Goal: Task Accomplishment & Management: Manage account settings

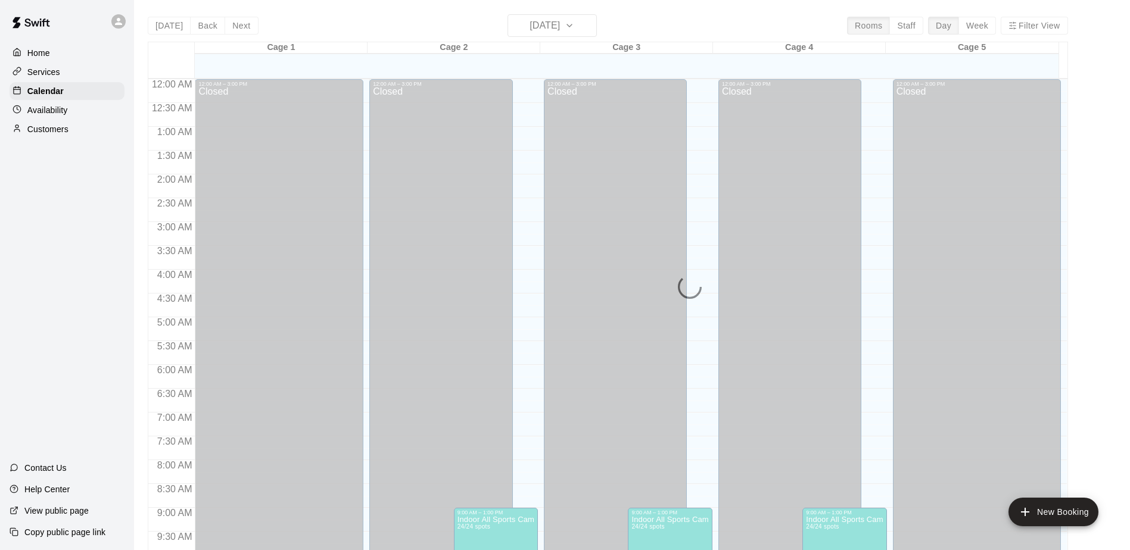
scroll to position [385, 0]
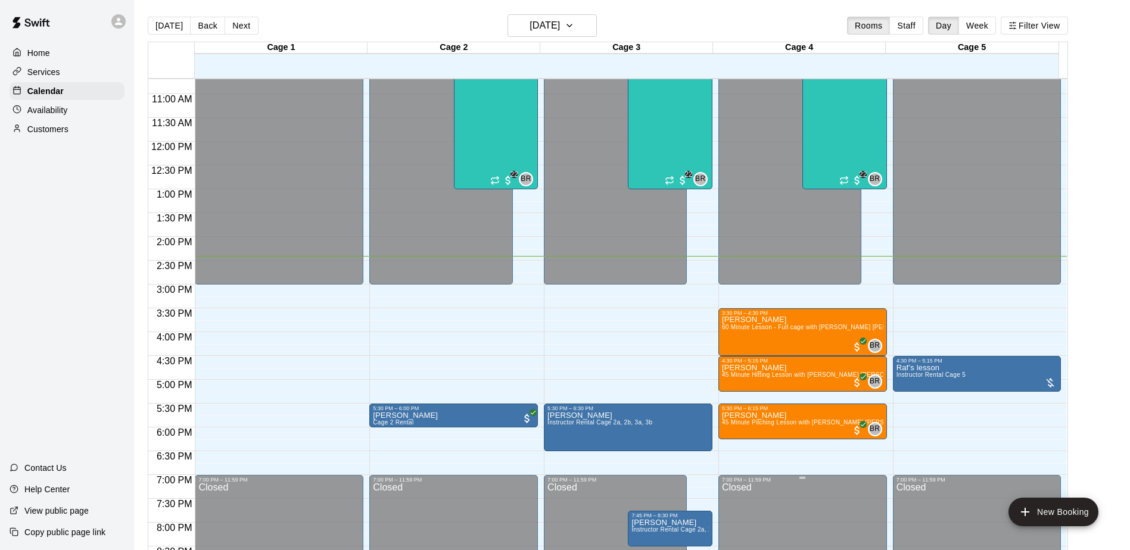
scroll to position [541, 0]
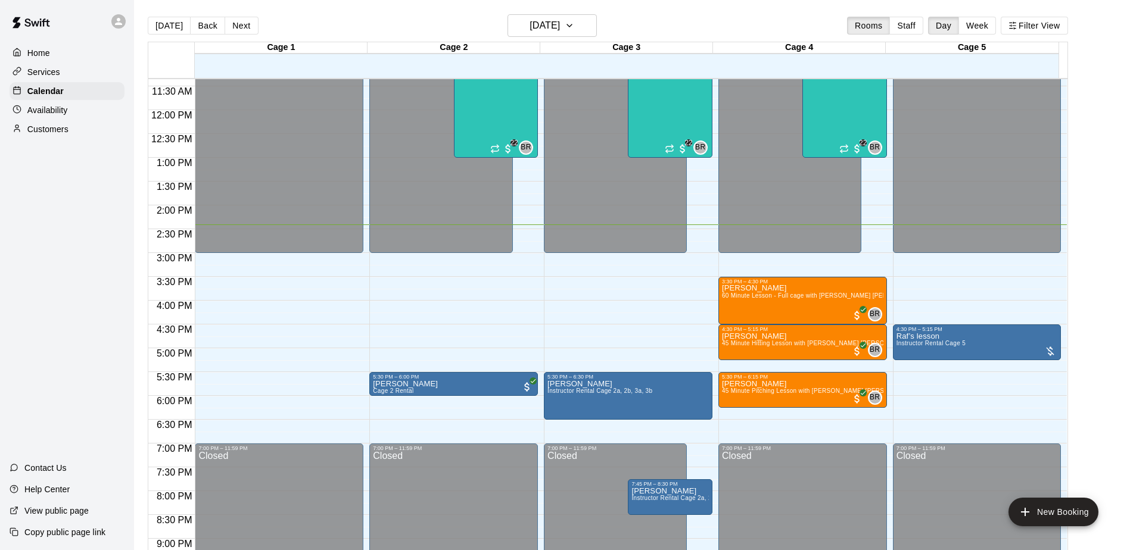
click at [94, 282] on div "Home Services Calendar Availability Customers Contact Us Help Center View publi…" at bounding box center [67, 275] width 134 height 550
click at [76, 266] on div "Home Services Calendar Availability Customers Contact Us Help Center View publi…" at bounding box center [67, 275] width 134 height 550
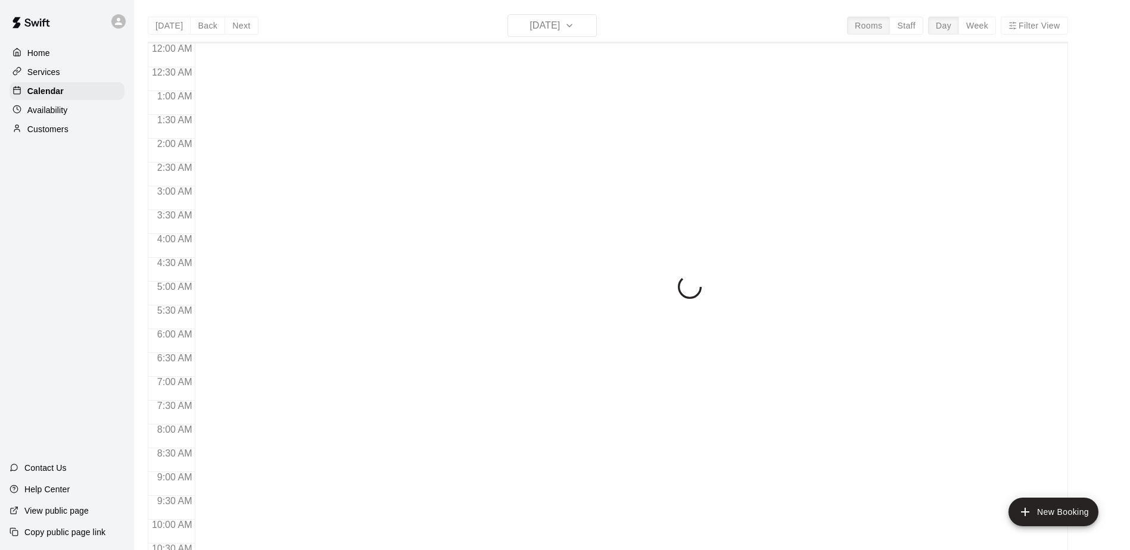
scroll to position [623, 0]
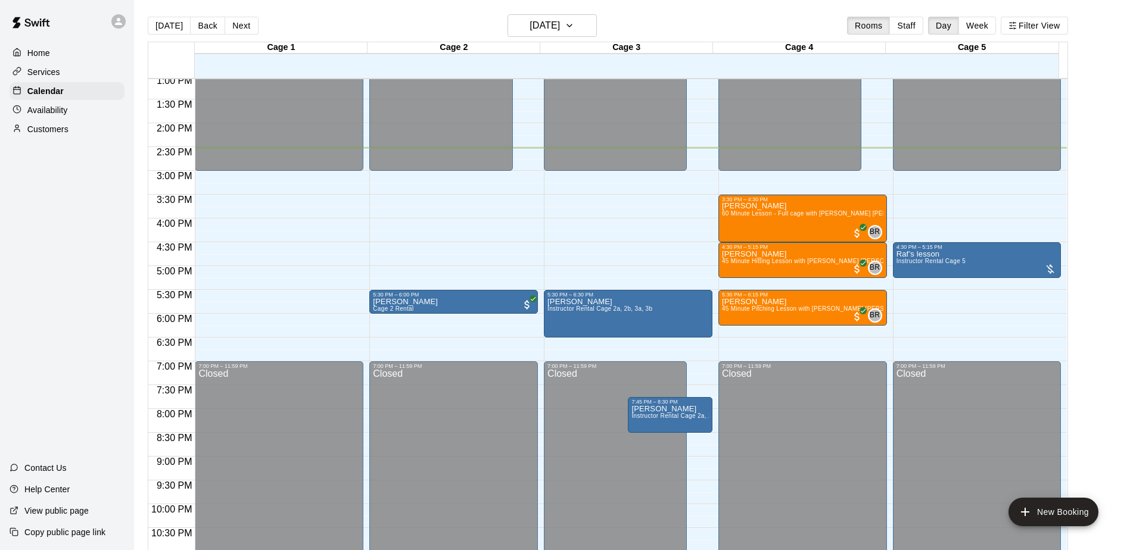
click at [66, 326] on div "Home Services Calendar Availability Customers Contact Us Help Center View publi…" at bounding box center [67, 275] width 134 height 550
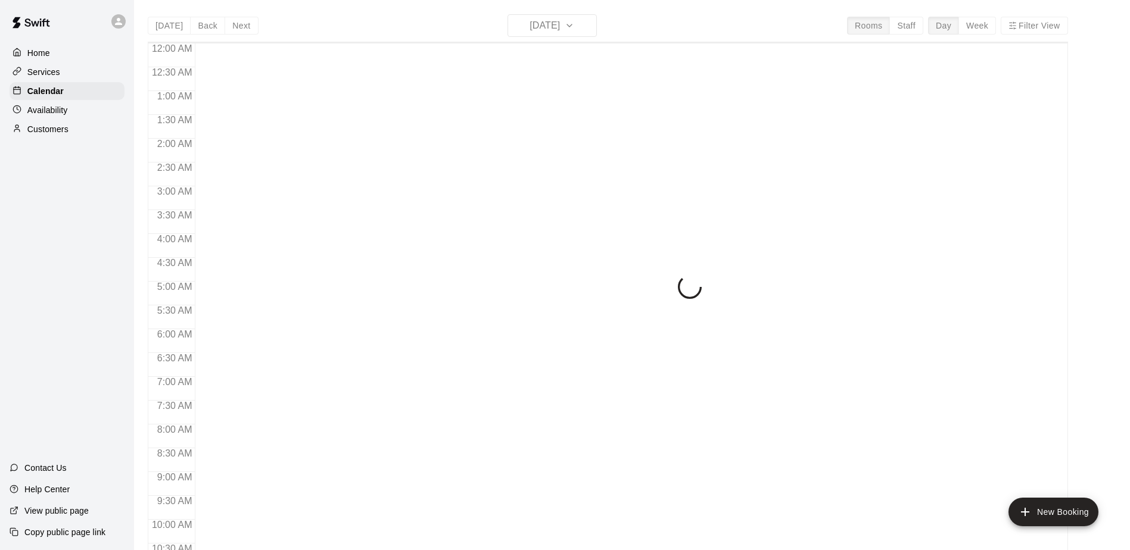
scroll to position [623, 0]
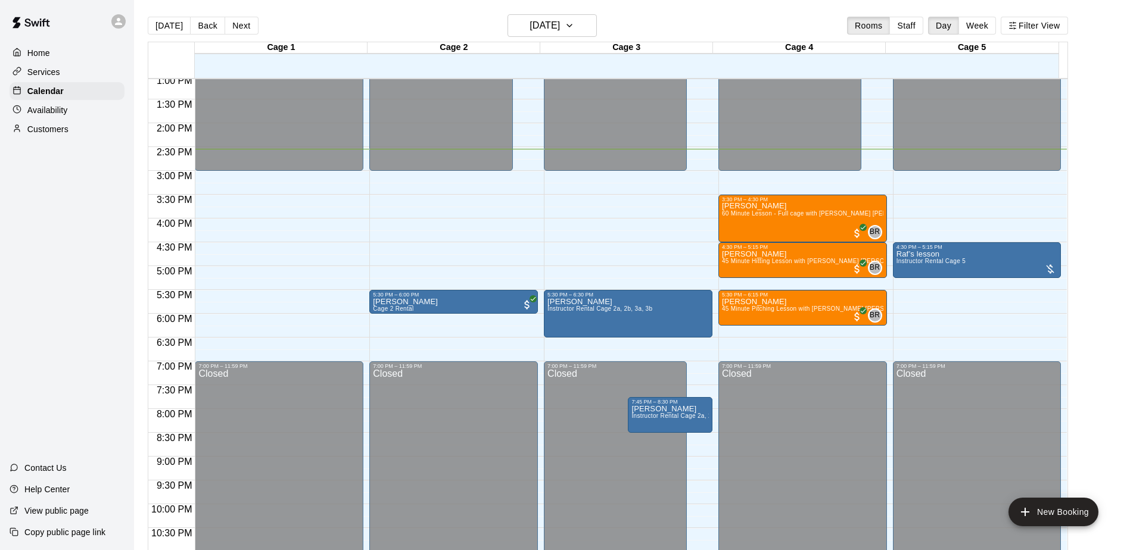
click at [114, 253] on div "Home Services Calendar Availability Customers Contact Us Help Center View publi…" at bounding box center [67, 275] width 134 height 550
click at [105, 220] on div "Home Services Calendar Availability Customers Contact Us Help Center View publi…" at bounding box center [67, 275] width 134 height 550
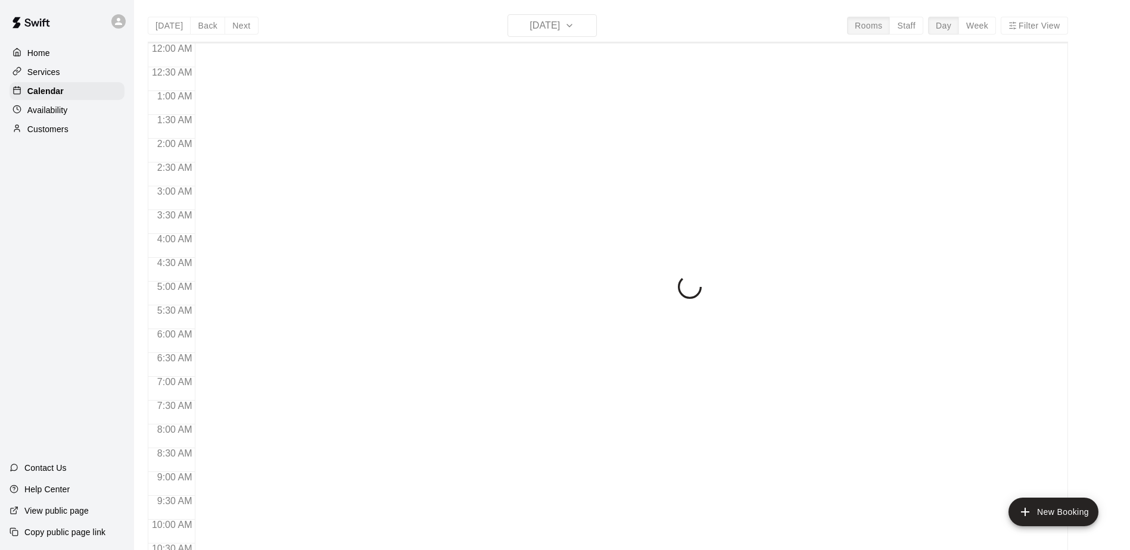
scroll to position [623, 0]
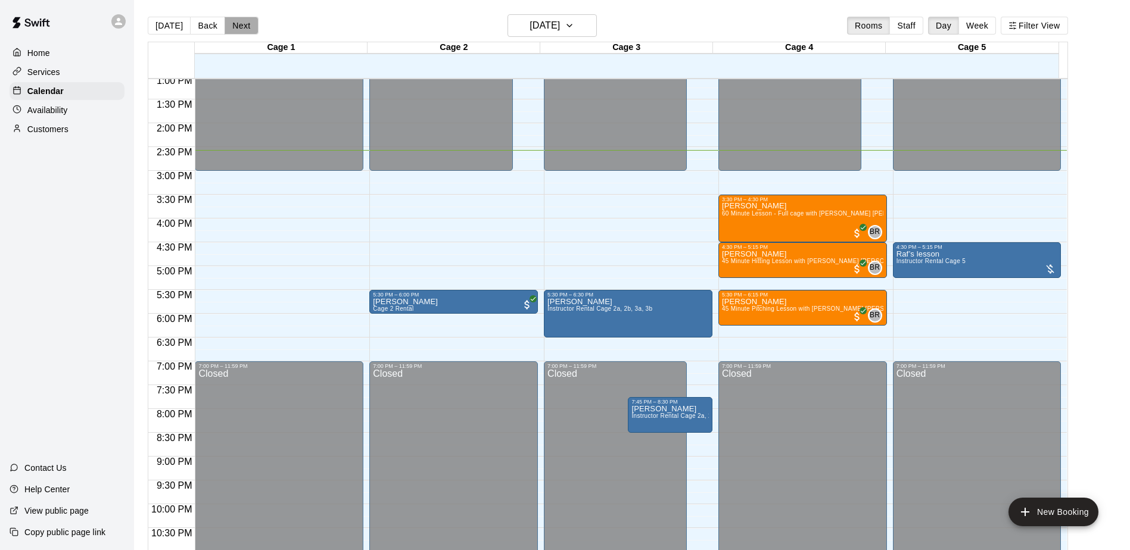
click at [229, 27] on button "Next" at bounding box center [241, 26] width 33 height 18
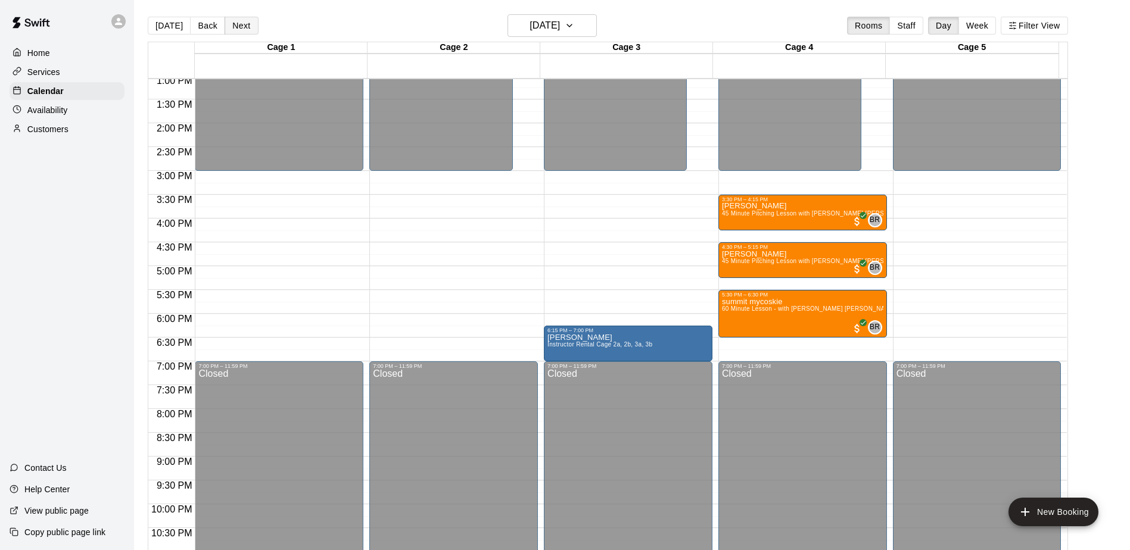
click at [229, 27] on button "Next" at bounding box center [241, 26] width 33 height 18
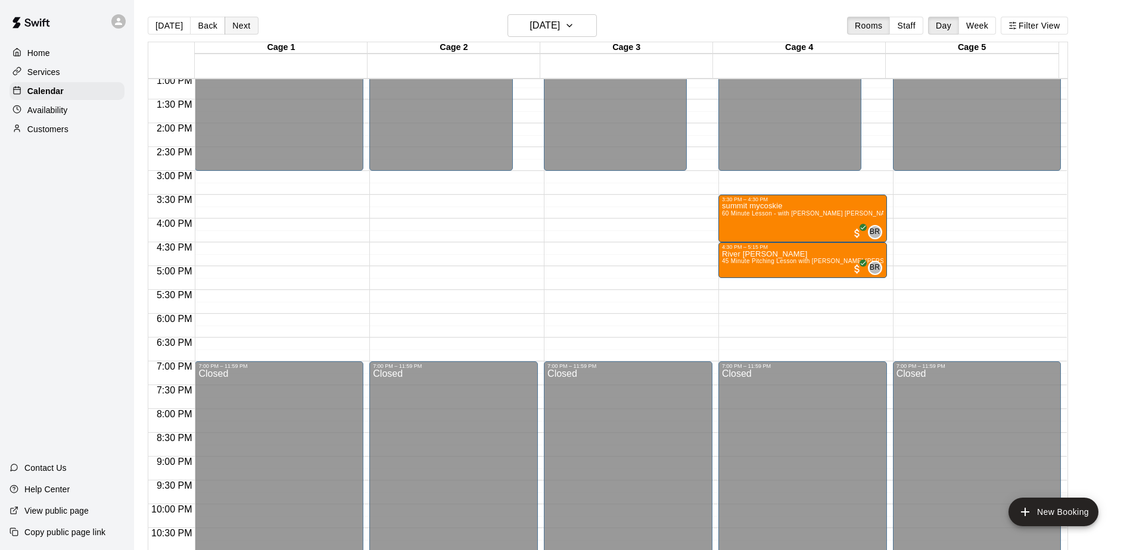
click at [229, 27] on button "Next" at bounding box center [241, 26] width 33 height 18
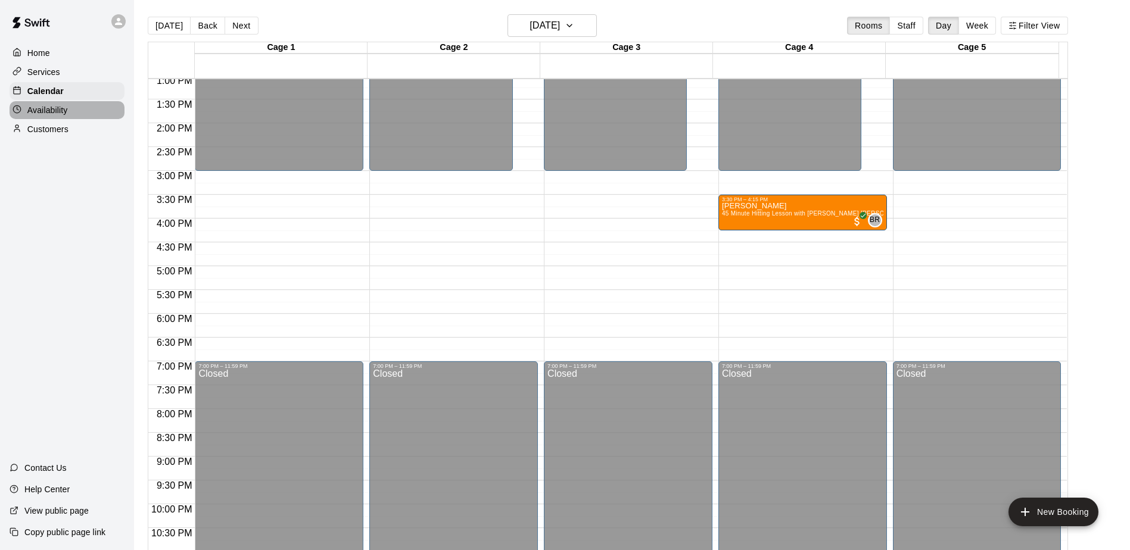
click at [49, 116] on p "Availability" at bounding box center [47, 110] width 41 height 12
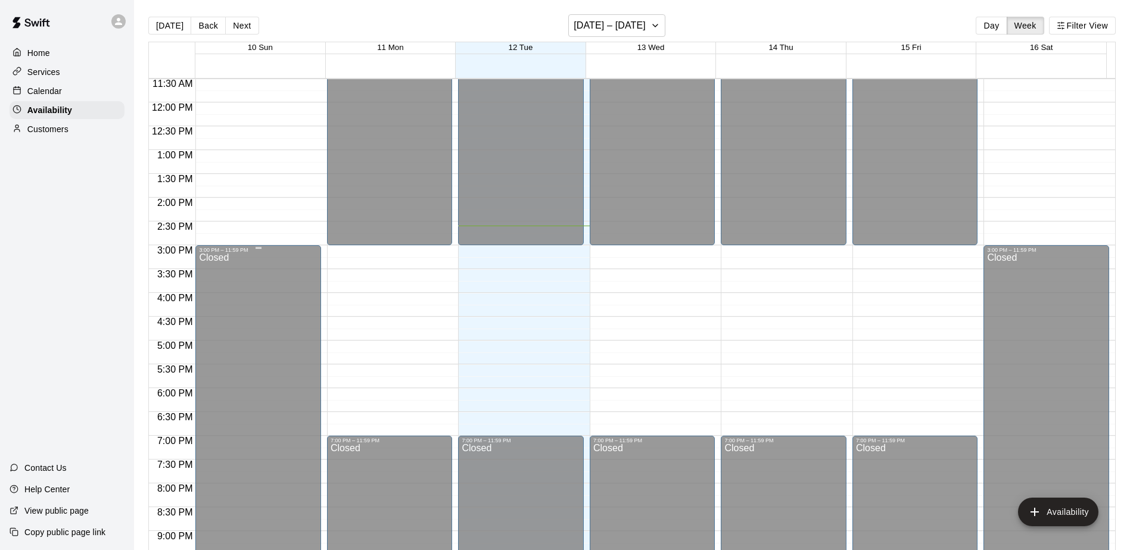
scroll to position [481, 0]
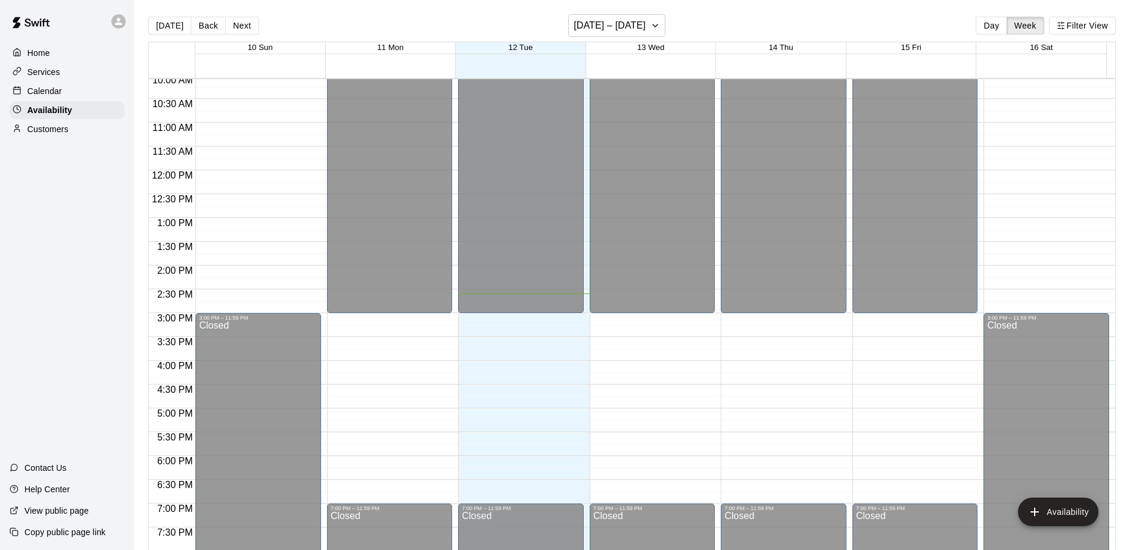
click at [32, 92] on p "Calendar" at bounding box center [44, 91] width 35 height 12
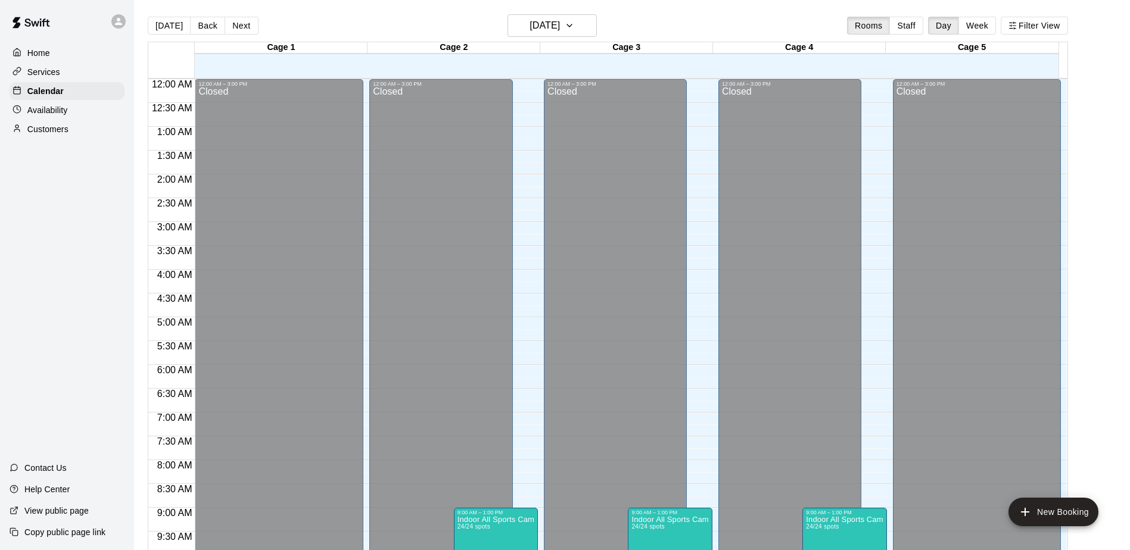
scroll to position [623, 0]
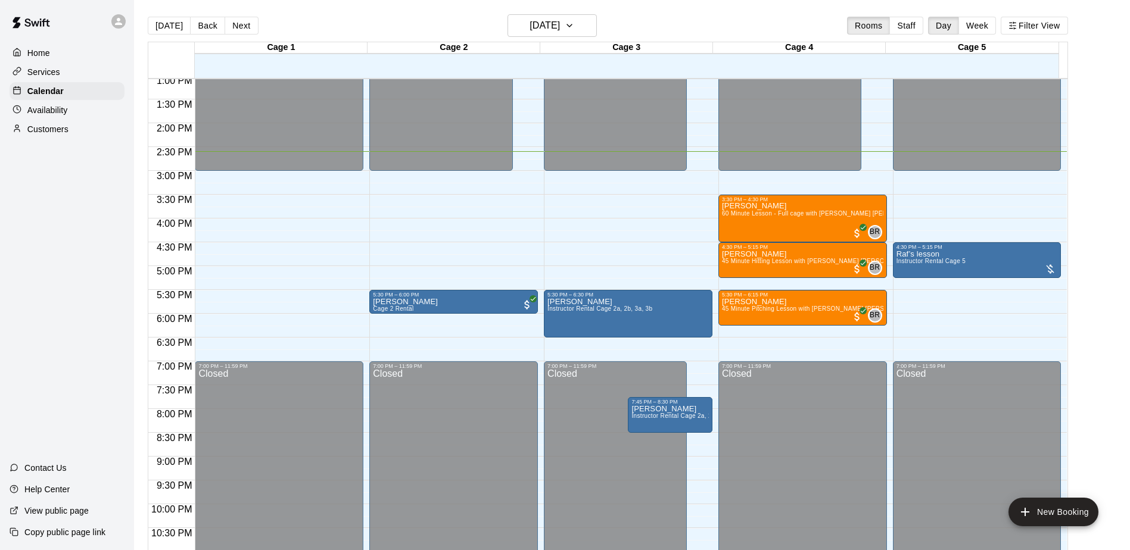
click at [101, 242] on div "Home Services Calendar Availability Customers Contact Us Help Center View publi…" at bounding box center [67, 275] width 134 height 550
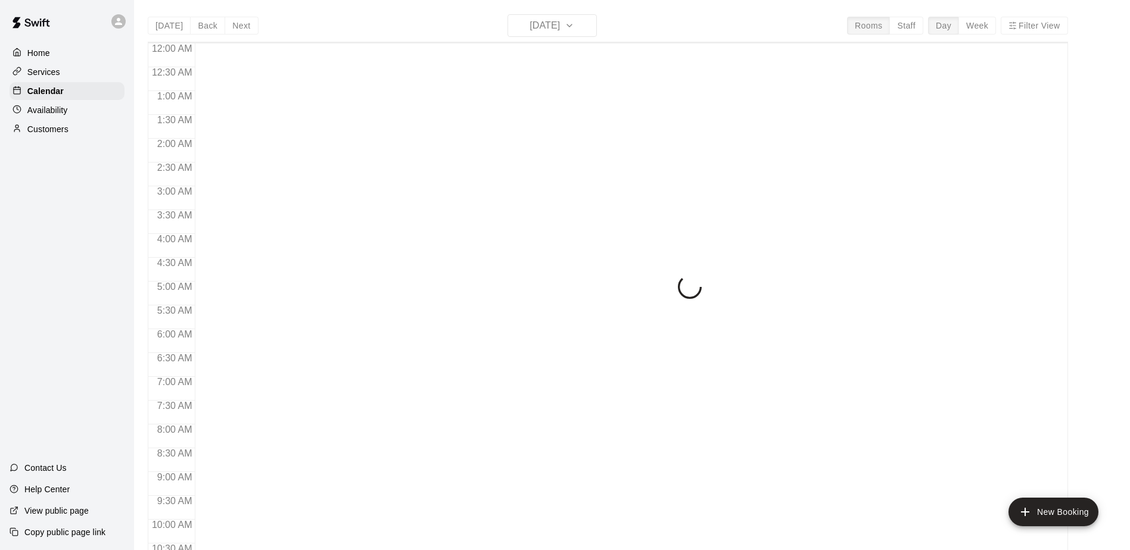
scroll to position [623, 0]
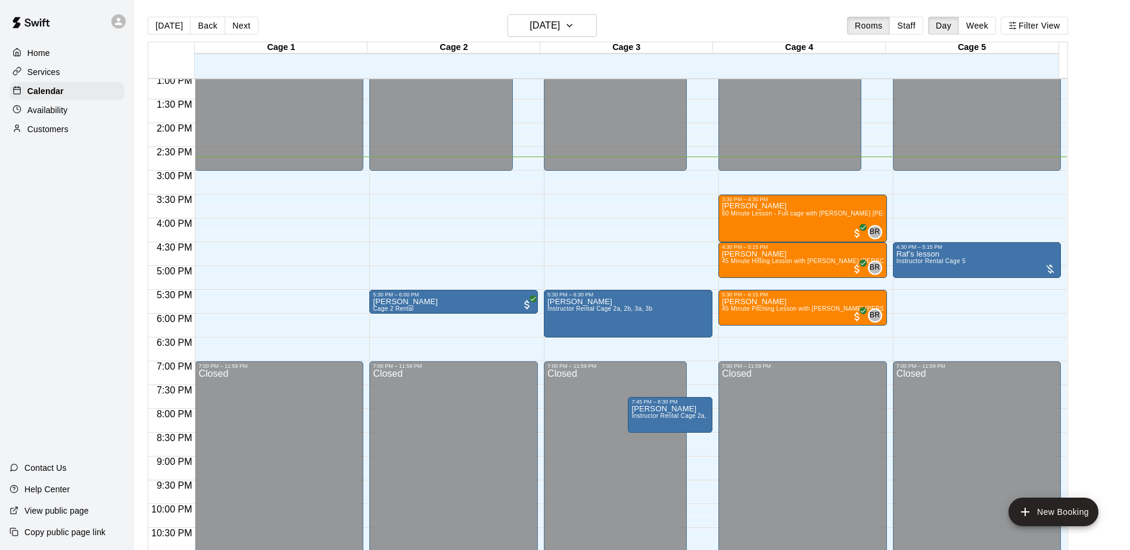
click at [103, 225] on div "Home Services Calendar Availability Customers Contact Us Help Center View publi…" at bounding box center [67, 275] width 134 height 550
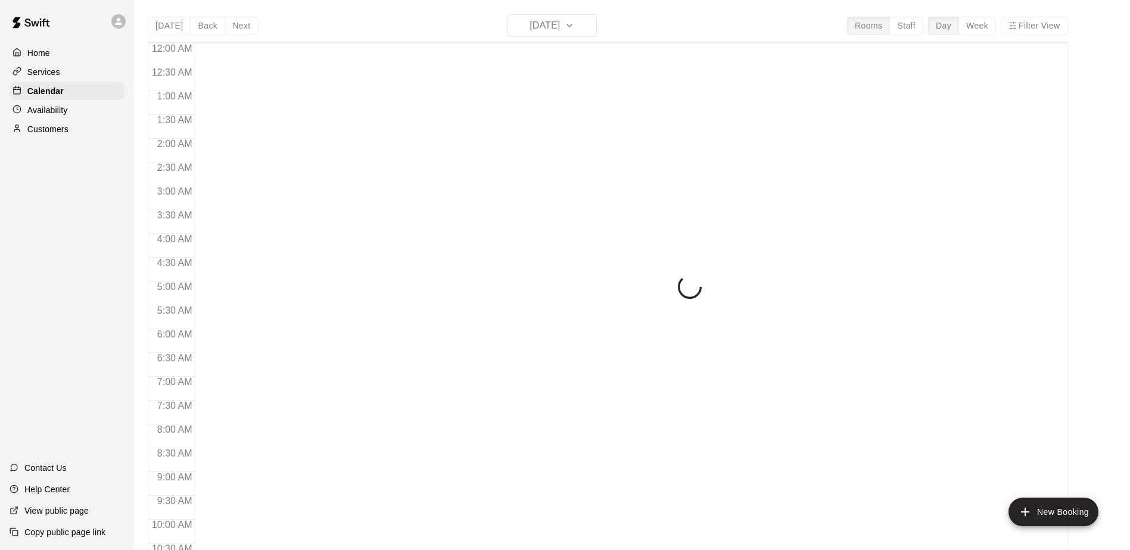
scroll to position [623, 0]
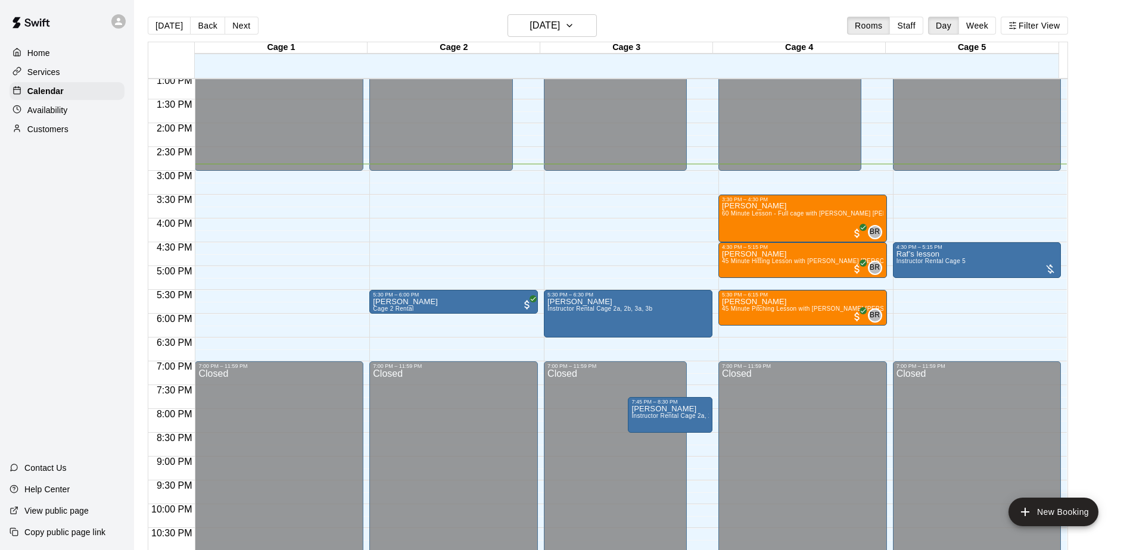
click at [41, 233] on div "Home Services Calendar Availability Customers Contact Us Help Center View publi…" at bounding box center [67, 275] width 134 height 550
click at [1117, 208] on main "[DATE] Back [DATE][DATE] Rooms Staff Day Week Filter View Cage 1 12 Tue Cage 2 …" at bounding box center [632, 289] width 986 height 550
click at [1105, 127] on main "[DATE] Back [DATE][DATE] Rooms Staff Day Week Filter View Cage 1 12 Tue Cage 2 …" at bounding box center [632, 289] width 986 height 550
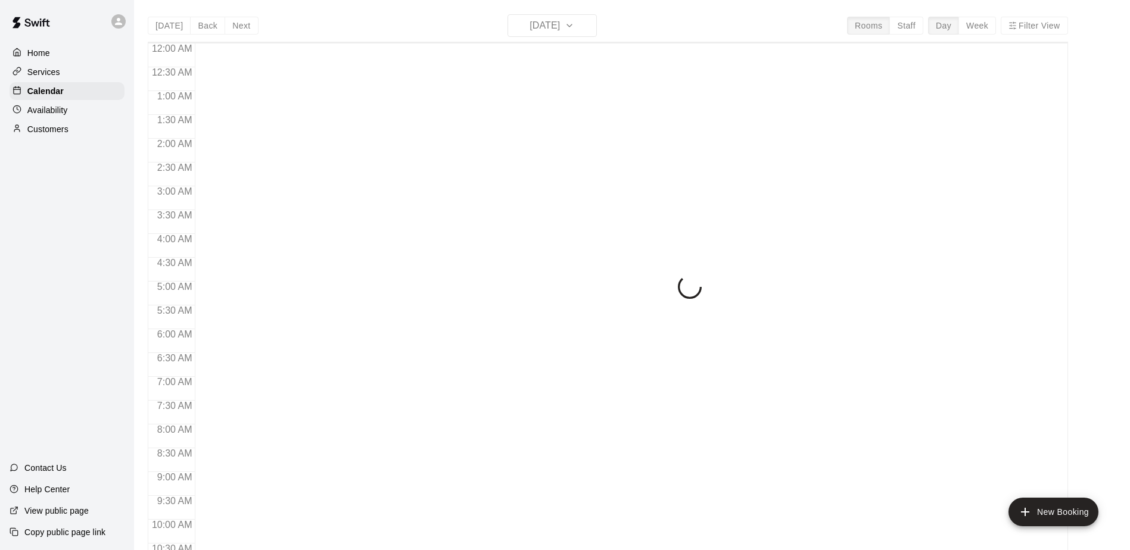
scroll to position [623, 0]
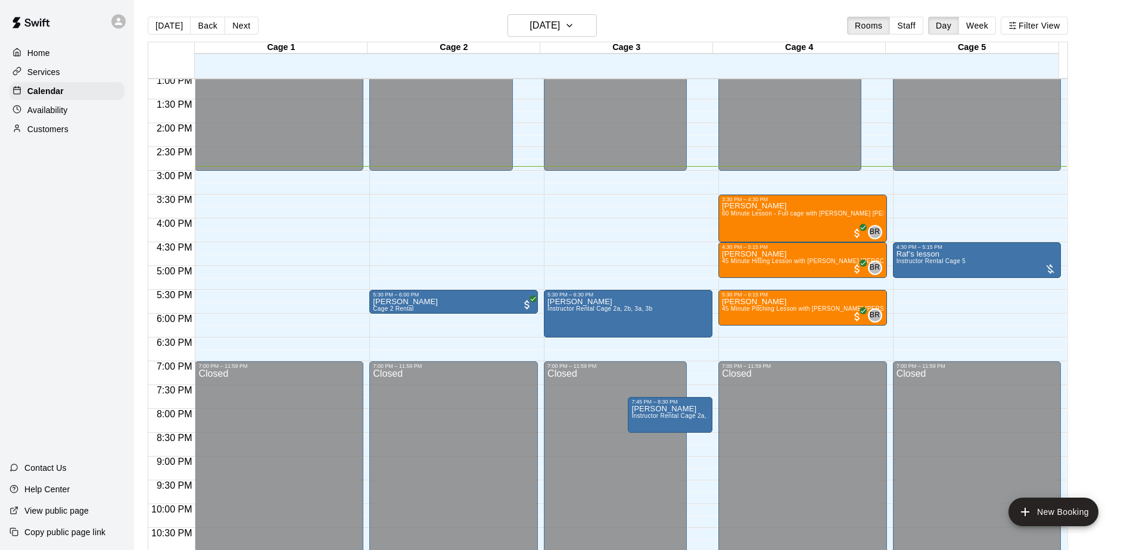
click at [76, 281] on div "Home Services Calendar Availability Customers Contact Us Help Center View publi…" at bounding box center [67, 275] width 134 height 550
click at [58, 269] on div "Home Services Calendar Availability Customers Contact Us Help Center View publi…" at bounding box center [67, 275] width 134 height 550
click at [1119, 173] on main "Today Back Next Tuesday Aug 12 Rooms Staff Day Week Filter View Cage 1 12 Tue C…" at bounding box center [632, 289] width 986 height 550
click at [58, 228] on div "Home Services Calendar Availability Customers Contact Us Help Center View publi…" at bounding box center [67, 275] width 134 height 550
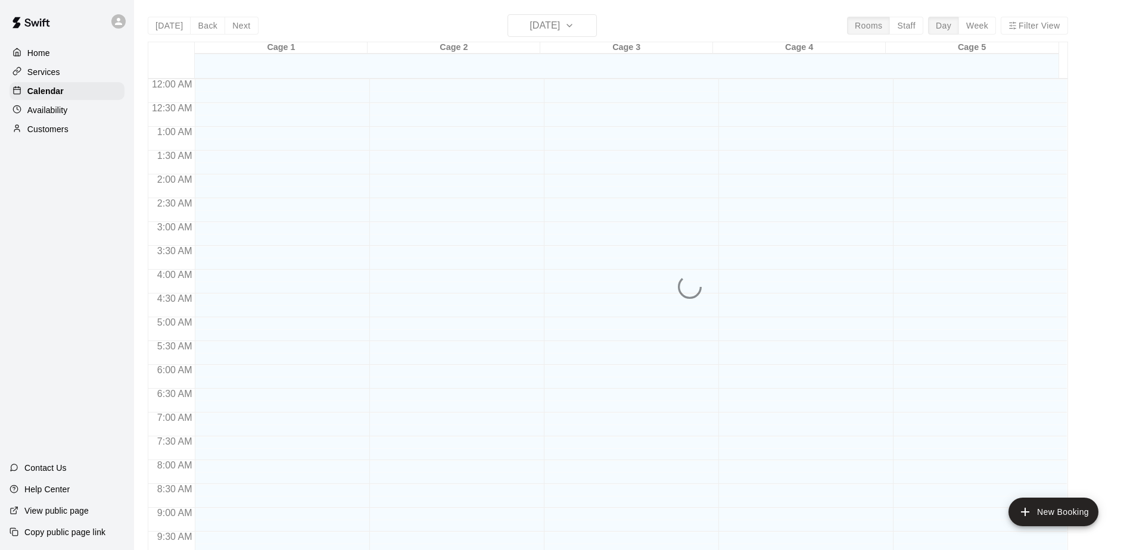
scroll to position [623, 0]
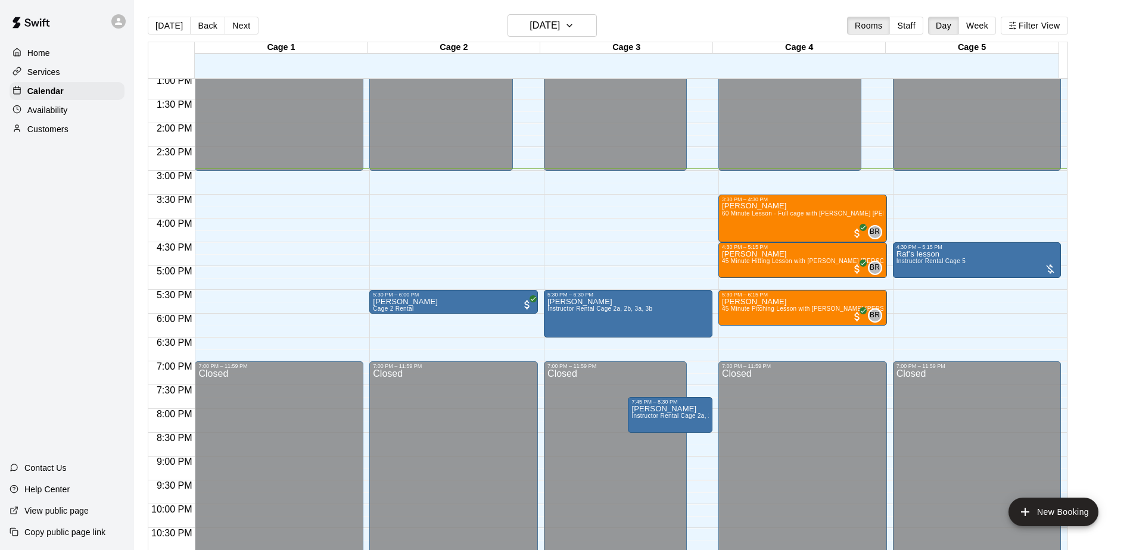
click at [64, 233] on div "Home Services Calendar Availability Customers Contact Us Help Center View publi…" at bounding box center [67, 275] width 134 height 550
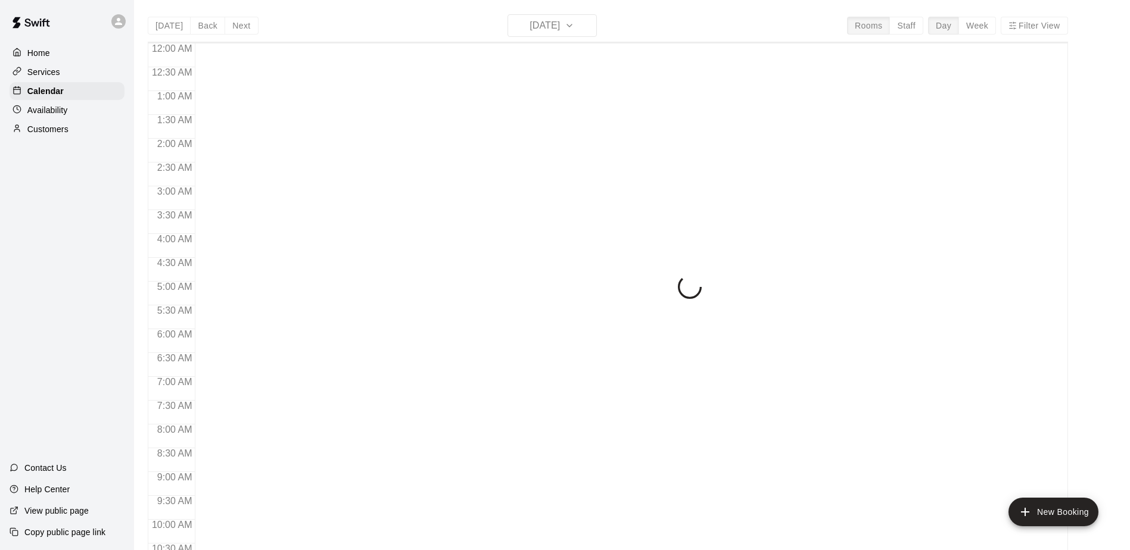
scroll to position [623, 0]
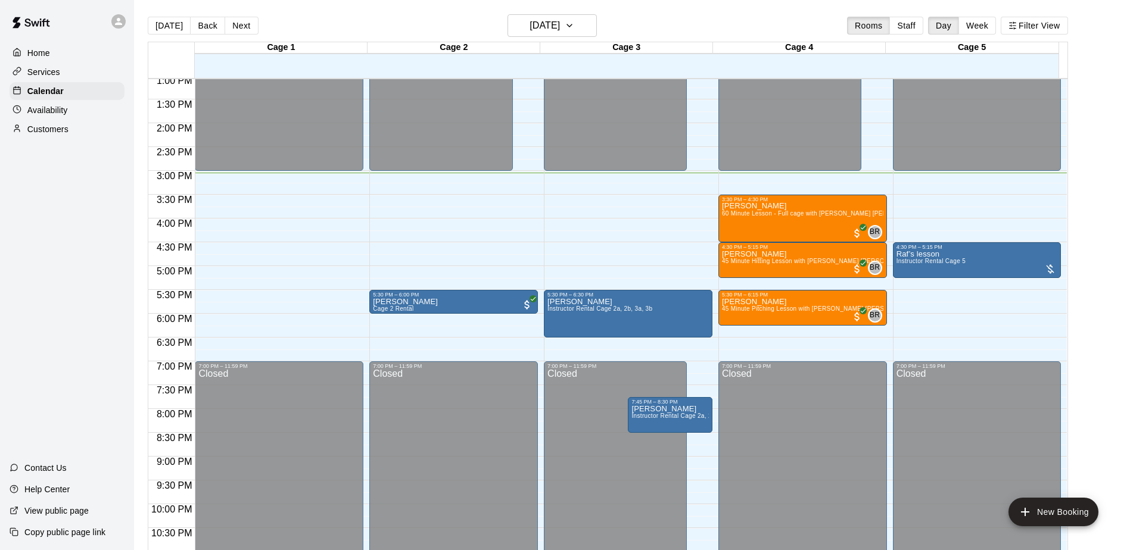
click at [116, 227] on div "Home Services Calendar Availability Customers Contact Us Help Center View publi…" at bounding box center [67, 275] width 134 height 550
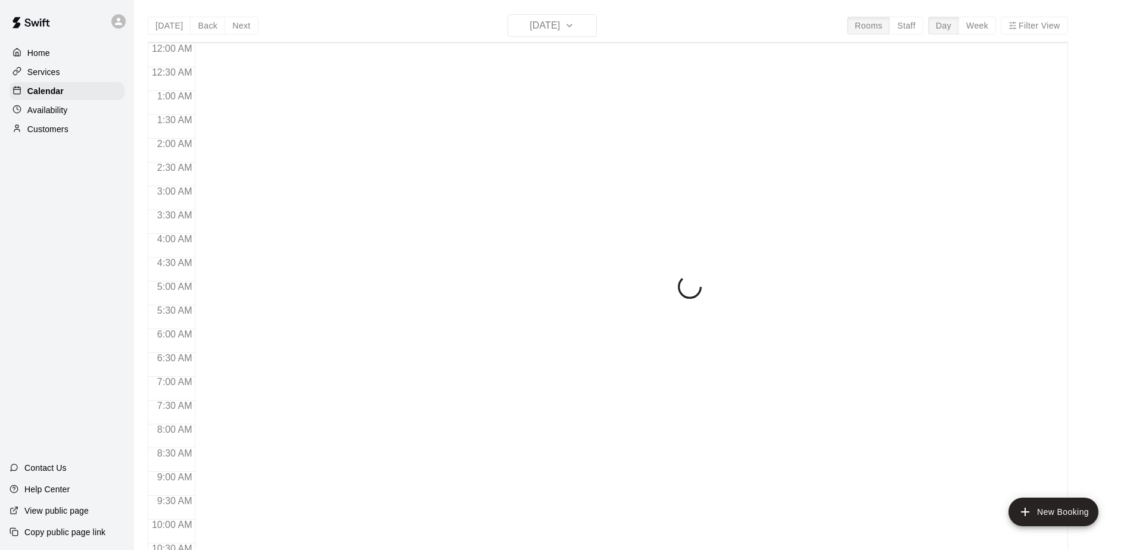
scroll to position [623, 0]
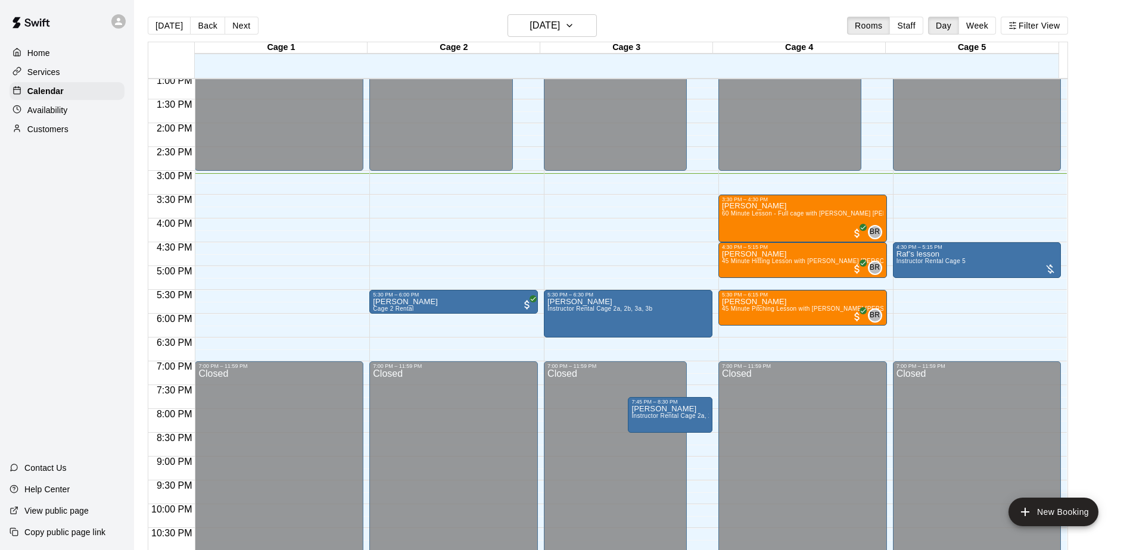
click at [71, 185] on div "Home Services Calendar Availability Customers Contact Us Help Center View publi…" at bounding box center [67, 275] width 134 height 550
click at [83, 207] on div "Home Services Calendar Availability Customers Contact Us Help Center View publi…" at bounding box center [67, 275] width 134 height 550
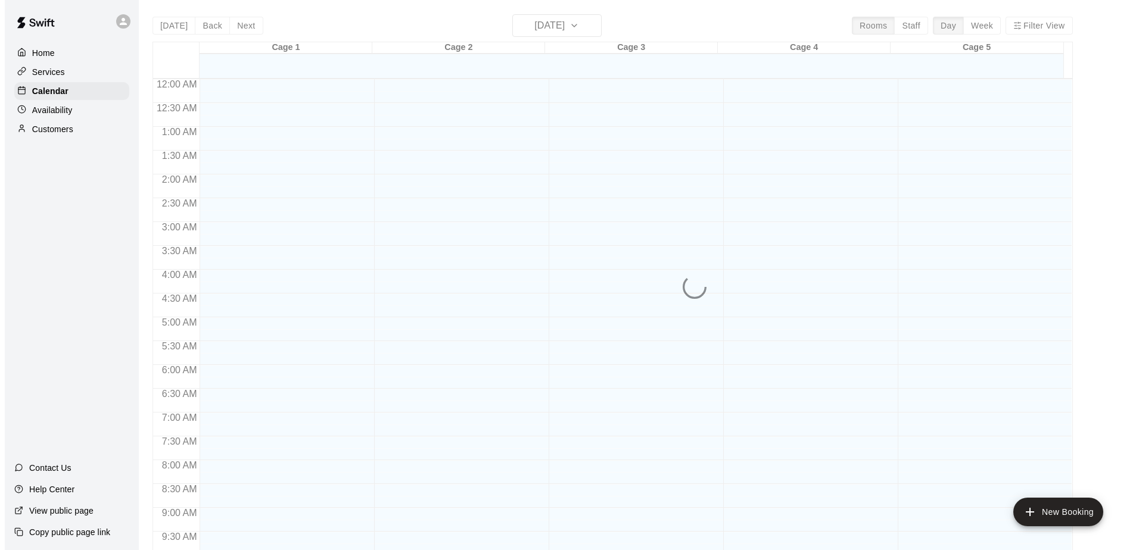
scroll to position [623, 0]
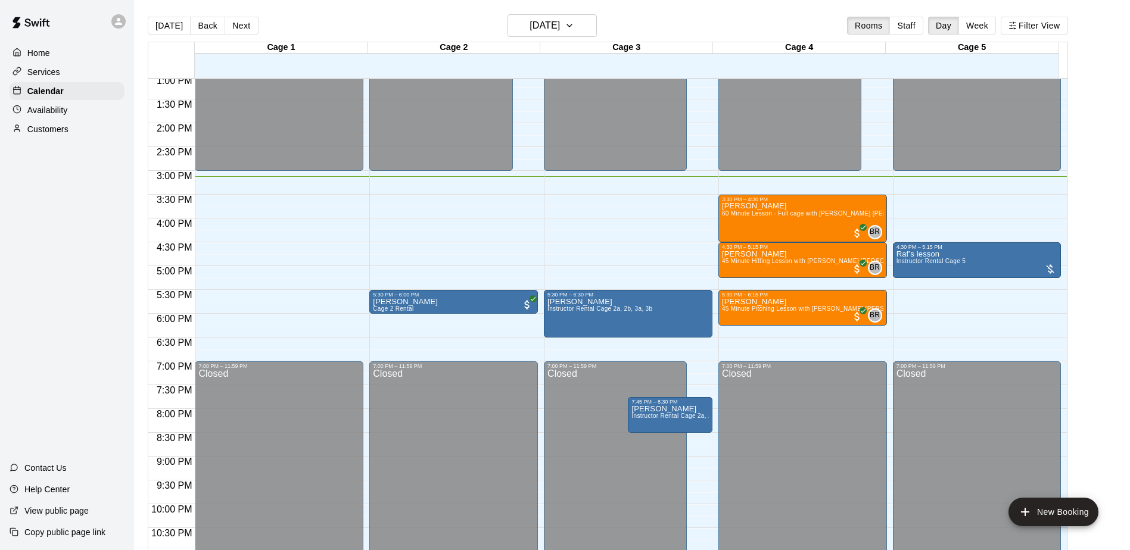
drag, startPoint x: 42, startPoint y: 214, endPoint x: 49, endPoint y: 334, distance: 119.9
click at [49, 334] on div "Home Services Calendar Availability Customers Contact Us Help Center View publi…" at bounding box center [67, 275] width 134 height 550
click at [80, 203] on div "Home Services Calendar Availability Customers Contact Us Help Center View publi…" at bounding box center [67, 275] width 134 height 550
click at [88, 287] on div "Home Services Calendar Availability Customers Contact Us Help Center View publi…" at bounding box center [67, 275] width 134 height 550
click at [82, 187] on div "Home Services Calendar Availability Customers Contact Us Help Center View publi…" at bounding box center [67, 275] width 134 height 550
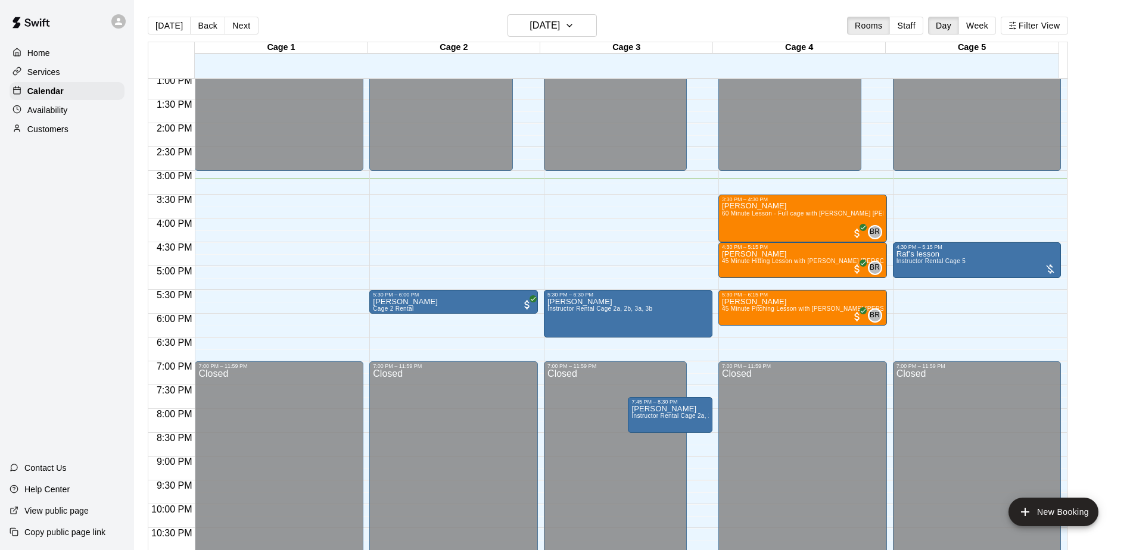
click at [62, 232] on div "Home Services Calendar Availability Customers Contact Us Help Center View publi…" at bounding box center [67, 275] width 134 height 550
click at [88, 239] on div "Home Services Calendar Availability Customers Contact Us Help Center View publi…" at bounding box center [67, 275] width 134 height 550
click at [55, 128] on p "Customers" at bounding box center [47, 129] width 41 height 12
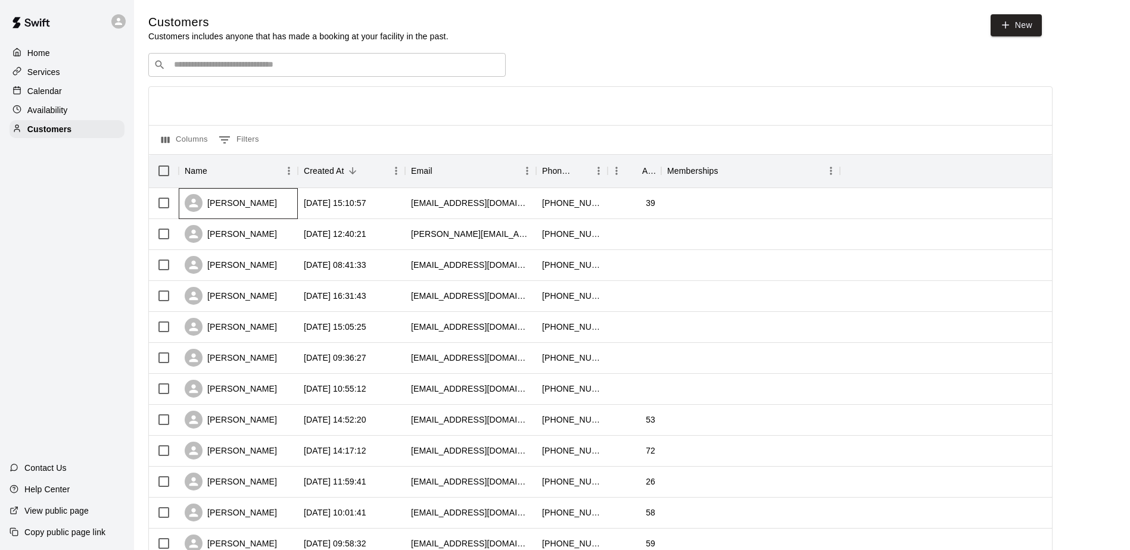
click at [264, 210] on div "[PERSON_NAME]" at bounding box center [238, 203] width 119 height 31
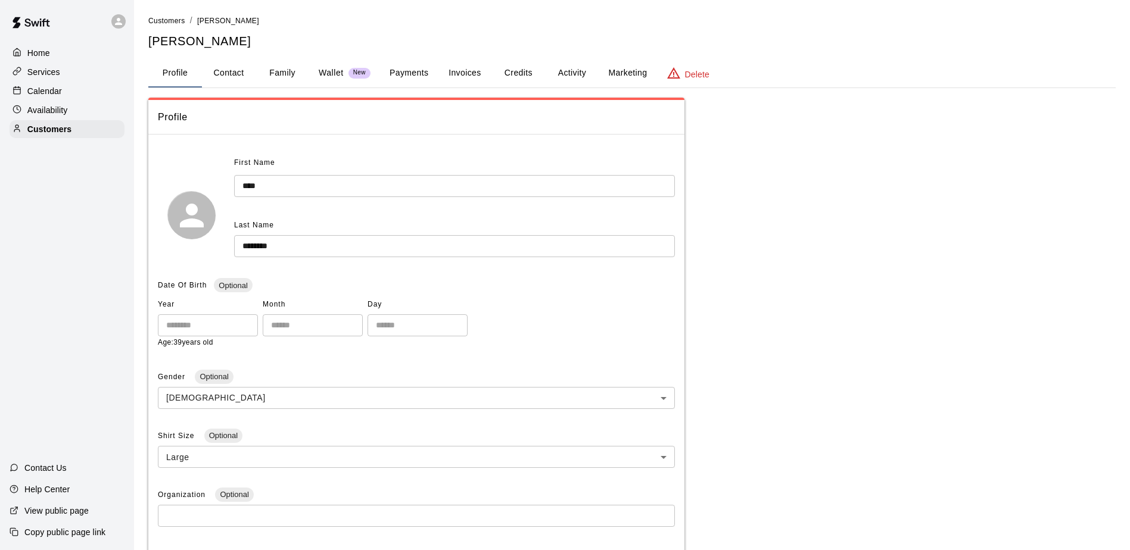
click at [281, 72] on button "Family" at bounding box center [283, 73] width 54 height 29
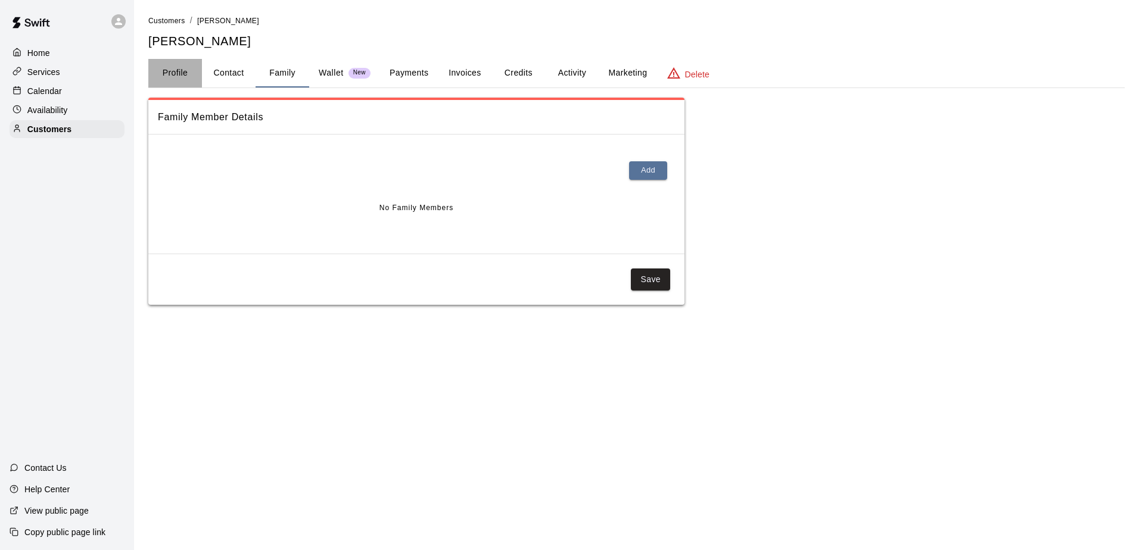
click at [164, 71] on button "Profile" at bounding box center [175, 73] width 54 height 29
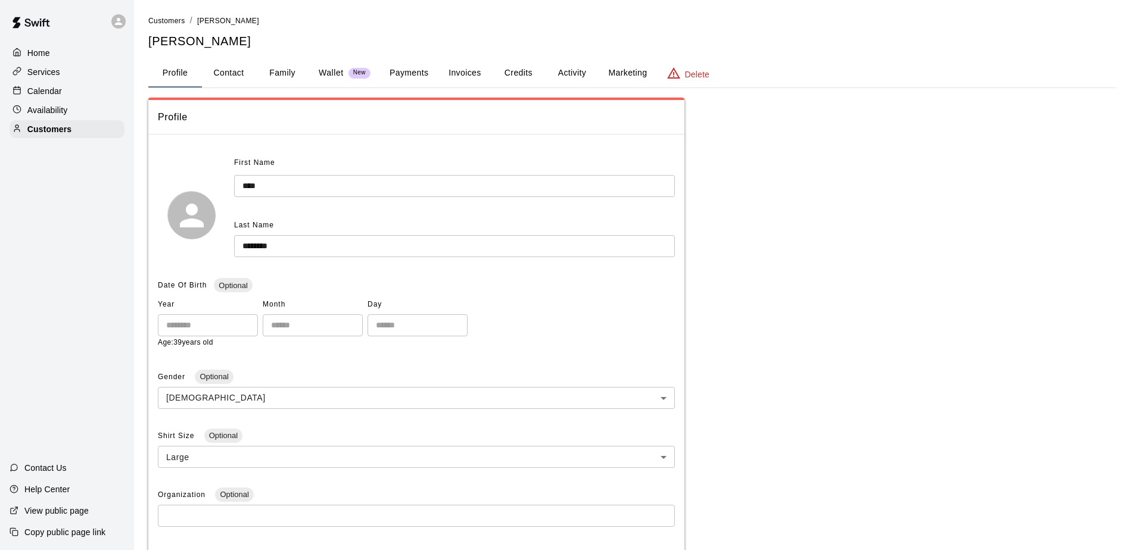
click at [282, 70] on button "Family" at bounding box center [283, 73] width 54 height 29
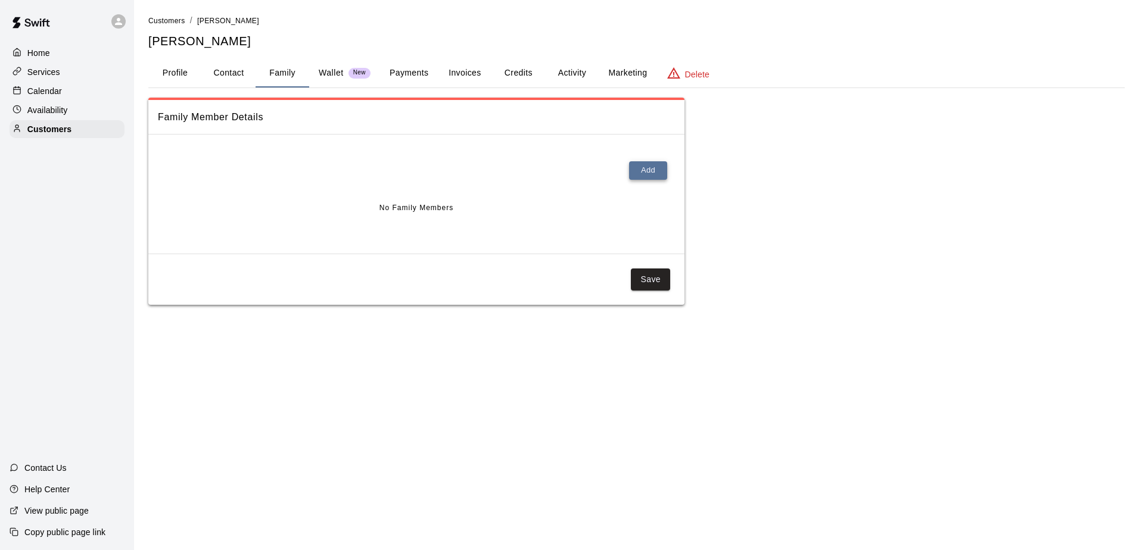
click at [647, 166] on button "Add" at bounding box center [648, 170] width 38 height 18
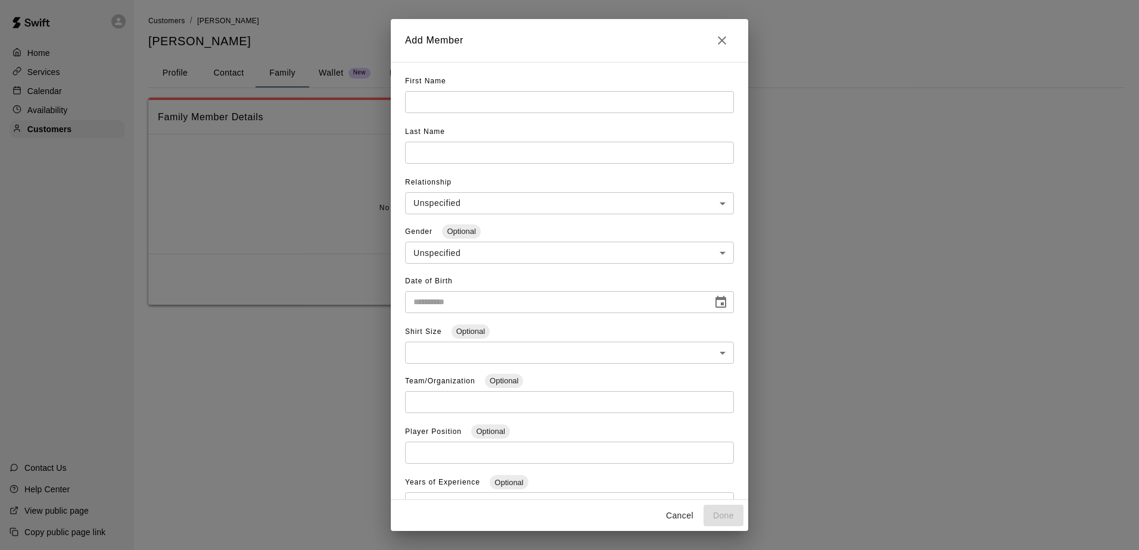
click at [424, 101] on input "text" at bounding box center [569, 102] width 329 height 22
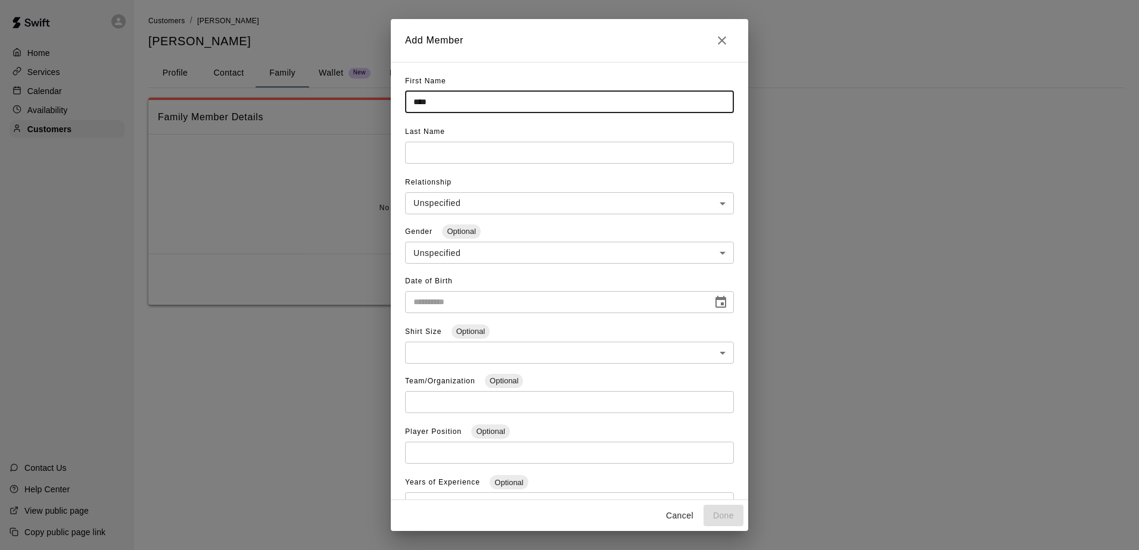
type input "****"
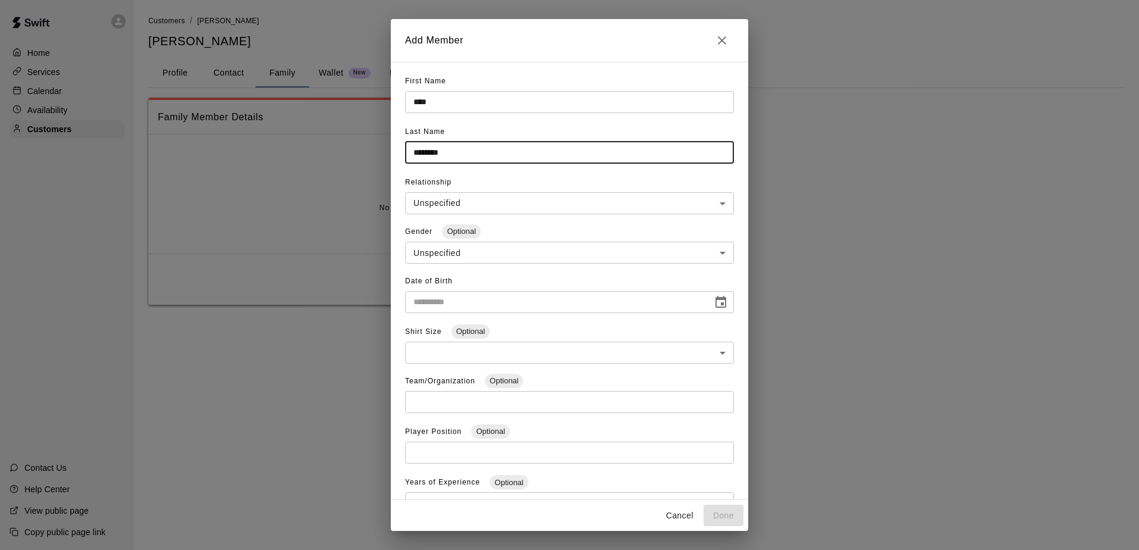
type input "********"
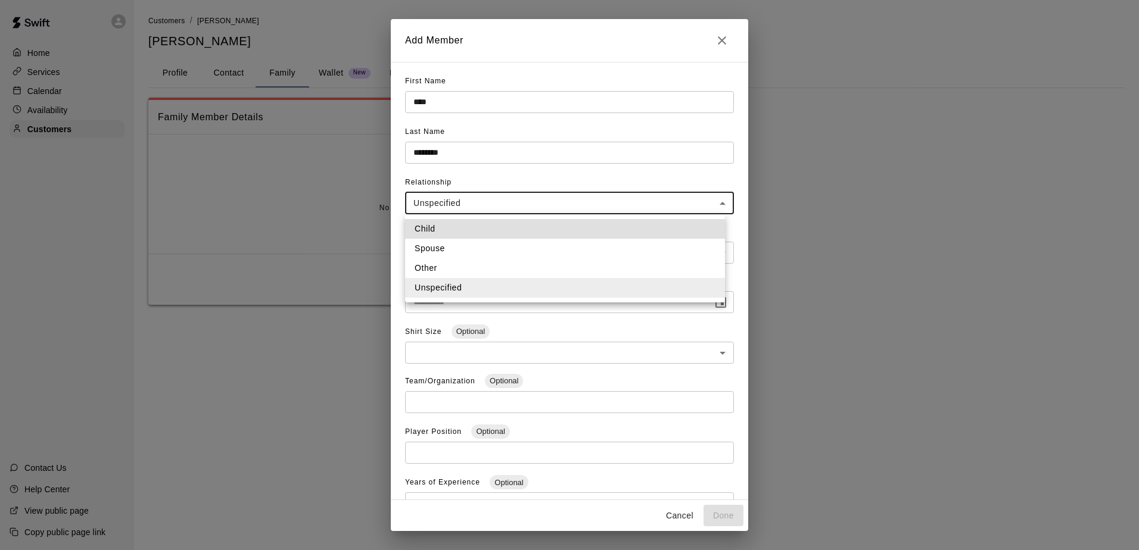
type input "*****"
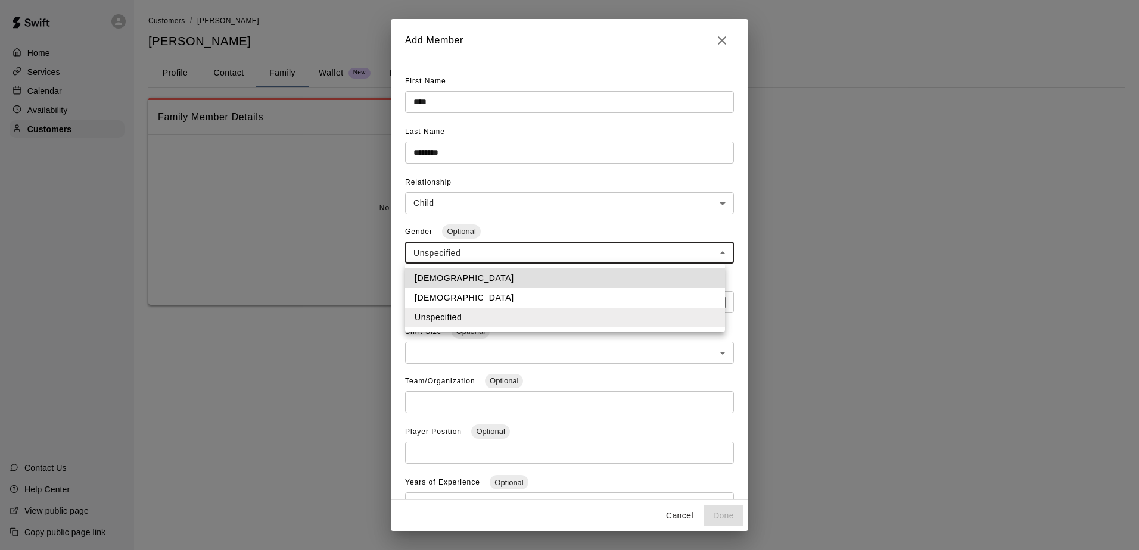
type input "****"
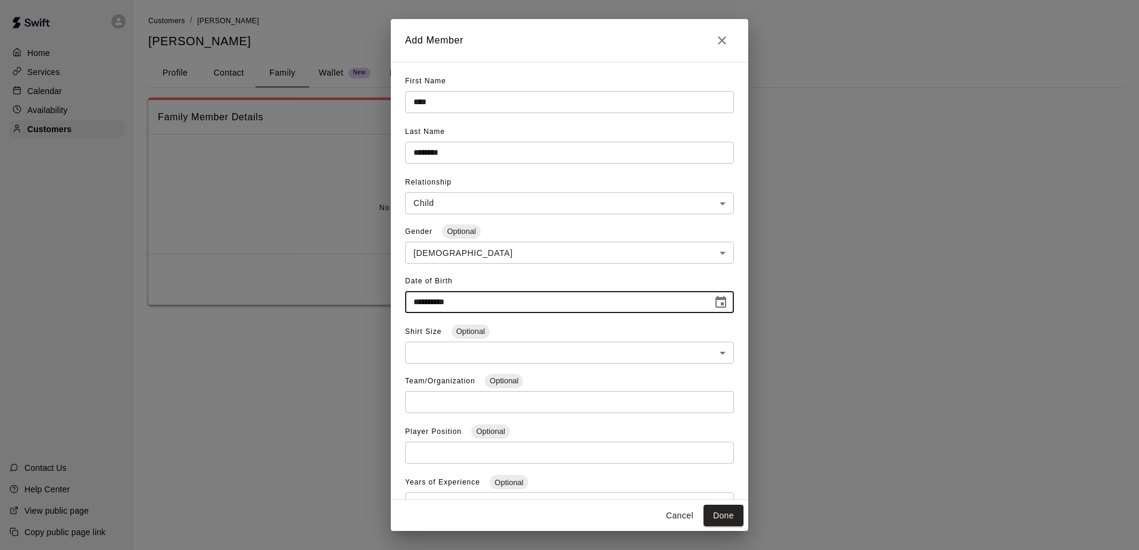
type input "**********"
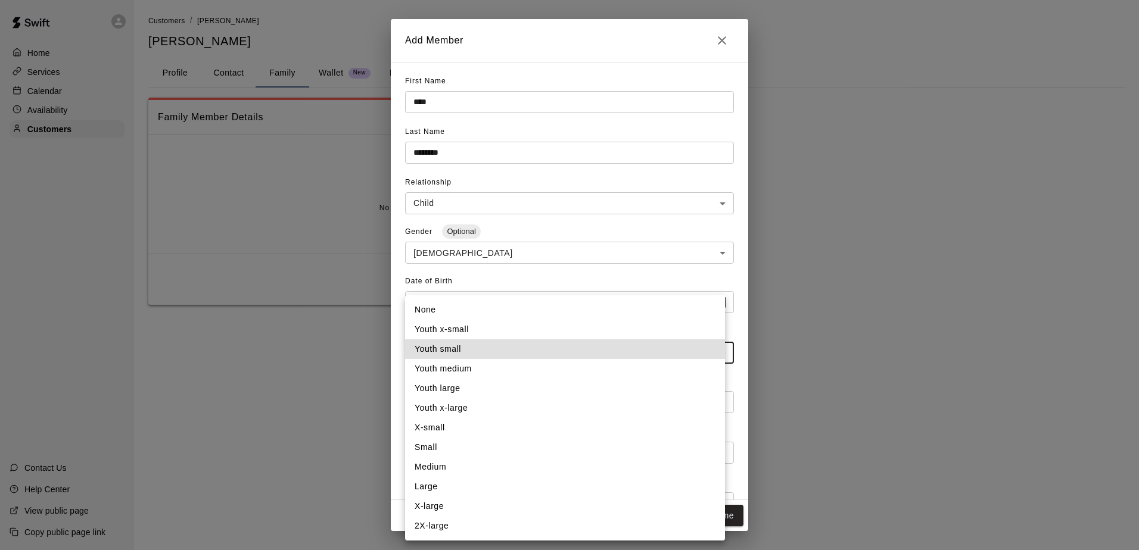
type input "**"
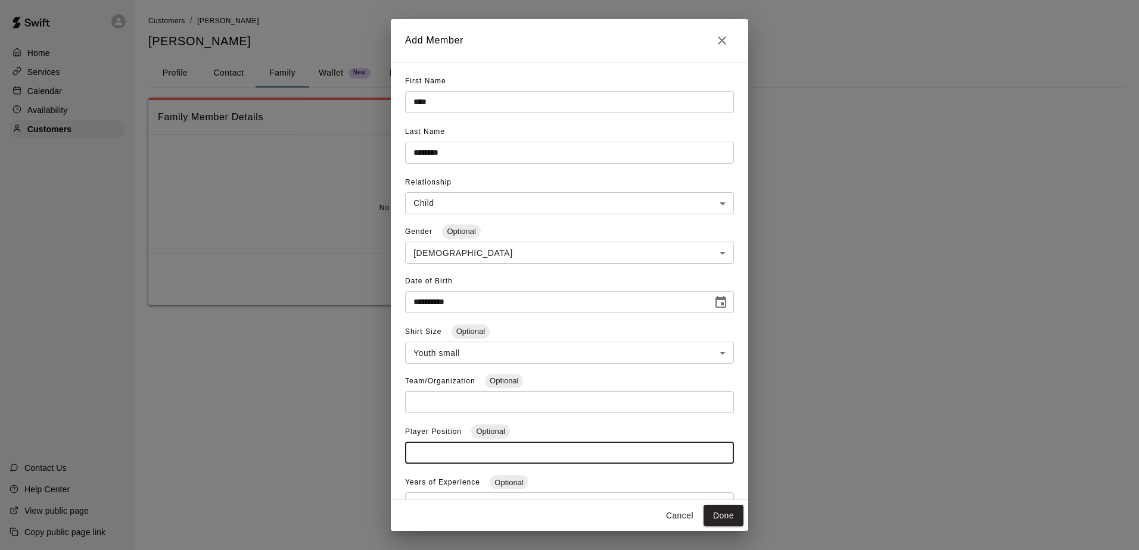
scroll to position [15, 0]
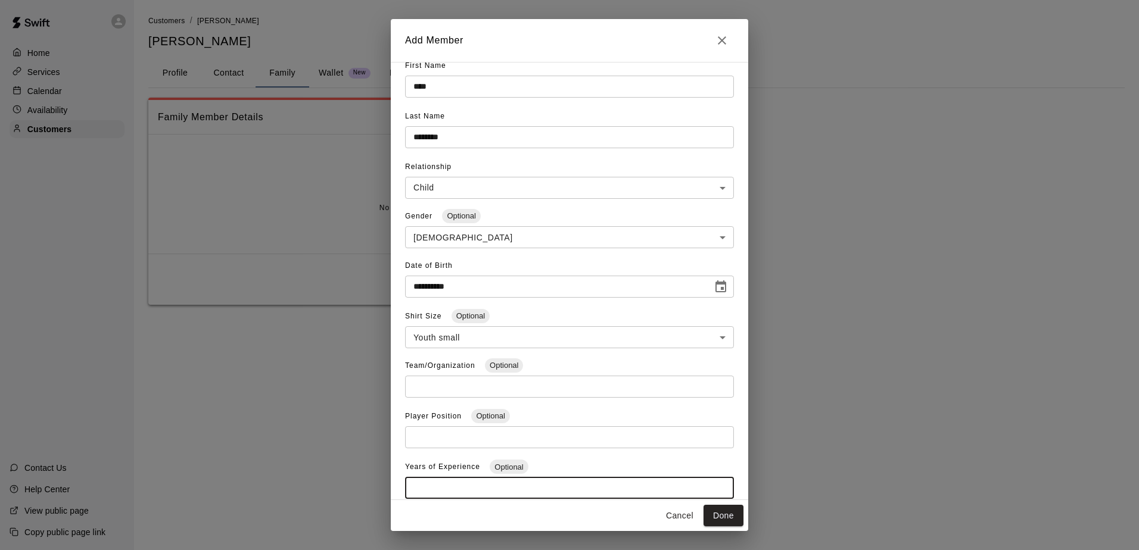
click at [550, 363] on div "Team/Organization Optional ​" at bounding box center [569, 382] width 329 height 51
click at [550, 98] on input "text" at bounding box center [569, 87] width 329 height 22
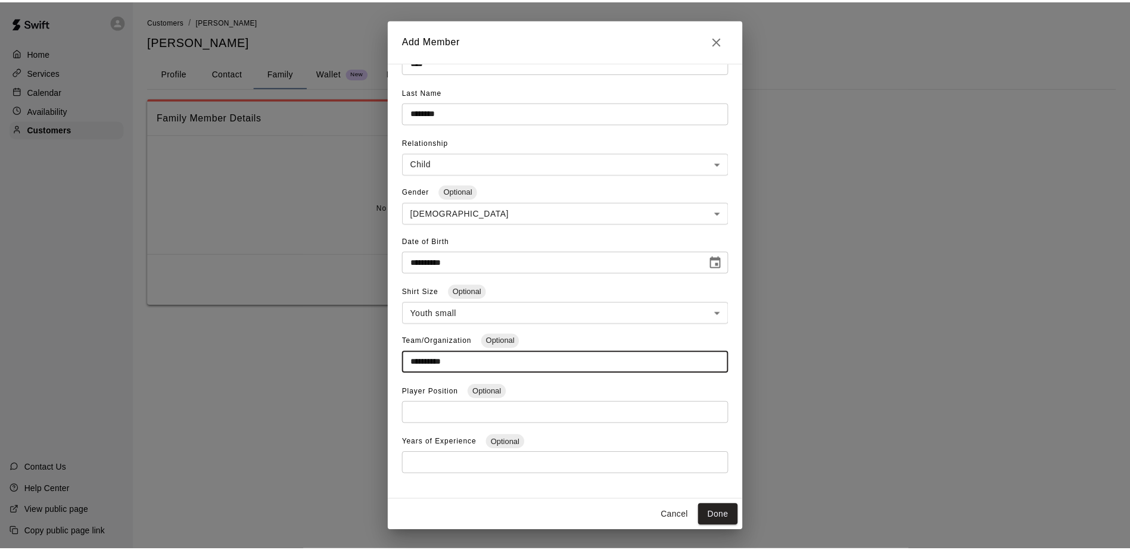
scroll to position [53, 0]
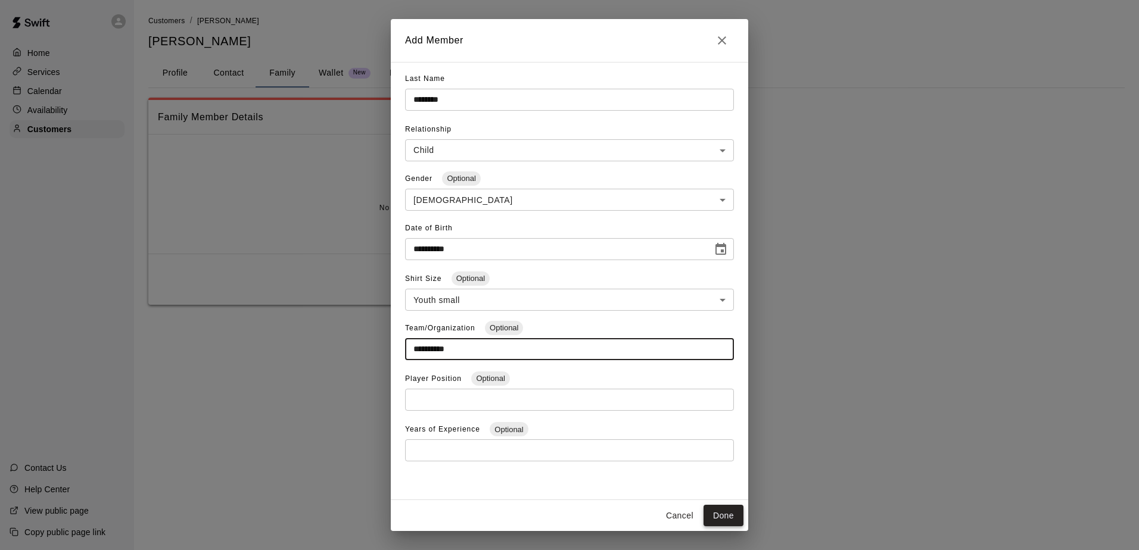
type input "**********"
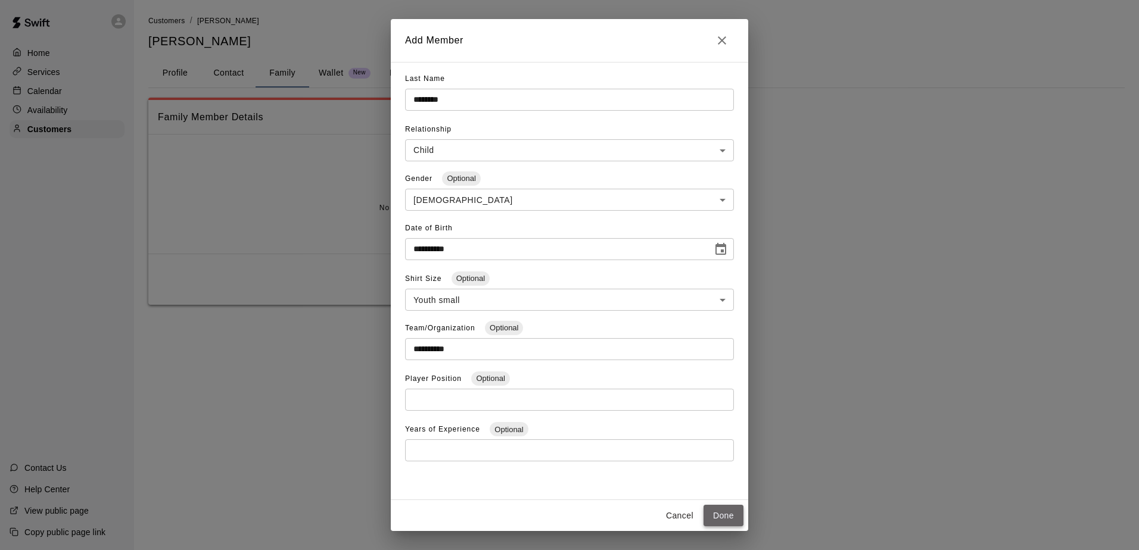
click at [734, 515] on button "Done" at bounding box center [723, 516] width 40 height 22
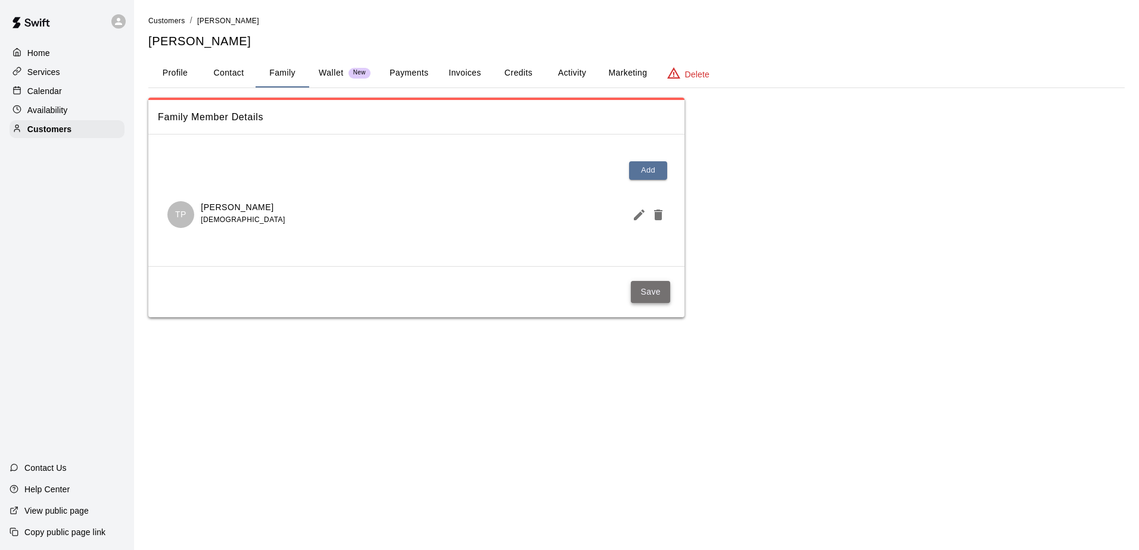
click at [653, 289] on button "Save" at bounding box center [650, 292] width 39 height 22
click at [225, 67] on button "Contact" at bounding box center [229, 73] width 54 height 29
select select "**"
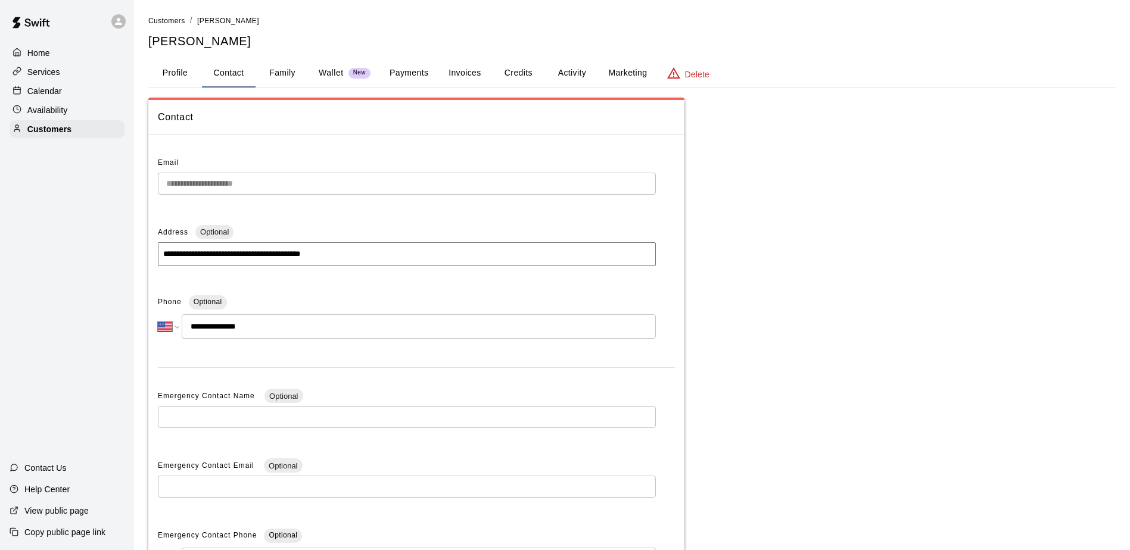
click at [119, 183] on div "**********" at bounding box center [565, 340] width 1130 height 680
click at [58, 131] on p "Customers" at bounding box center [49, 129] width 44 height 12
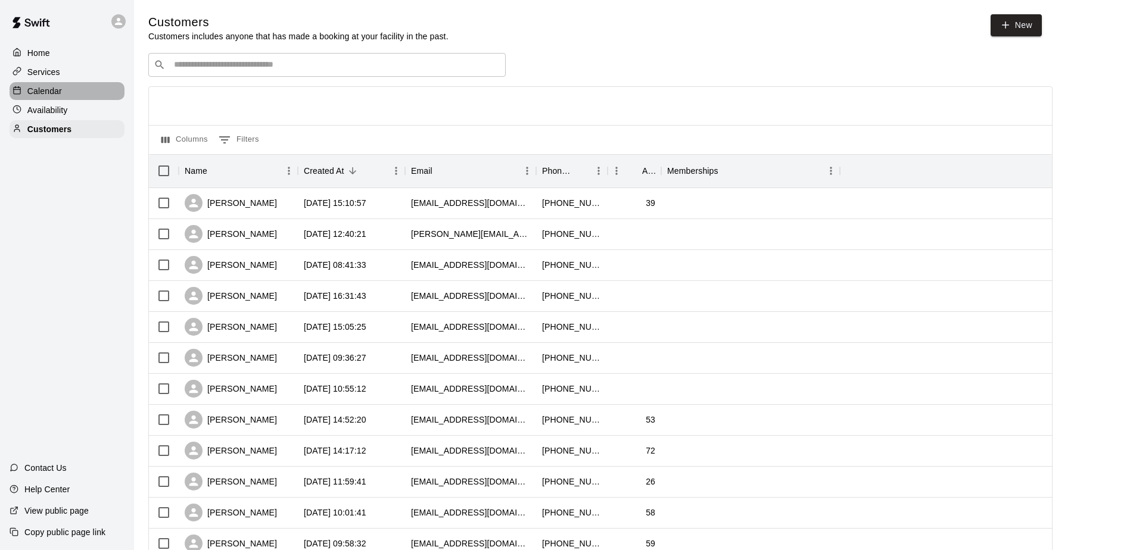
click at [42, 91] on p "Calendar" at bounding box center [44, 91] width 35 height 12
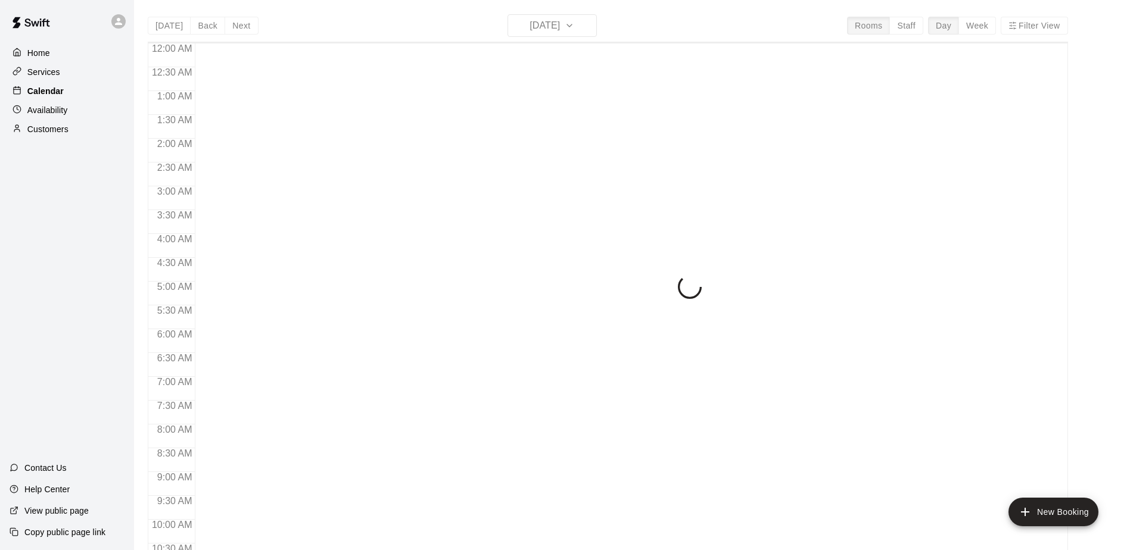
scroll to position [623, 0]
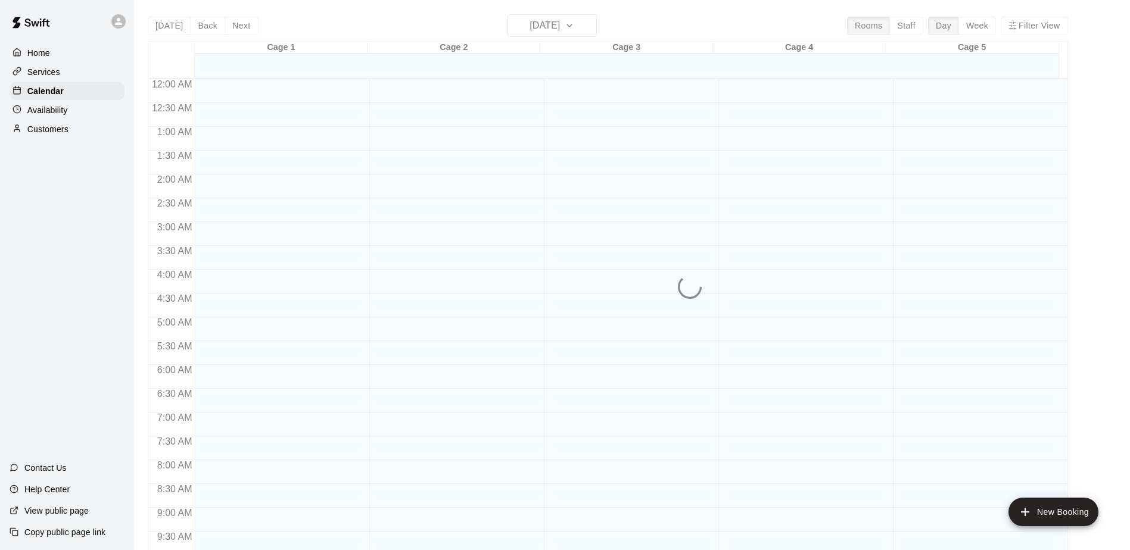
scroll to position [623, 0]
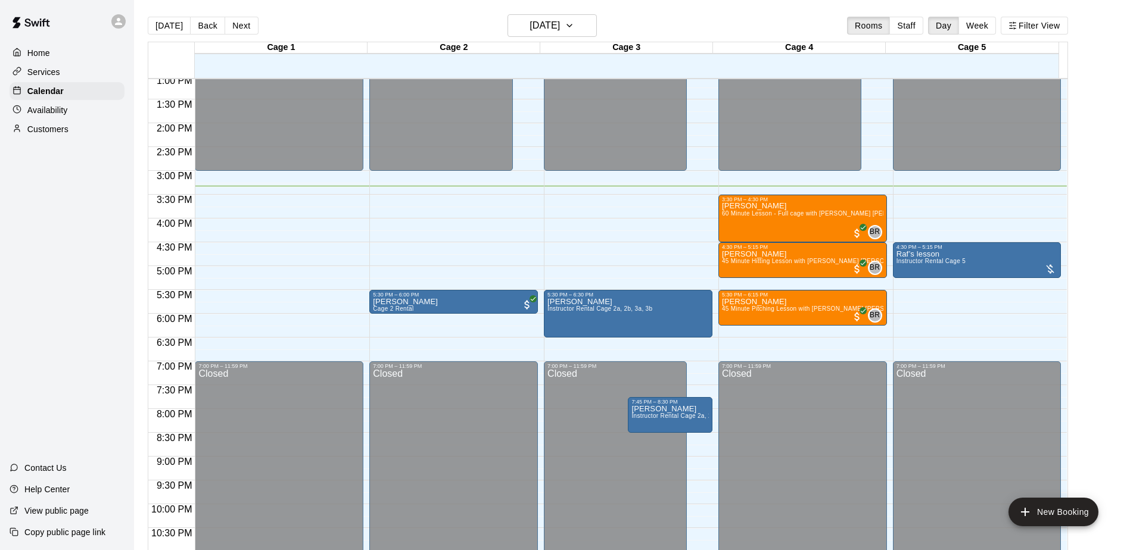
click at [1091, 298] on main "[DATE] Back [DATE][DATE] Rooms Staff Day Week Filter View Cage 1 12 Tue Cage 2 …" at bounding box center [632, 289] width 986 height 550
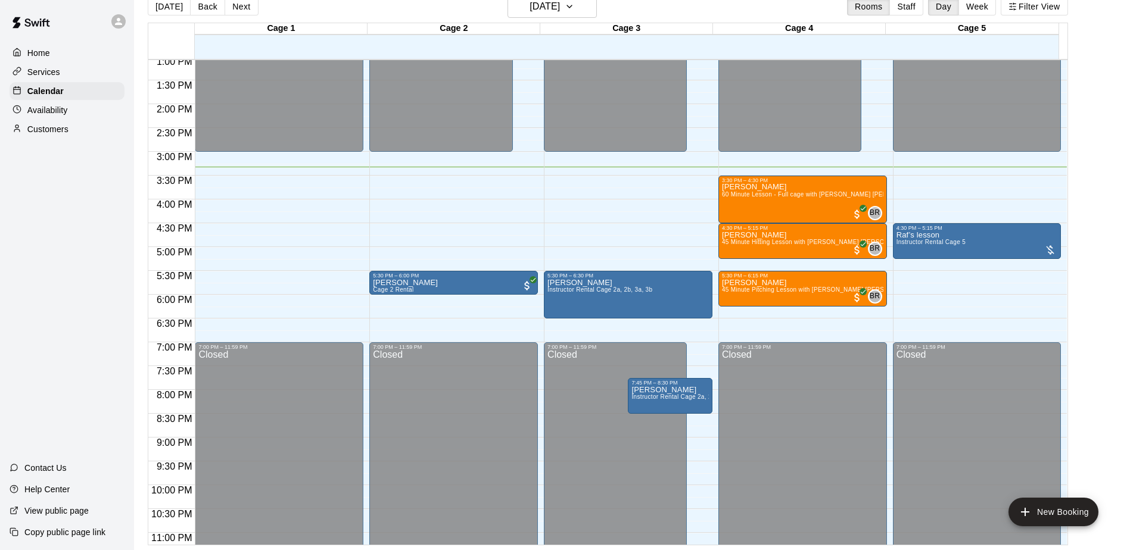
scroll to position [660, 0]
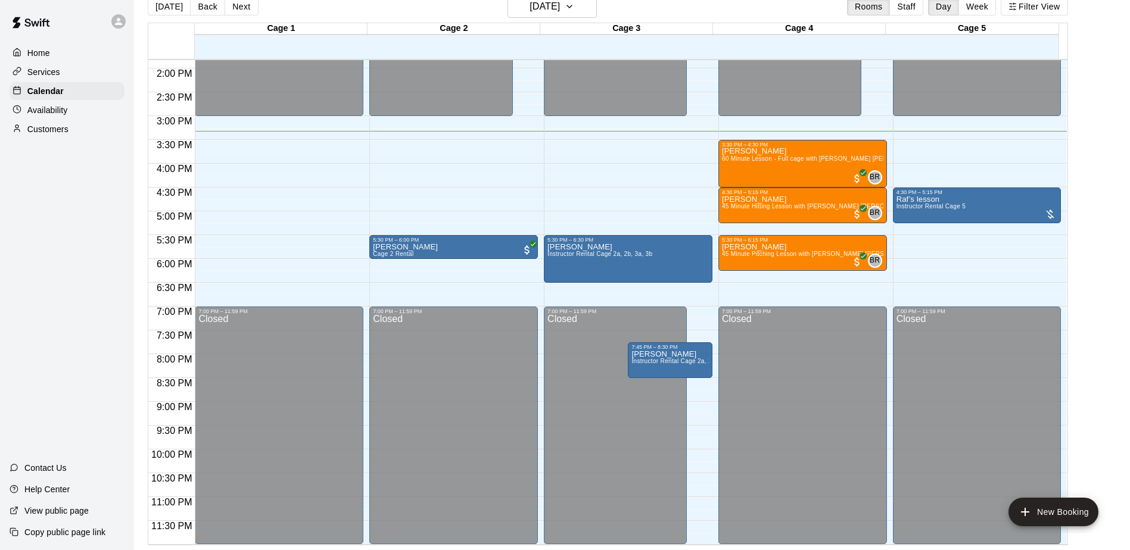
click at [1120, 289] on main "[DATE] Back [DATE][DATE] Rooms Staff Day Week Filter View Cage 1 12 Tue Cage 2 …" at bounding box center [632, 270] width 986 height 550
click at [88, 163] on div "Home Services Calendar Availability Customers Contact Us Help Center View publi…" at bounding box center [67, 275] width 134 height 550
click at [60, 127] on p "Customers" at bounding box center [47, 129] width 41 height 12
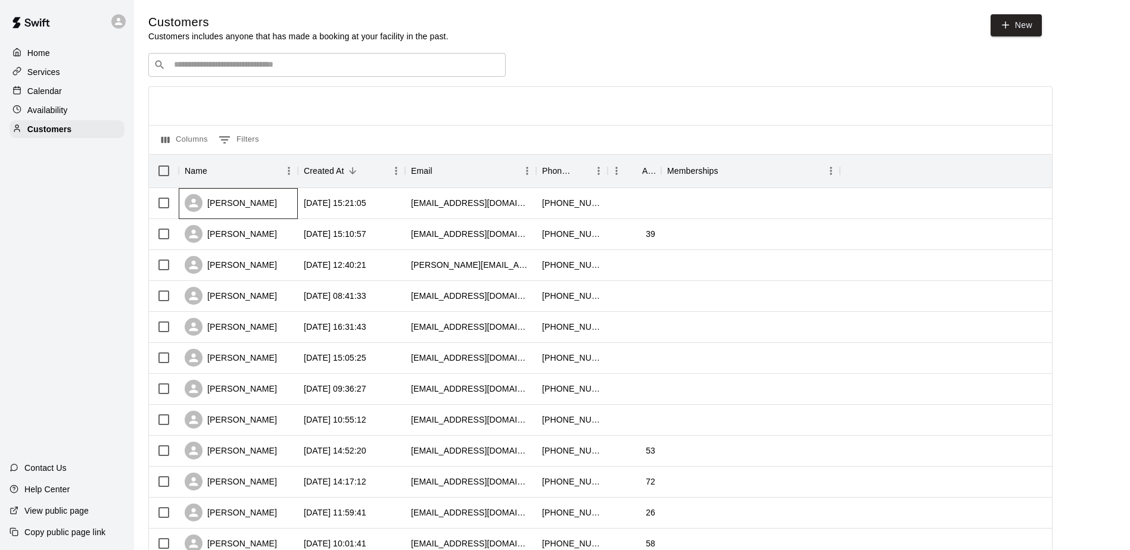
click at [253, 208] on div "christy Atkisson" at bounding box center [231, 203] width 92 height 18
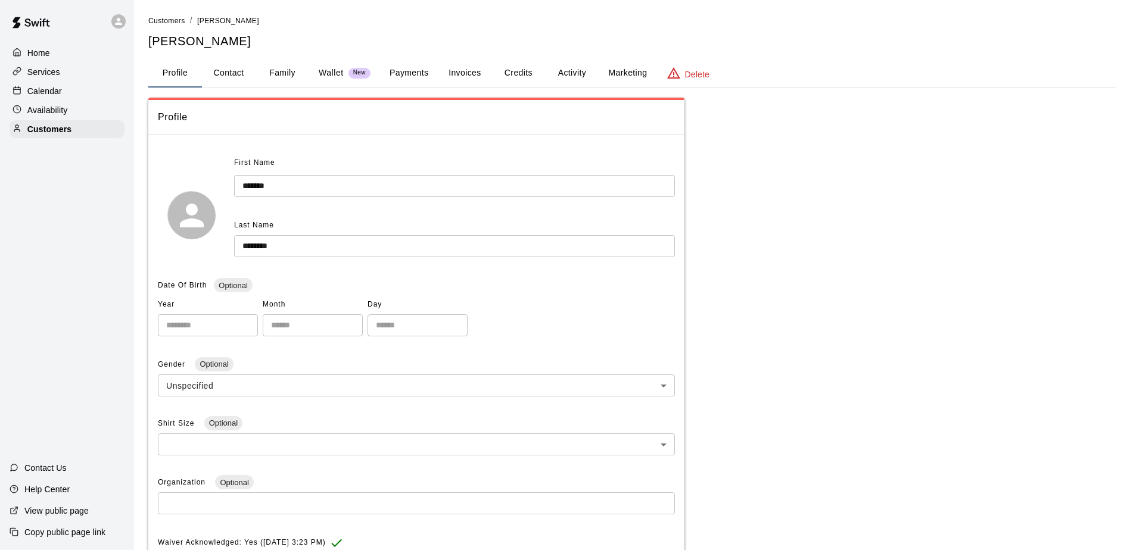
click at [288, 75] on button "Family" at bounding box center [283, 73] width 54 height 29
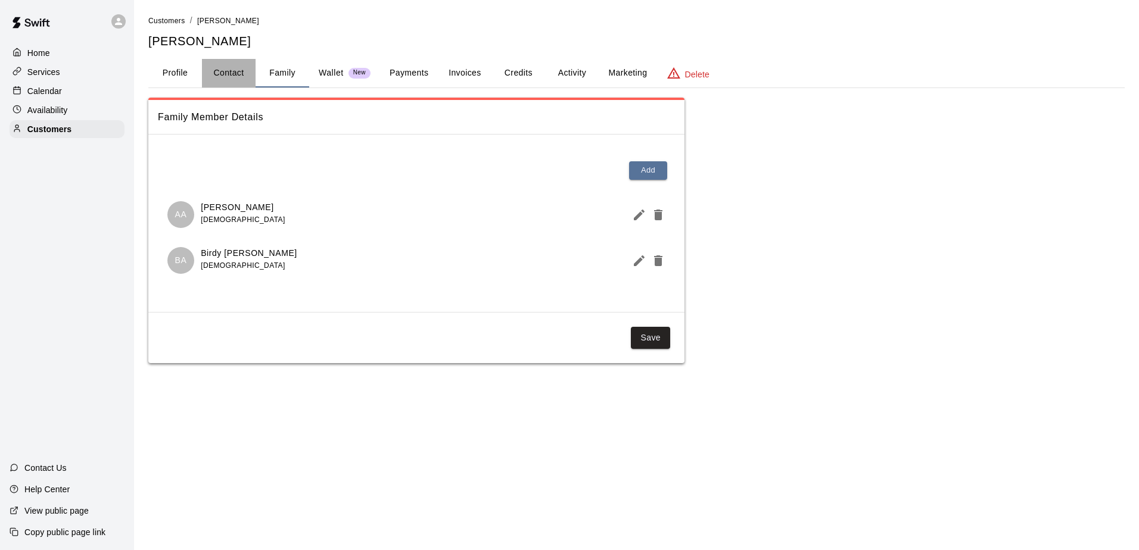
click at [235, 74] on button "Contact" at bounding box center [229, 73] width 54 height 29
select select "**"
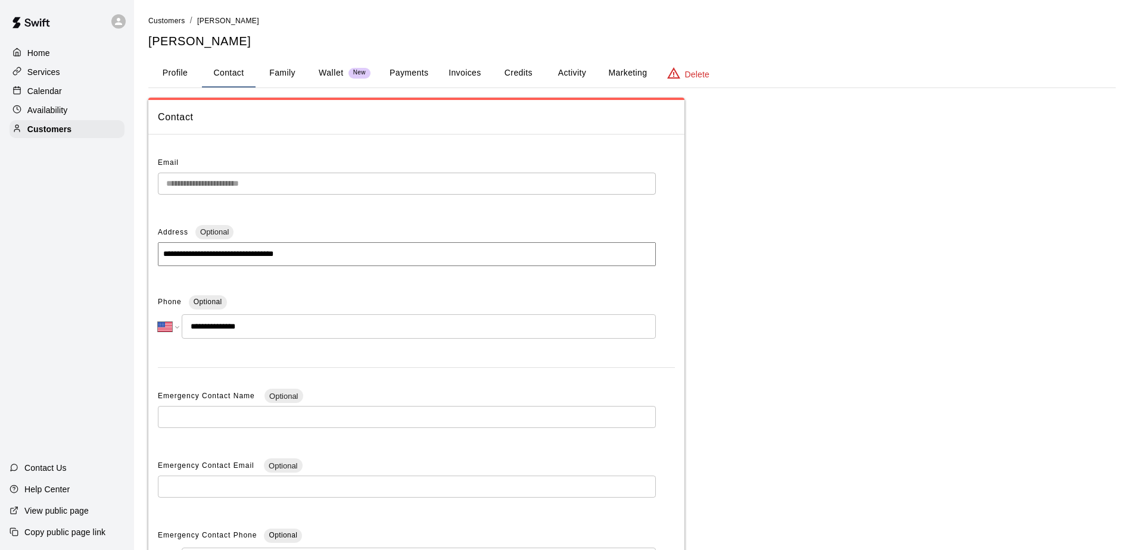
click at [155, 188] on div "**********" at bounding box center [416, 377] width 536 height 466
click at [175, 83] on button "Profile" at bounding box center [175, 73] width 54 height 29
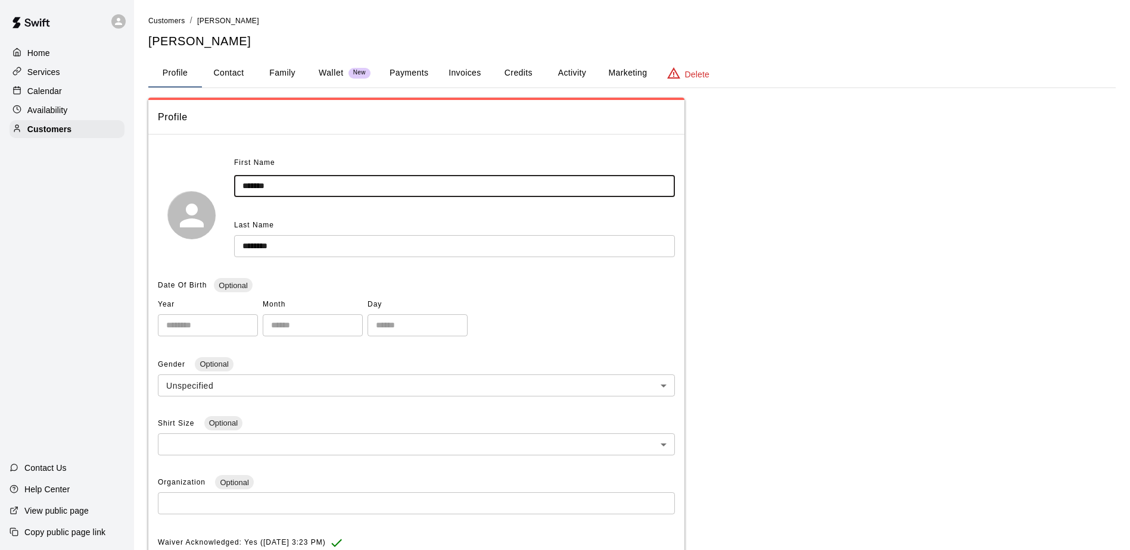
drag, startPoint x: 282, startPoint y: 188, endPoint x: 183, endPoint y: 191, distance: 98.9
click at [183, 191] on div "First Name ******* ​ Last Name ******** ​" at bounding box center [416, 215] width 517 height 123
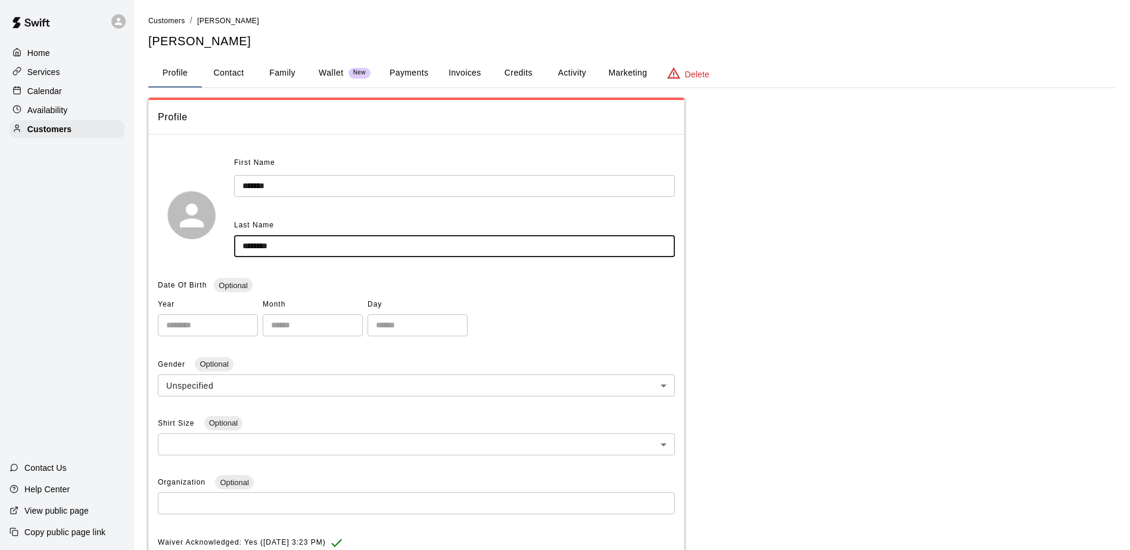
drag, startPoint x: 284, startPoint y: 242, endPoint x: 200, endPoint y: 244, distance: 84.0
click at [200, 244] on div "First Name ******* ​ Last Name ******** ​" at bounding box center [416, 215] width 517 height 123
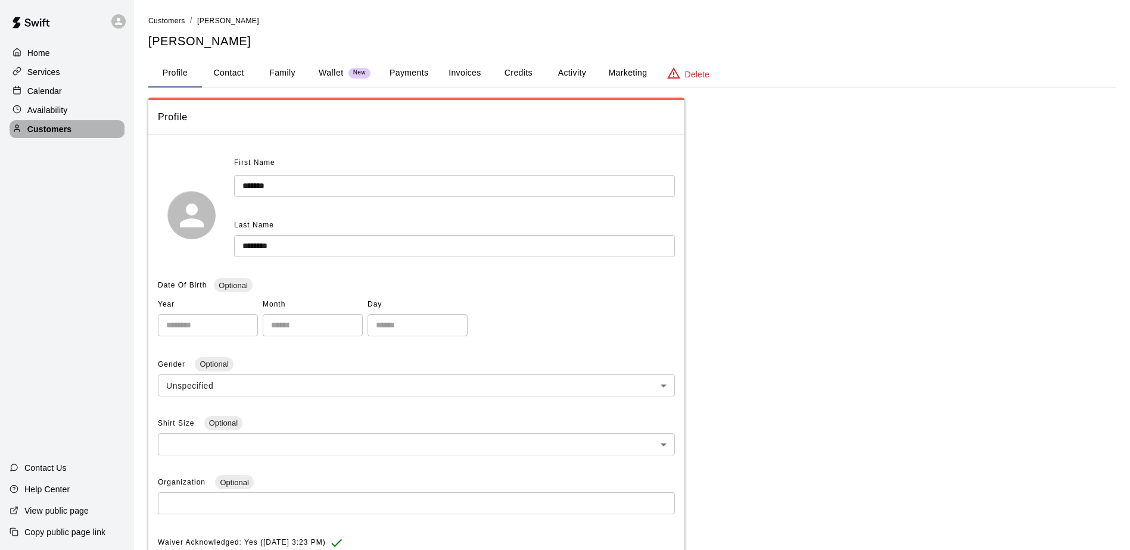
click at [61, 135] on p "Customers" at bounding box center [49, 129] width 44 height 12
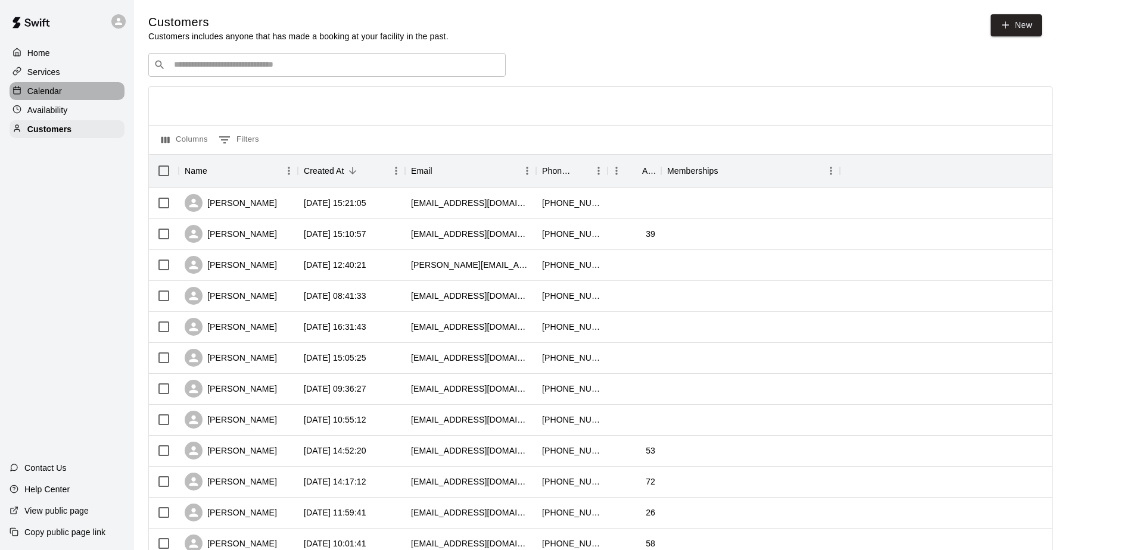
click at [49, 94] on p "Calendar" at bounding box center [44, 91] width 35 height 12
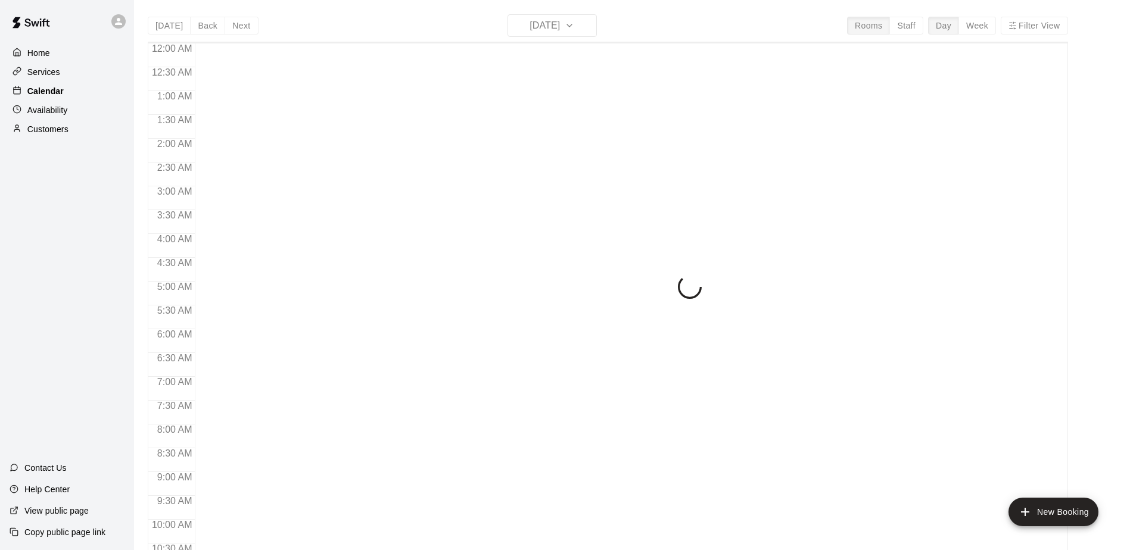
scroll to position [623, 0]
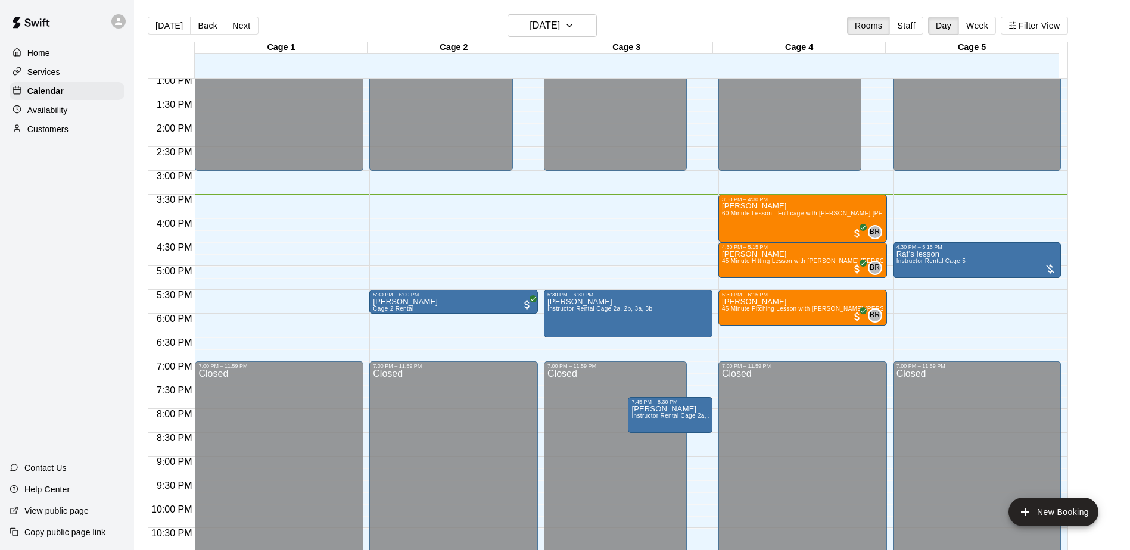
click at [53, 177] on div "Home Services Calendar Availability Customers Contact Us Help Center View publi…" at bounding box center [67, 275] width 134 height 550
click at [53, 187] on div "Home Services Calendar Availability Customers Contact Us Help Center View publi…" at bounding box center [67, 275] width 134 height 550
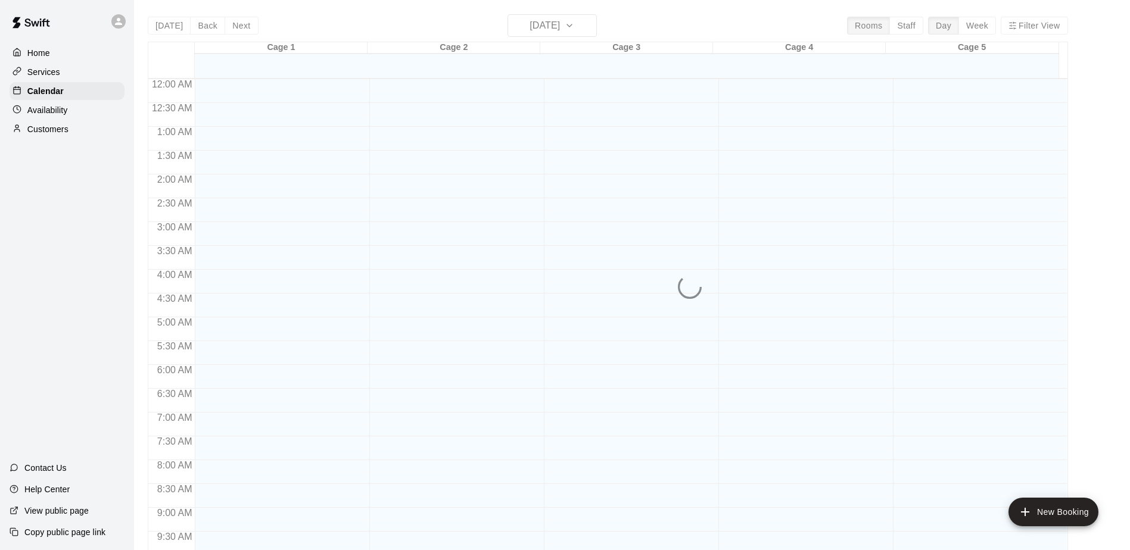
scroll to position [623, 0]
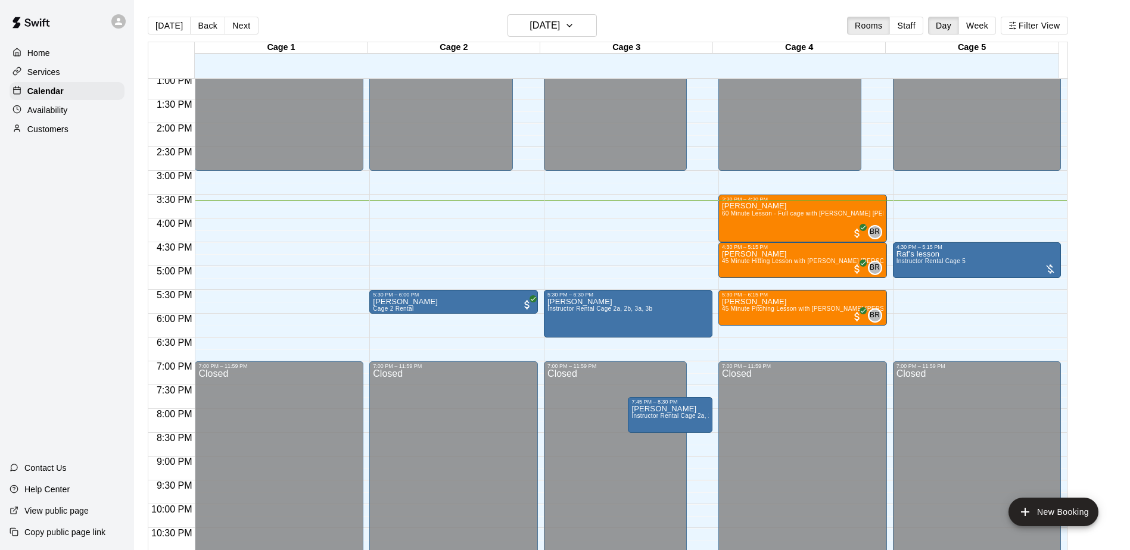
click at [84, 207] on div "Home Services Calendar Availability Customers Contact Us Help Center View publi…" at bounding box center [67, 275] width 134 height 550
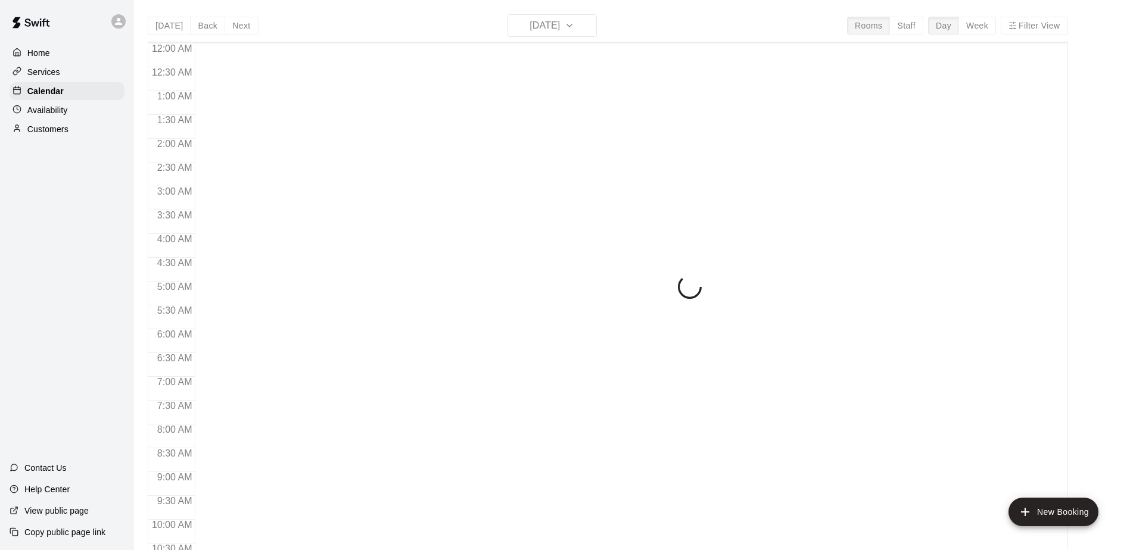
scroll to position [623, 0]
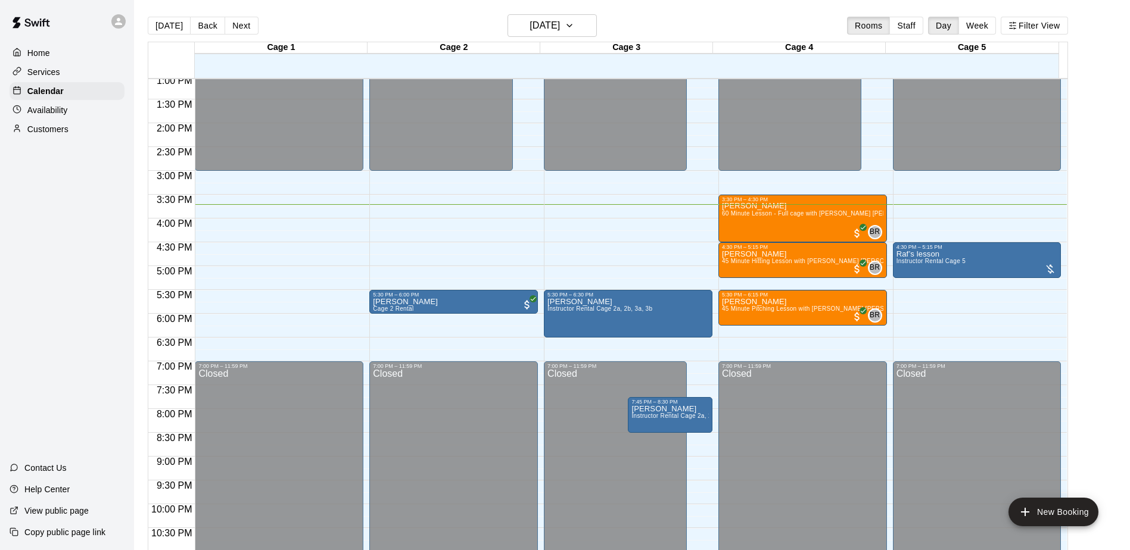
click at [89, 246] on div "Home Services Calendar Availability Customers Contact Us Help Center View publi…" at bounding box center [67, 275] width 134 height 550
click at [97, 198] on div "Home Services Calendar Availability Customers Contact Us Help Center View publi…" at bounding box center [67, 275] width 134 height 550
click at [99, 254] on div "Home Services Calendar Availability Customers Contact Us Help Center View publi…" at bounding box center [67, 275] width 134 height 550
click at [92, 301] on div "Home Services Calendar Availability Customers Contact Us Help Center View publi…" at bounding box center [67, 275] width 134 height 550
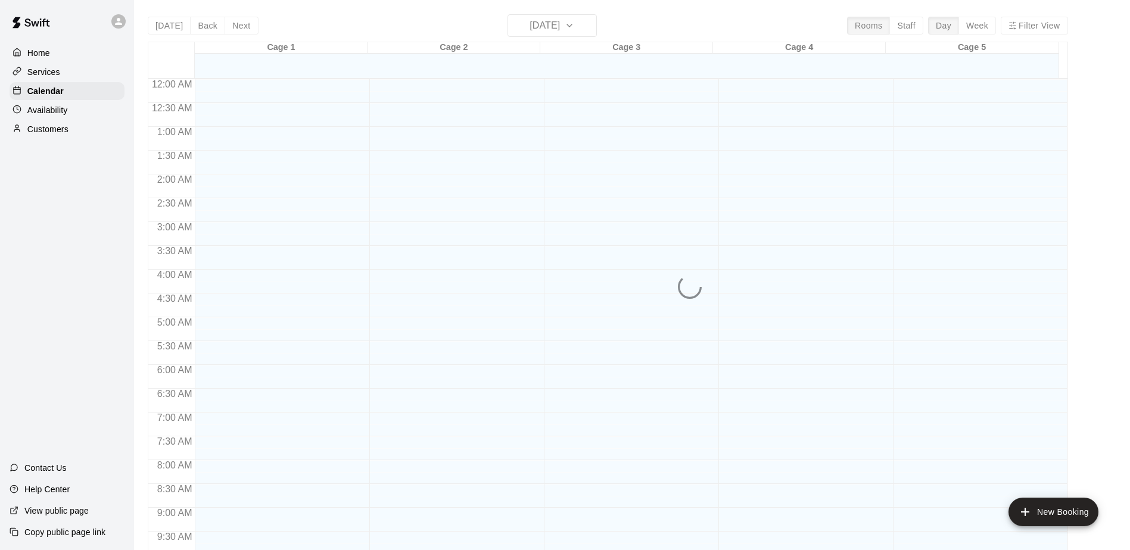
scroll to position [623, 0]
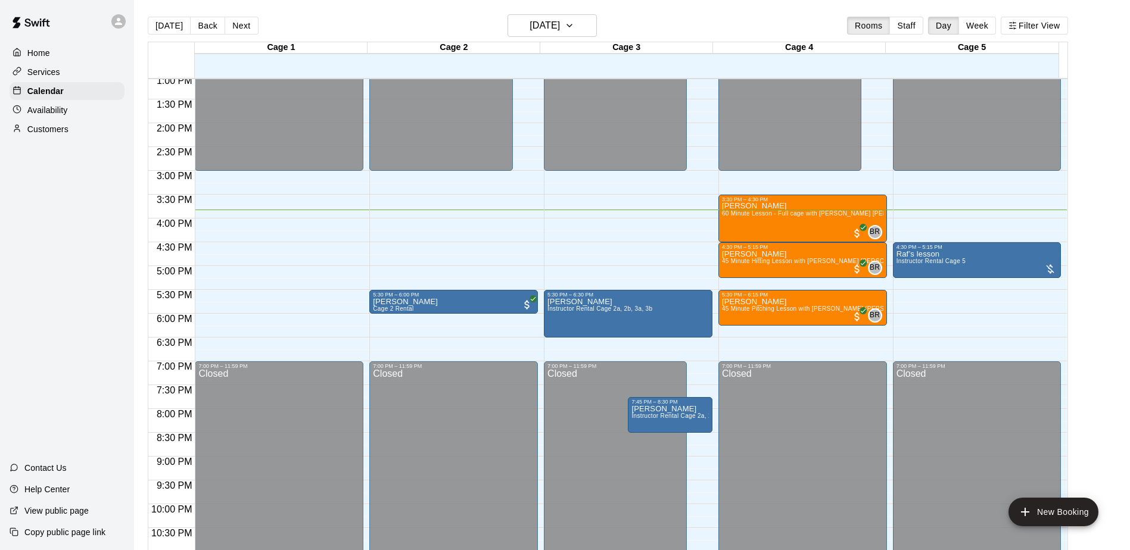
click at [63, 243] on div "Home Services Calendar Availability Customers Contact Us Help Center View publi…" at bounding box center [67, 275] width 134 height 550
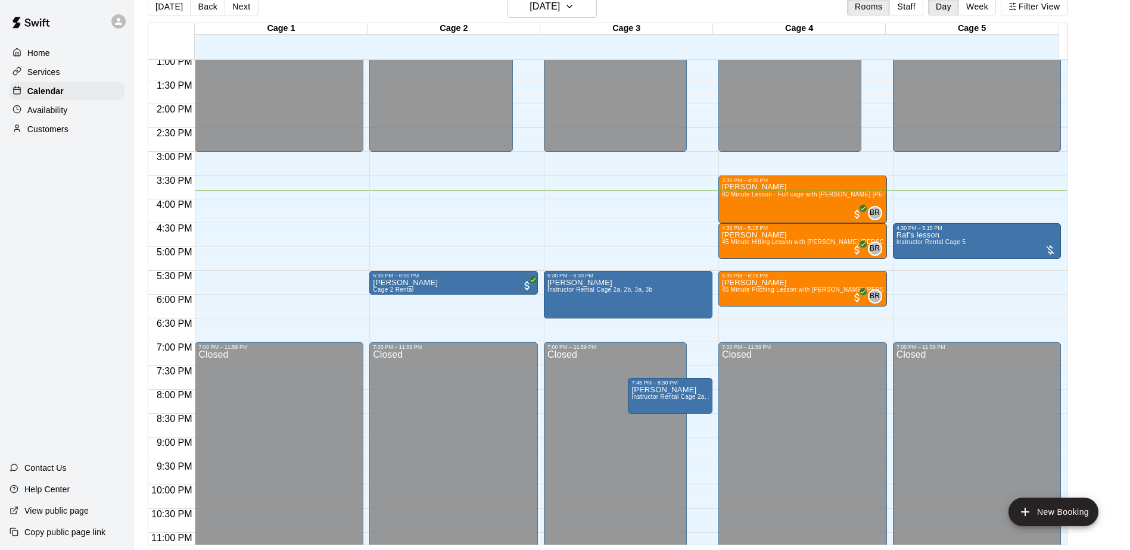
click at [63, 243] on div "Home Services Calendar Availability Customers Contact Us Help Center View publi…" at bounding box center [67, 275] width 134 height 550
click at [78, 205] on div "Home Services Calendar Availability Customers Contact Us Help Center View publi…" at bounding box center [67, 275] width 134 height 550
click at [82, 205] on div "Home Services Calendar Availability Customers Contact Us Help Center View publi…" at bounding box center [67, 275] width 134 height 550
click at [64, 276] on div "Home Services Calendar Availability Customers Contact Us Help Center View publi…" at bounding box center [67, 275] width 134 height 550
click at [69, 138] on div "Customers" at bounding box center [67, 129] width 115 height 18
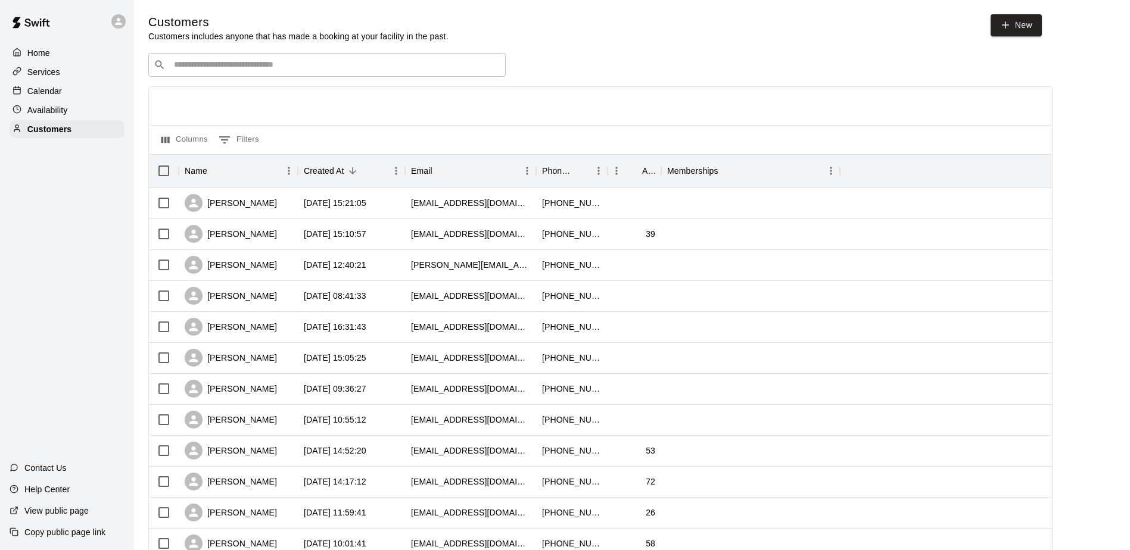
click at [331, 66] on input "Search customers by name or email" at bounding box center [335, 65] width 330 height 12
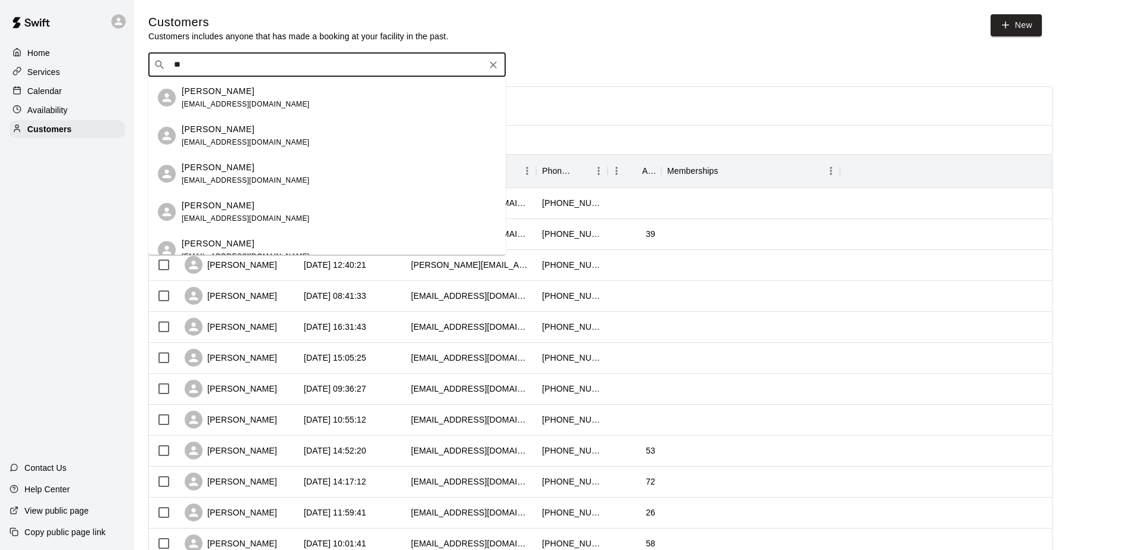
type input "*"
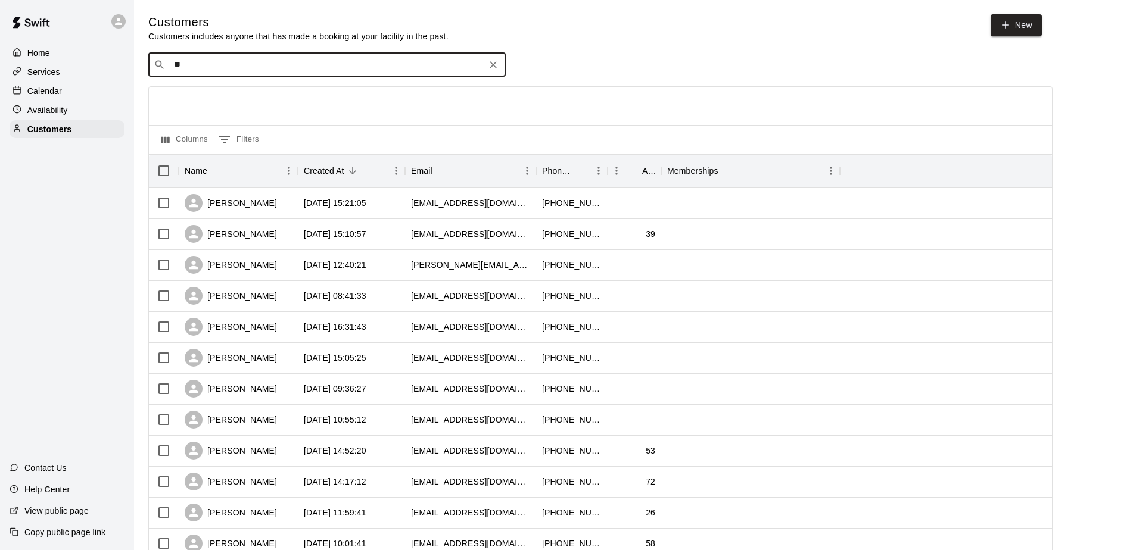
type input "*"
type input "*******"
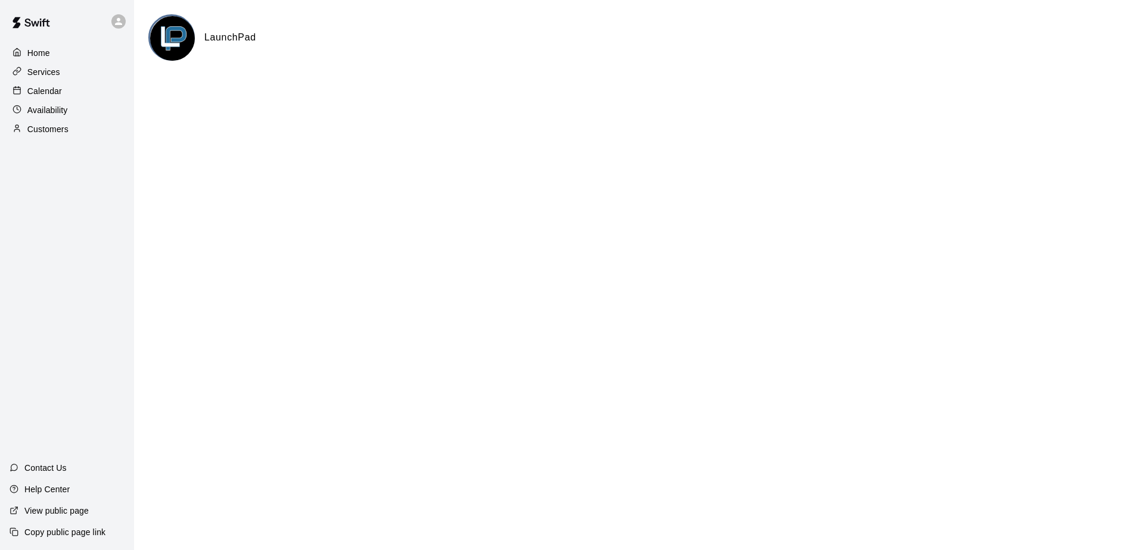
click at [55, 48] on div "Home" at bounding box center [67, 53] width 115 height 18
click at [191, 42] on img at bounding box center [172, 38] width 45 height 45
click at [233, 41] on h6 "LaunchPad" at bounding box center [230, 37] width 52 height 15
click at [61, 26] on img at bounding box center [31, 23] width 62 height 36
click at [61, 132] on p "Customers" at bounding box center [47, 129] width 41 height 12
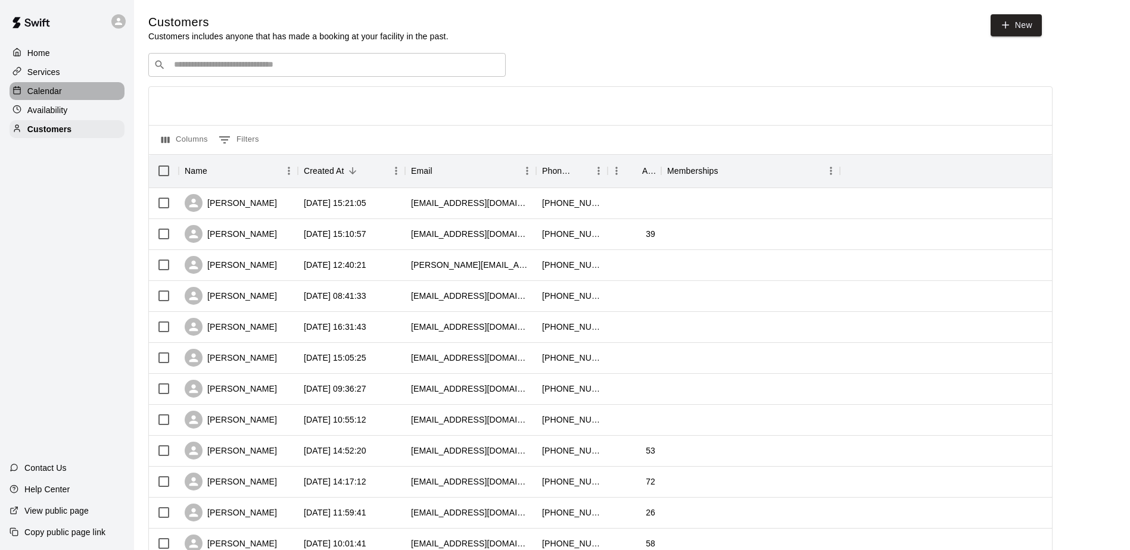
click at [56, 88] on p "Calendar" at bounding box center [44, 91] width 35 height 12
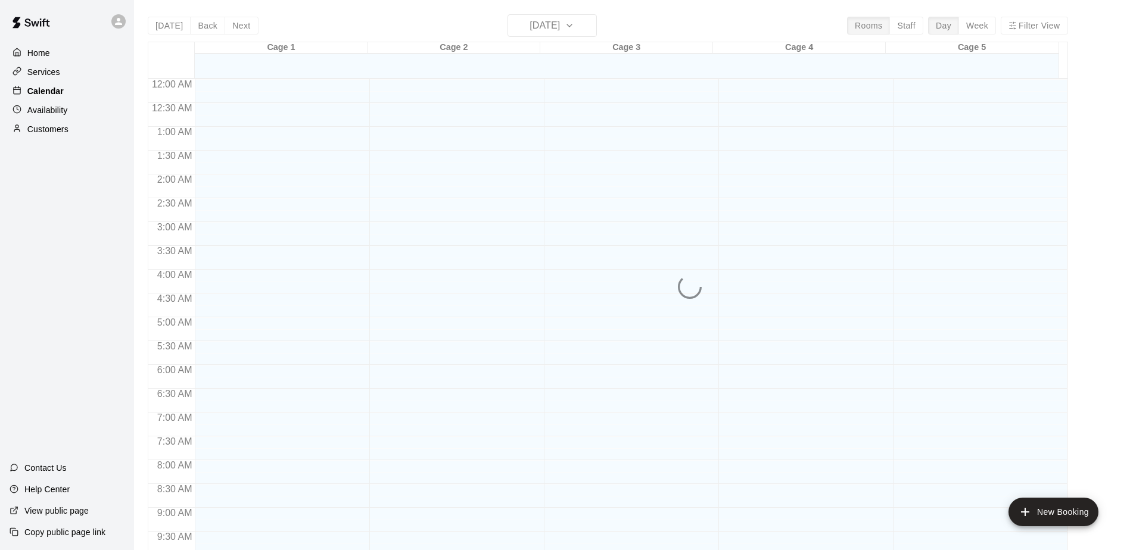
scroll to position [623, 0]
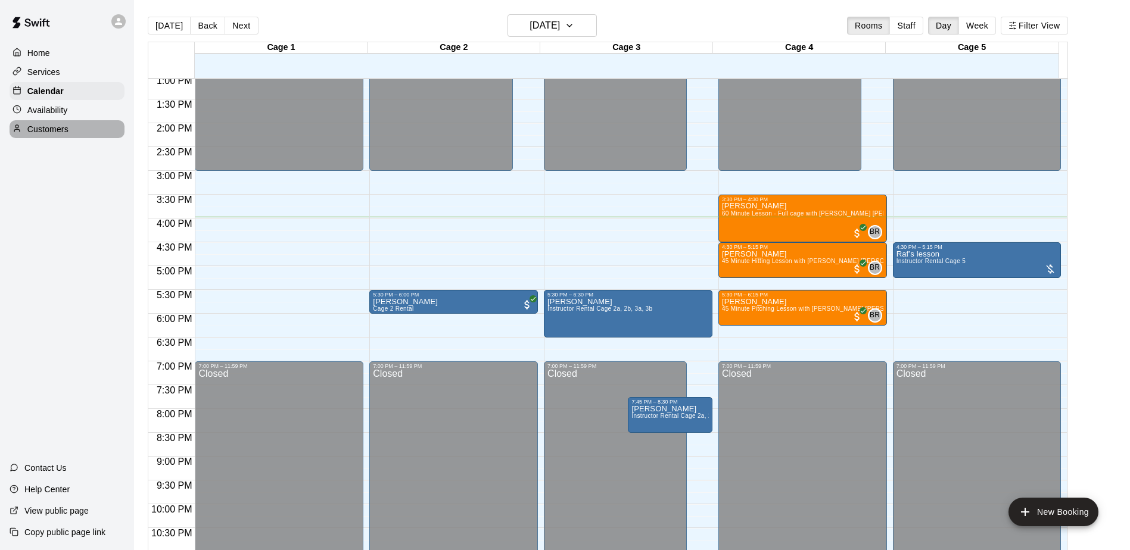
click at [56, 135] on p "Customers" at bounding box center [47, 129] width 41 height 12
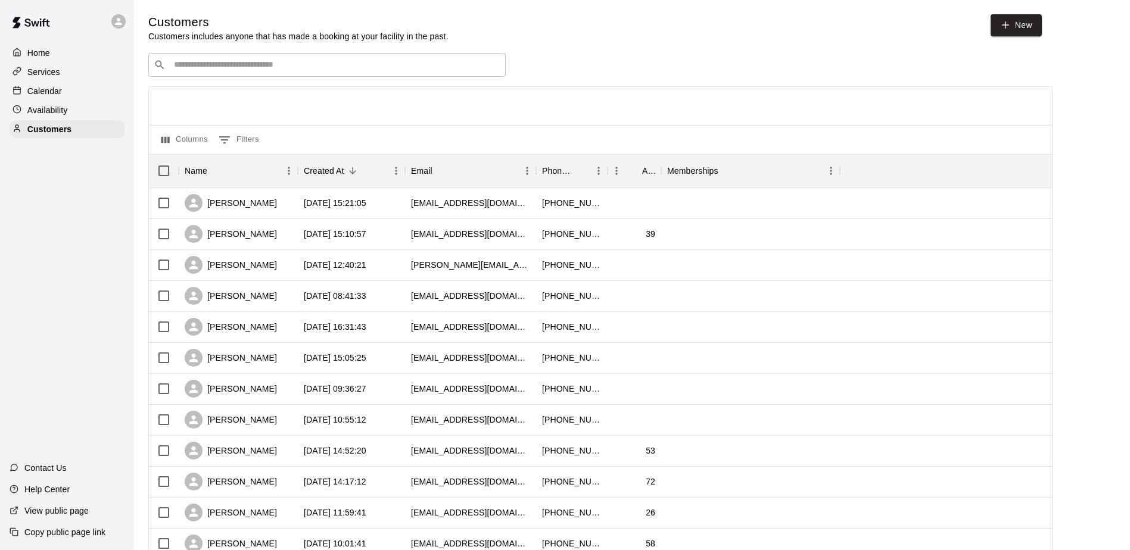
click at [198, 67] on input "Search customers by name or email" at bounding box center [335, 65] width 330 height 12
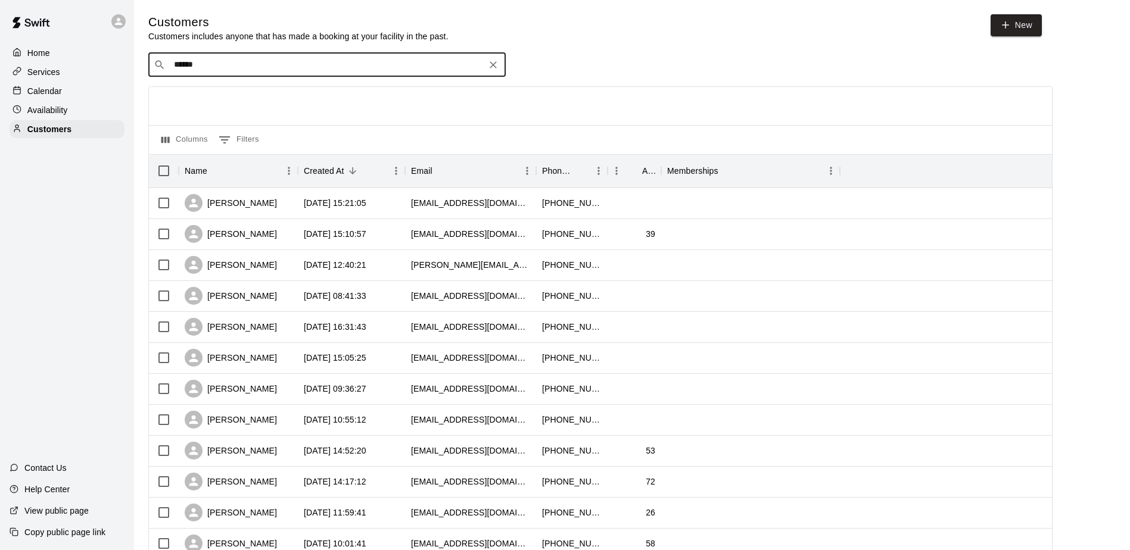
type input "****"
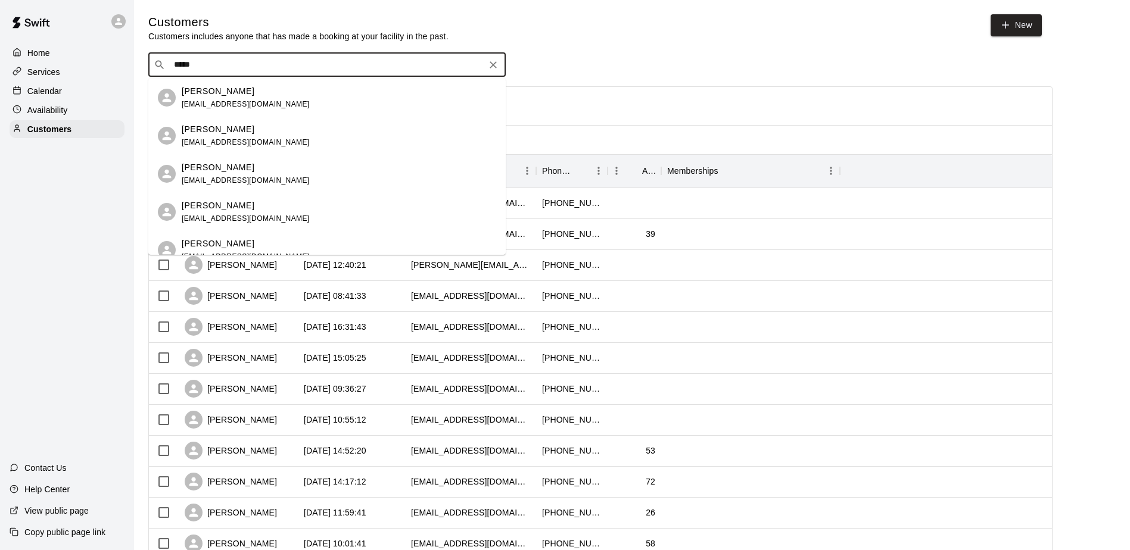
click at [493, 67] on icon "Clear" at bounding box center [493, 64] width 7 height 7
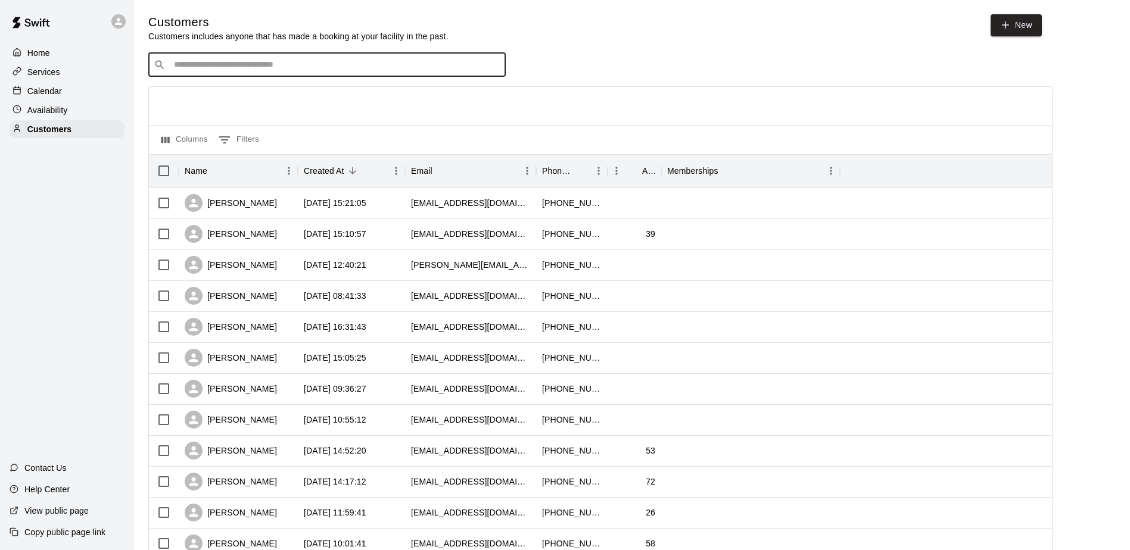
click at [45, 86] on p "Calendar" at bounding box center [44, 91] width 35 height 12
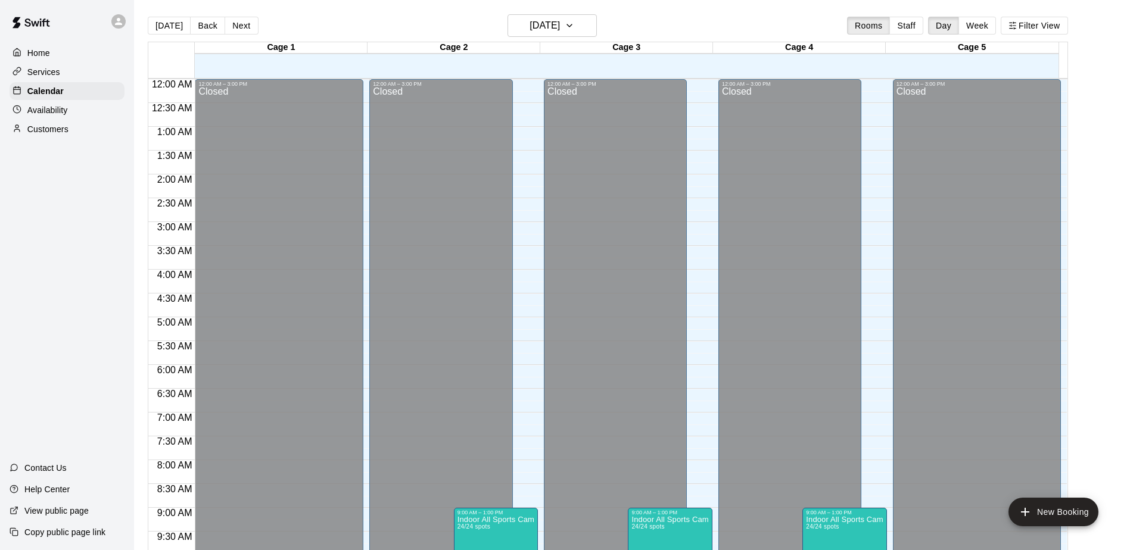
scroll to position [623, 0]
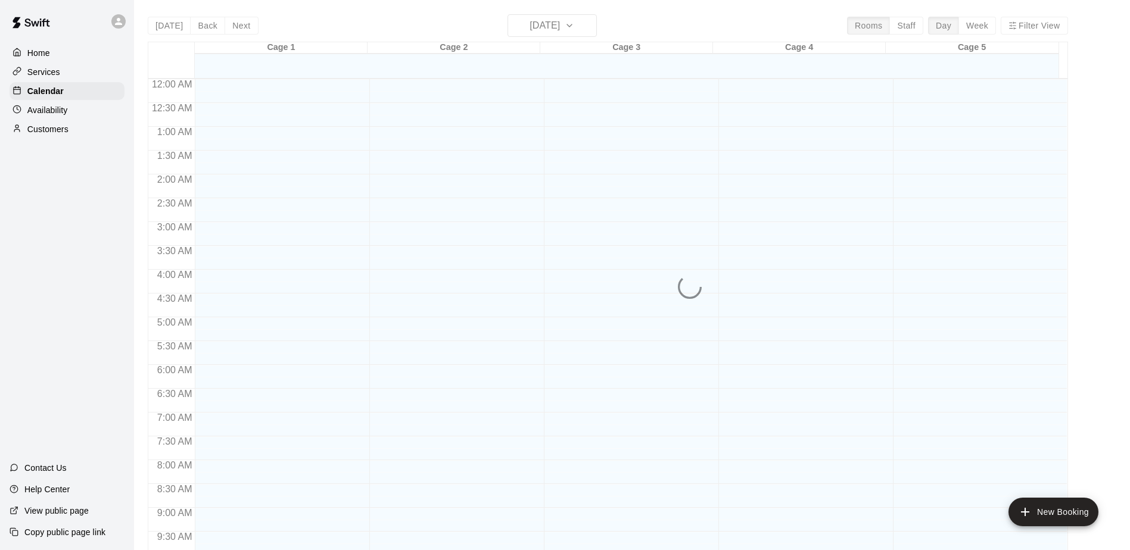
scroll to position [623, 0]
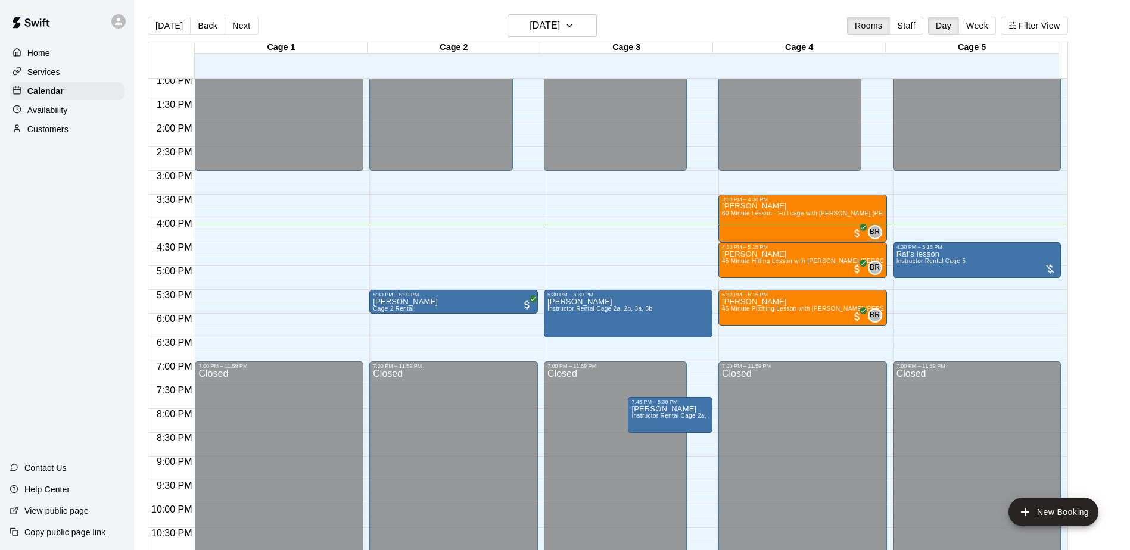
click at [83, 215] on div "Home Services Calendar Availability Customers Contact Us Help Center View publi…" at bounding box center [67, 275] width 134 height 550
click at [43, 264] on div "Home Services Calendar Availability Customers Contact Us Help Center View publi…" at bounding box center [67, 275] width 134 height 550
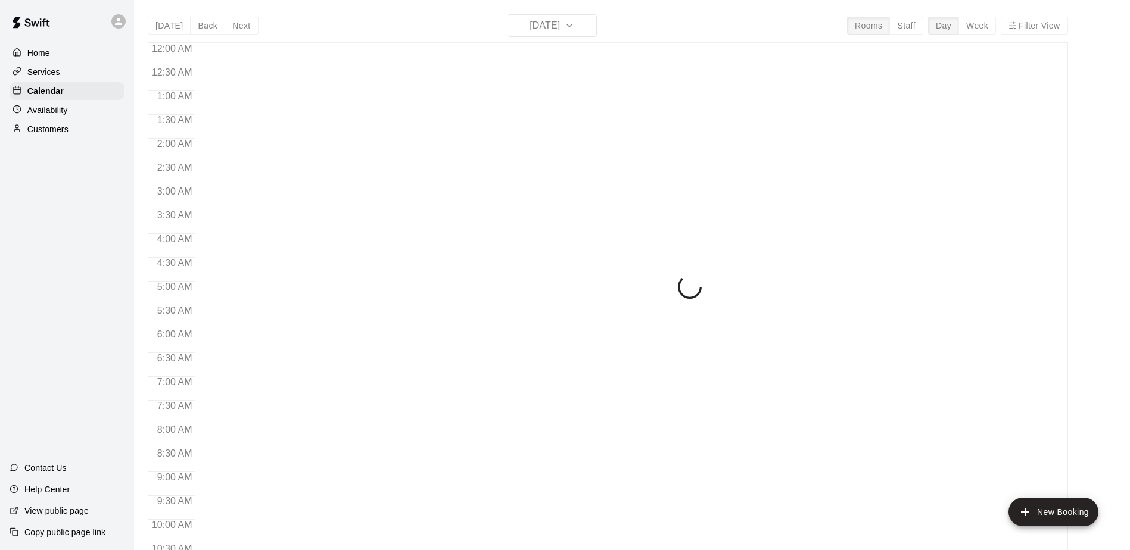
scroll to position [623, 0]
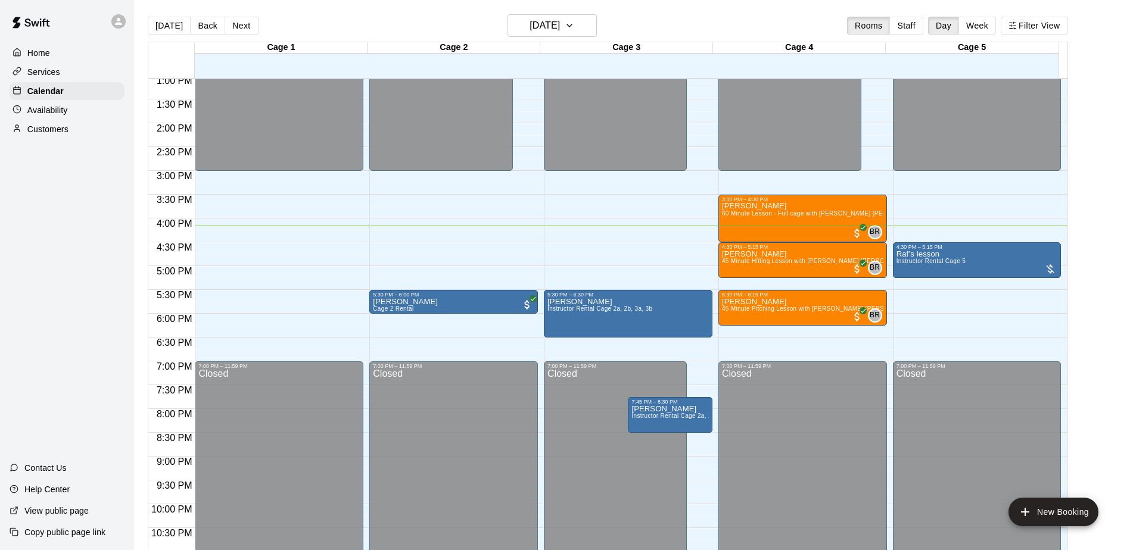
click at [94, 259] on div "Home Services Calendar Availability Customers Contact Us Help Center View publi…" at bounding box center [67, 275] width 134 height 550
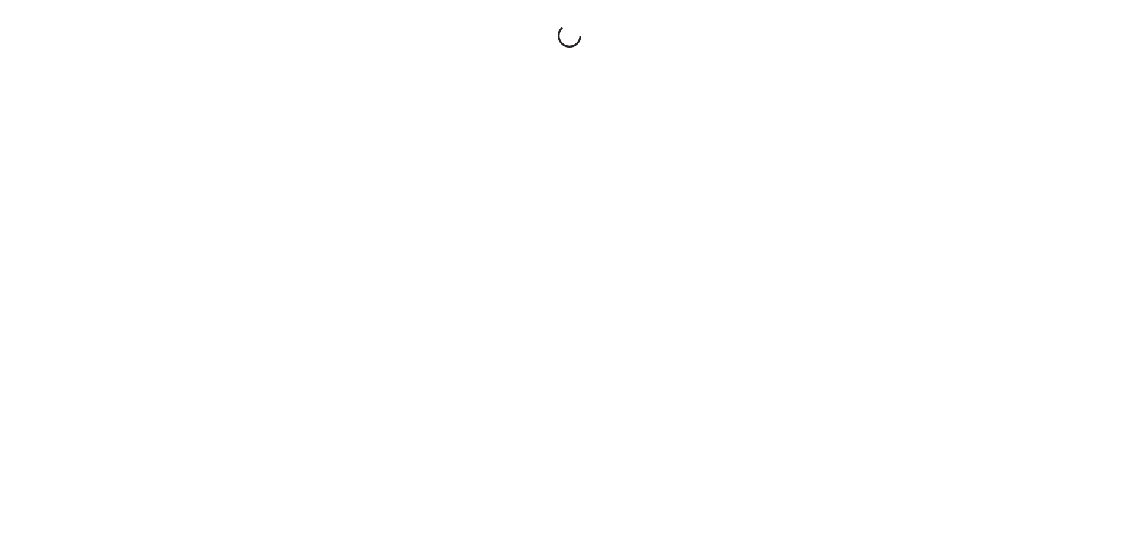
click at [74, 142] on div at bounding box center [569, 275] width 1139 height 550
click at [123, 208] on div at bounding box center [569, 275] width 1139 height 550
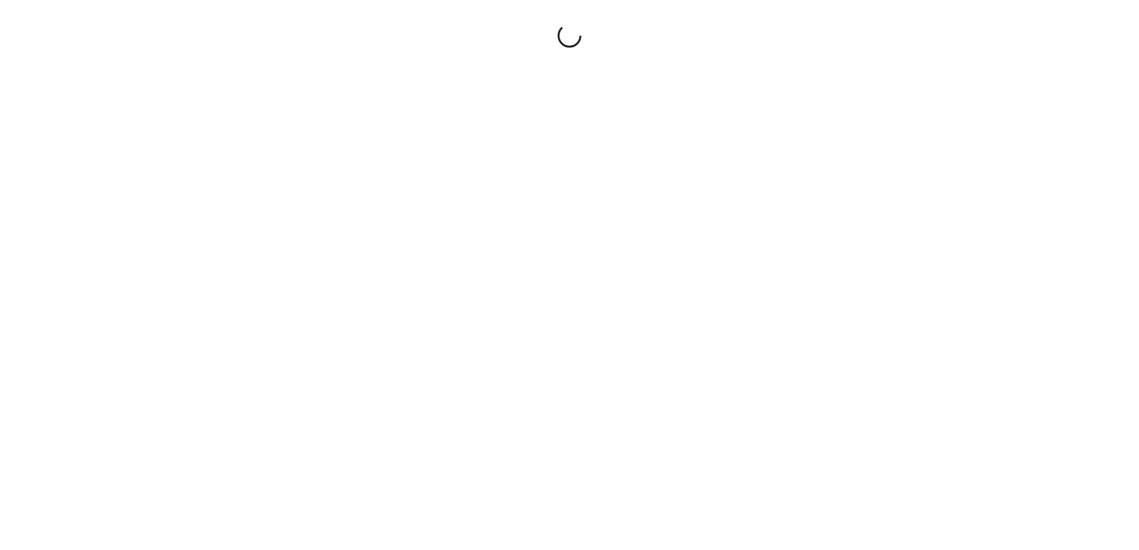
click at [136, 195] on div at bounding box center [569, 275] width 1139 height 550
click at [51, 52] on div at bounding box center [569, 275] width 1139 height 550
click at [101, 115] on div at bounding box center [569, 275] width 1139 height 550
click at [380, 141] on div at bounding box center [569, 275] width 1139 height 550
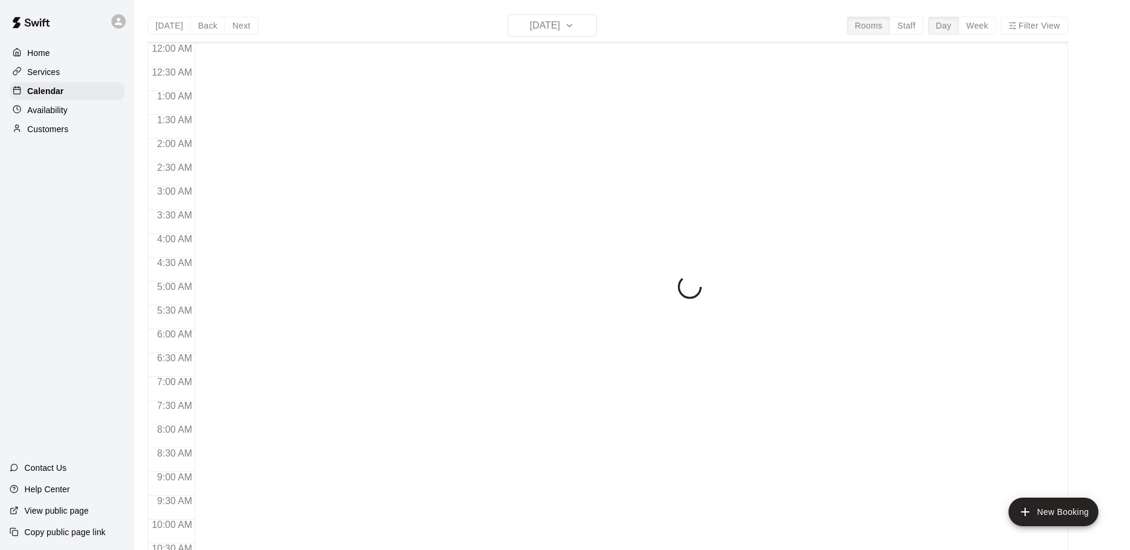
scroll to position [623, 0]
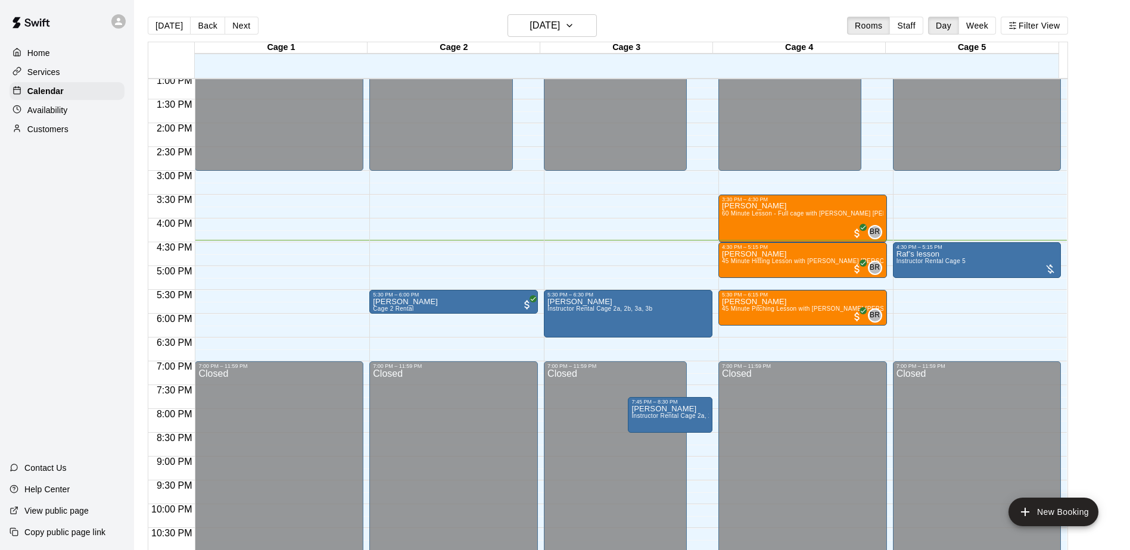
click at [86, 234] on div "Home Services Calendar Availability Customers Contact Us Help Center View publi…" at bounding box center [67, 275] width 134 height 550
click at [80, 214] on div "Home Services Calendar Availability Customers Contact Us Help Center View publi…" at bounding box center [67, 275] width 134 height 550
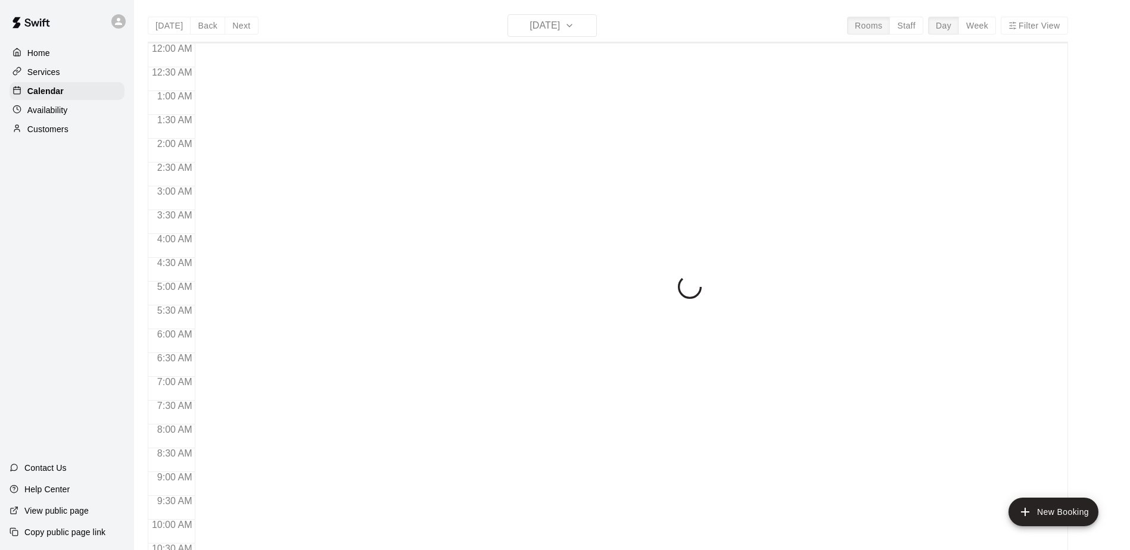
scroll to position [623, 0]
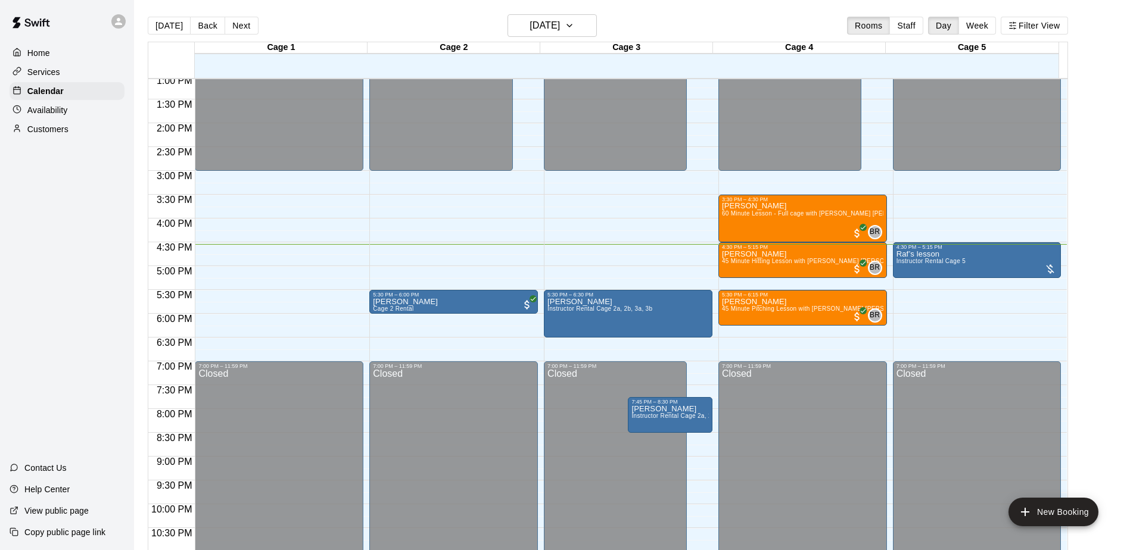
click at [63, 194] on div "Home Services Calendar Availability Customers Contact Us Help Center View publi…" at bounding box center [67, 275] width 134 height 550
click at [1104, 266] on main "[DATE] Back [DATE][DATE] Rooms Staff Day Week Filter View Cage 1 12 Tue Cage 2 …" at bounding box center [632, 289] width 986 height 550
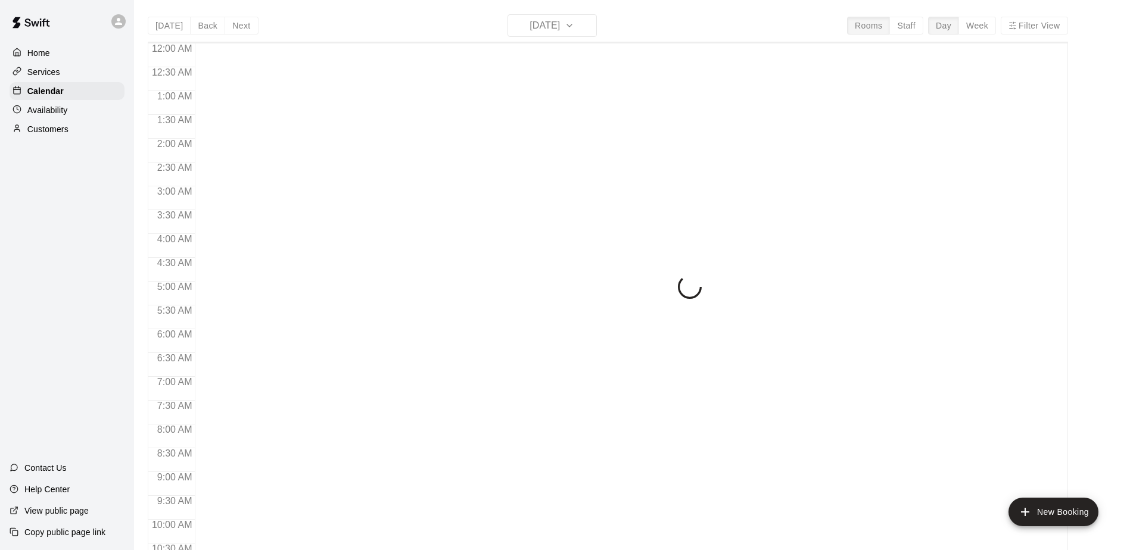
scroll to position [623, 0]
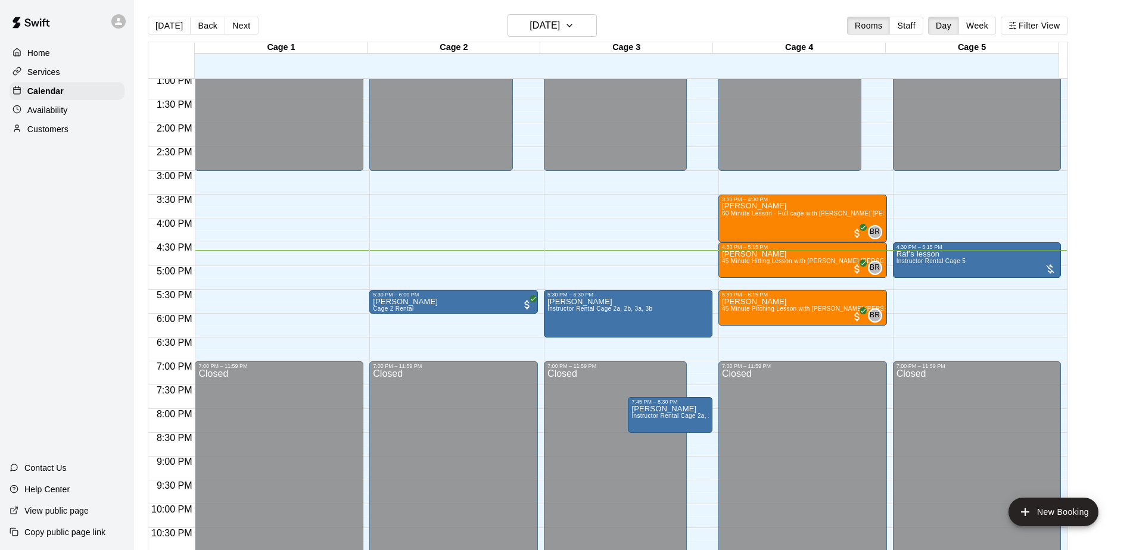
click at [102, 255] on div "Home Services Calendar Availability Customers Contact Us Help Center View publi…" at bounding box center [67, 275] width 134 height 550
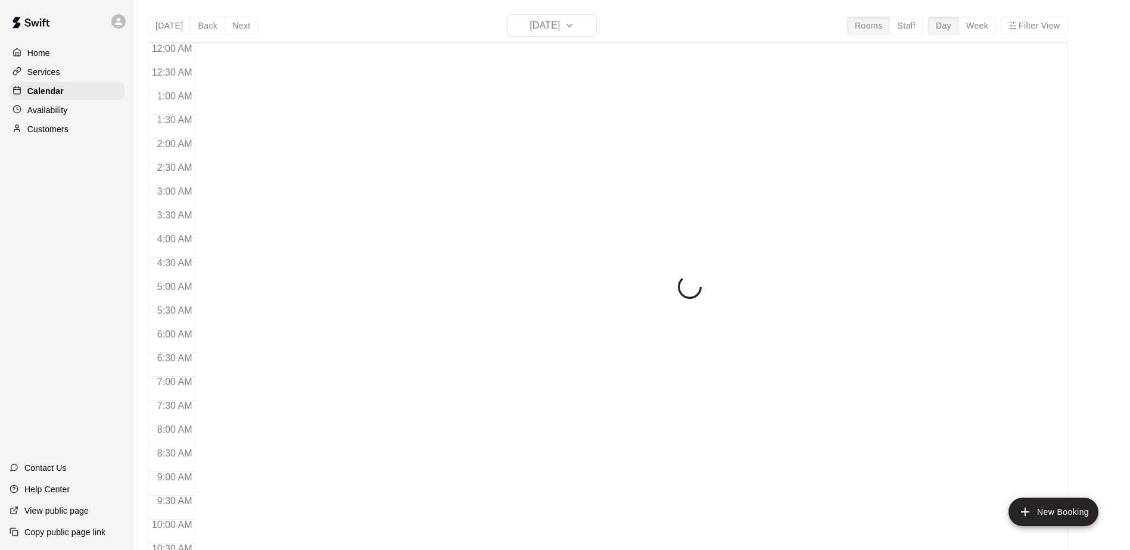
scroll to position [623, 0]
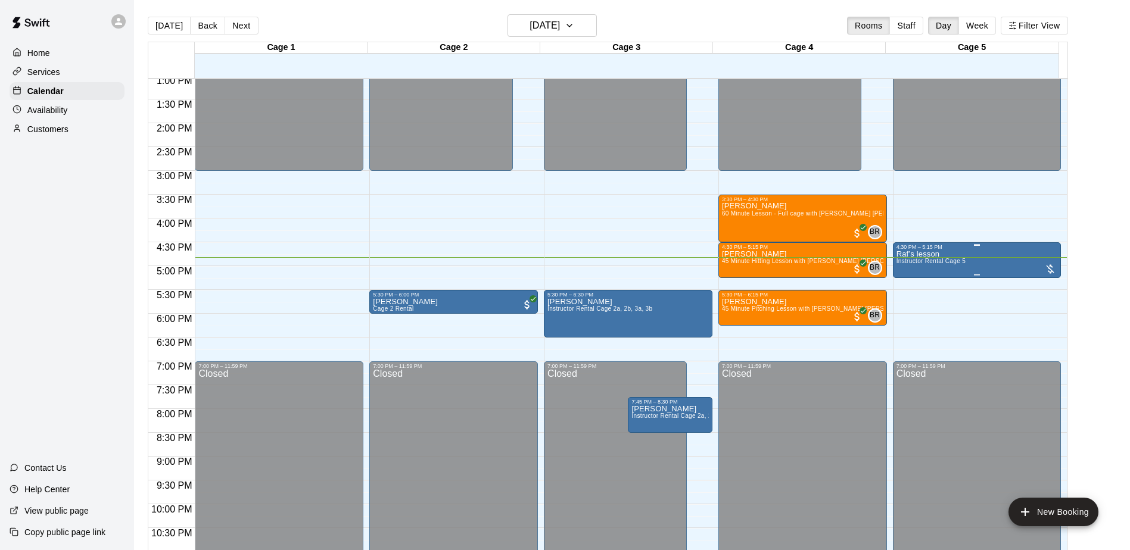
click at [970, 270] on div "Raf’s lesson Instructor Rental Cage 5" at bounding box center [976, 525] width 161 height 550
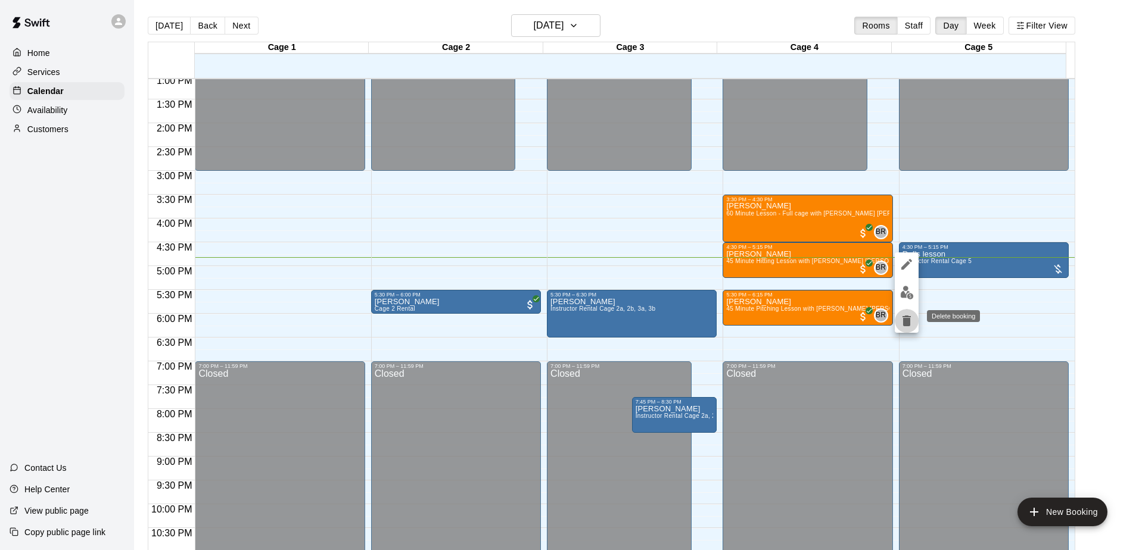
click at [907, 322] on icon "delete" at bounding box center [906, 321] width 8 height 11
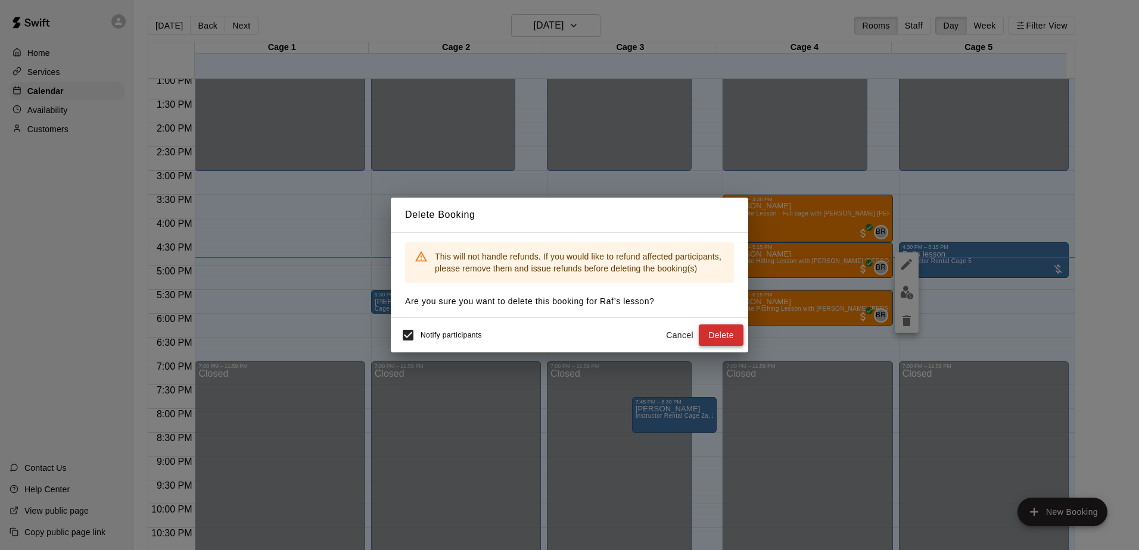
click at [727, 334] on button "Delete" at bounding box center [721, 336] width 45 height 22
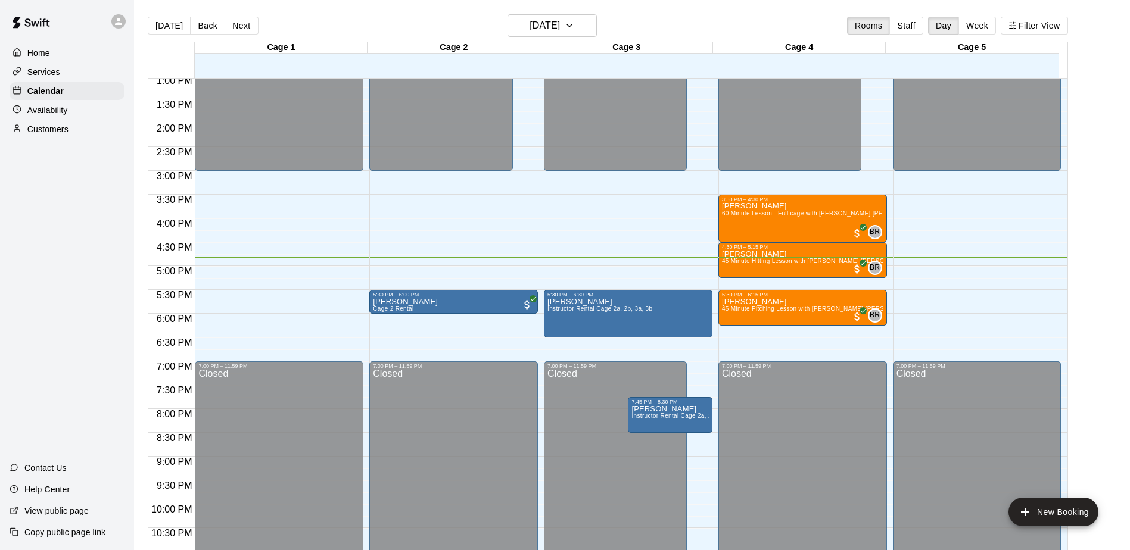
click at [80, 266] on div "Home Services Calendar Availability Customers Contact Us Help Center View publi…" at bounding box center [67, 275] width 134 height 550
click at [1114, 273] on main "Today Back Next Tuesday Aug 12 Rooms Staff Day Week Filter View Cage 1 12 Tue C…" at bounding box center [632, 289] width 986 height 550
click at [1098, 279] on main "Today Back Next Tuesday Aug 12 Rooms Staff Day Week Filter View Cage 1 12 Tue C…" at bounding box center [632, 289] width 986 height 550
click at [1086, 289] on main "Today Back Next Tuesday Aug 12 Rooms Staff Day Week Filter View Cage 1 12 Tue C…" at bounding box center [632, 289] width 986 height 550
click at [67, 228] on div "Home Services Calendar Availability Customers Contact Us Help Center View publi…" at bounding box center [67, 275] width 134 height 550
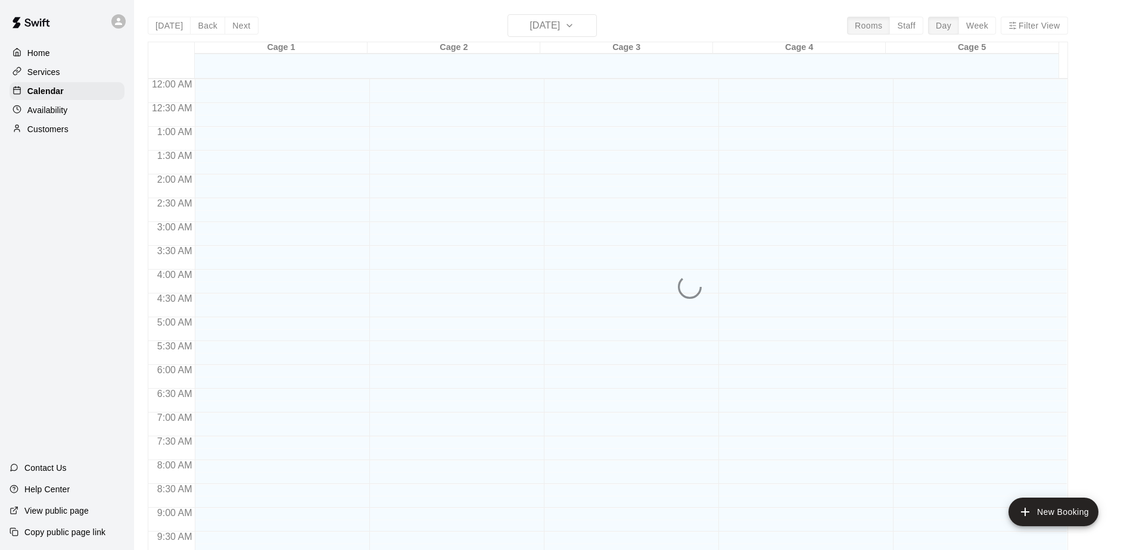
scroll to position [623, 0]
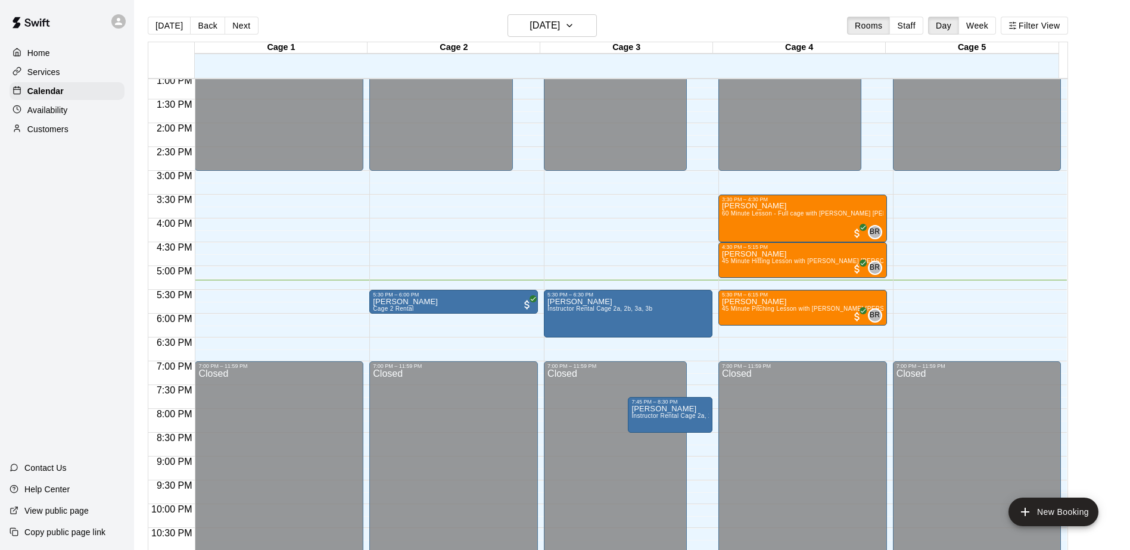
click at [84, 269] on div "Home Services Calendar Availability Customers Contact Us Help Center View publi…" at bounding box center [67, 275] width 134 height 550
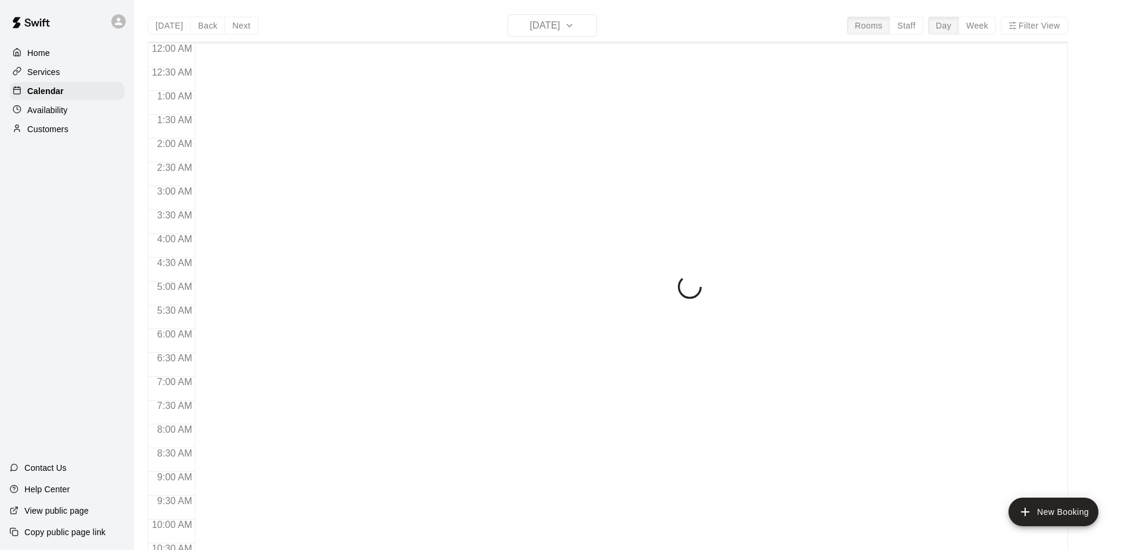
scroll to position [623, 0]
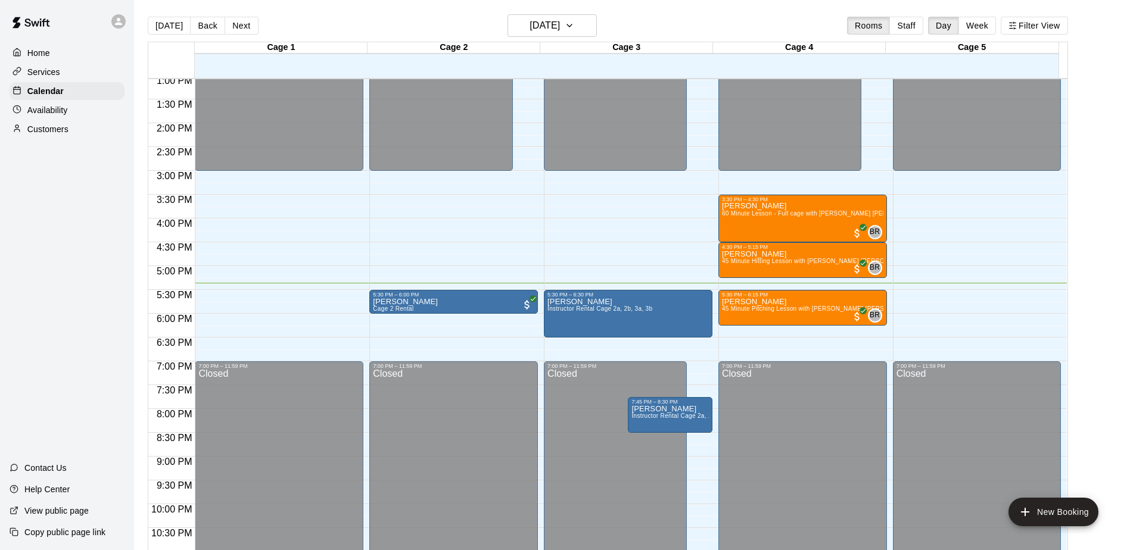
click at [104, 286] on div "Home Services Calendar Availability Customers Contact Us Help Center View publi…" at bounding box center [67, 275] width 134 height 550
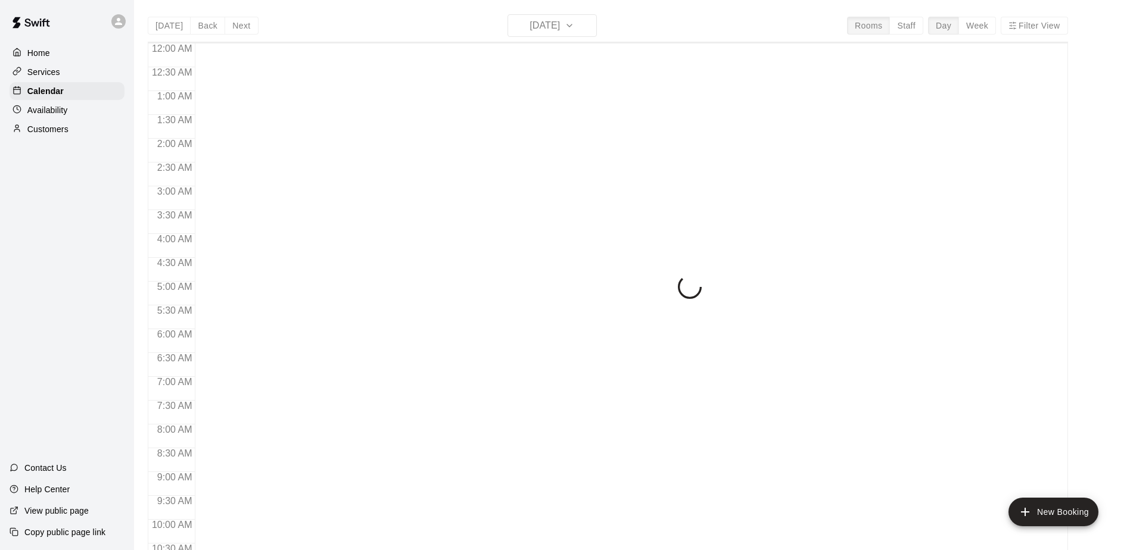
scroll to position [623, 0]
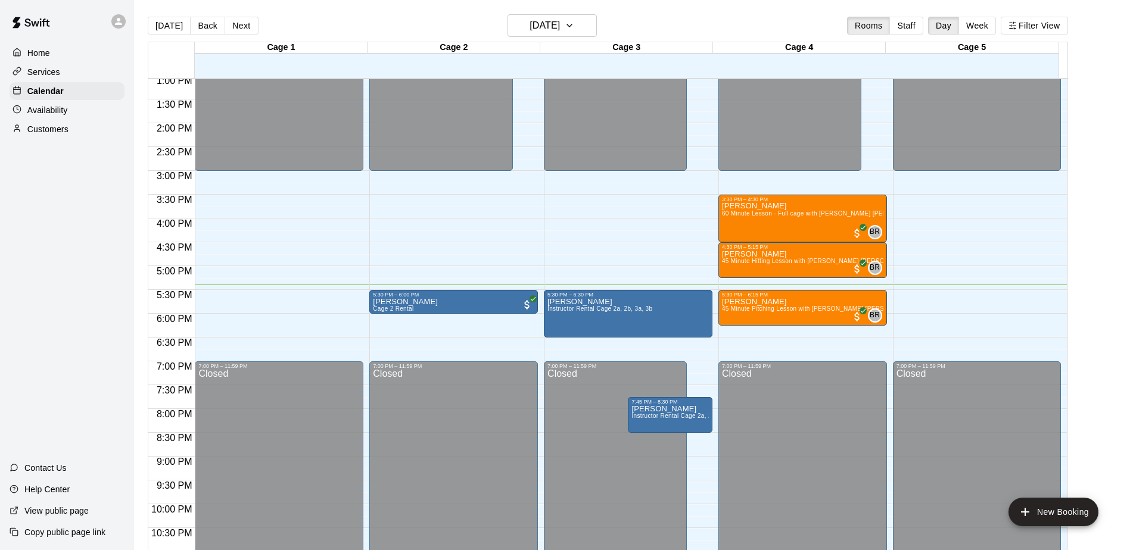
click at [103, 245] on div "Home Services Calendar Availability Customers Contact Us Help Center View publi…" at bounding box center [67, 275] width 134 height 550
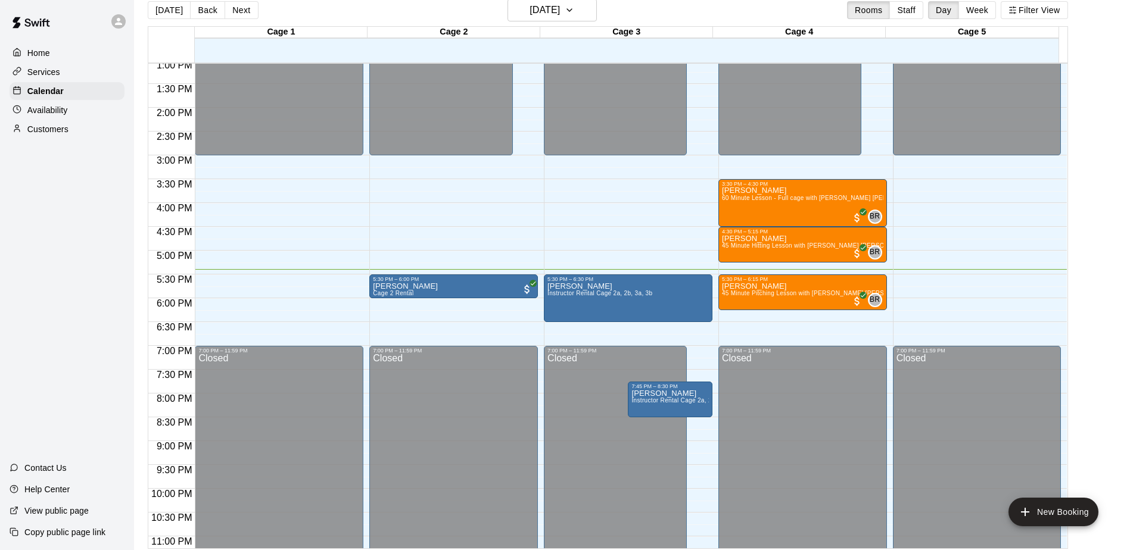
scroll to position [19, 0]
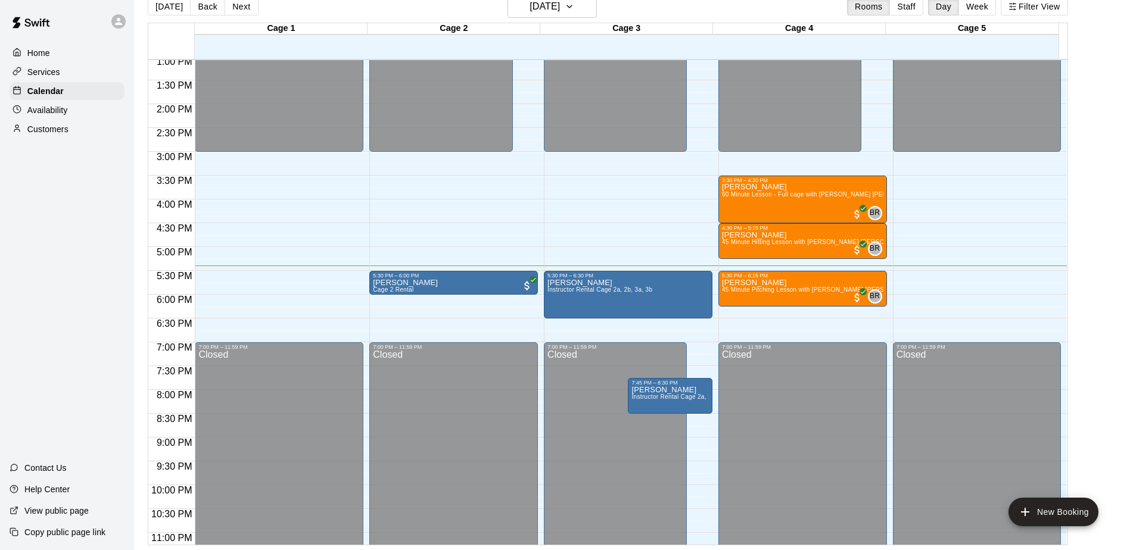
click at [103, 245] on div "Home Services Calendar Availability Customers Contact Us Help Center View publi…" at bounding box center [67, 275] width 134 height 550
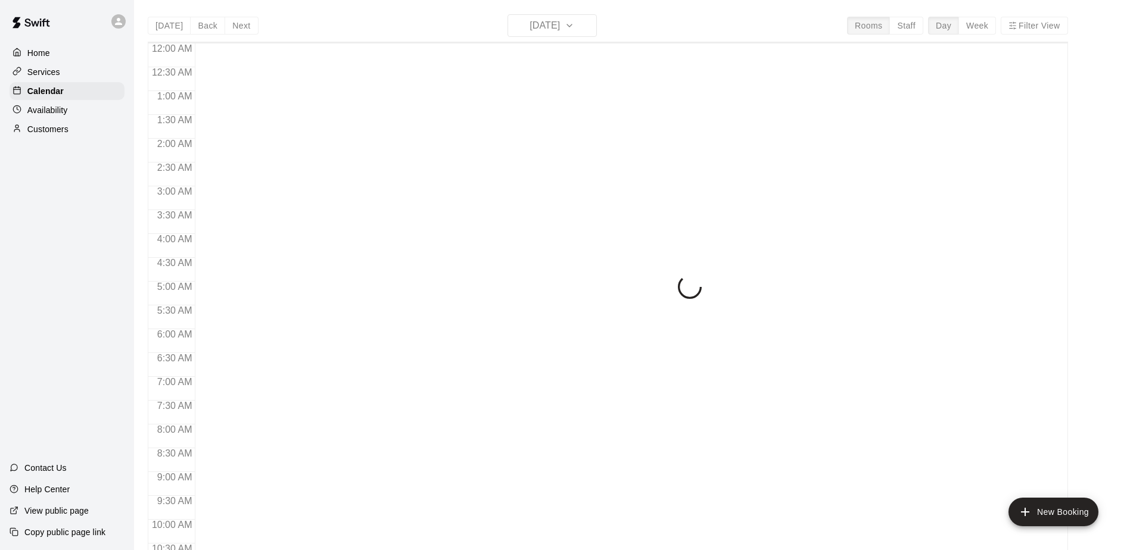
scroll to position [623, 0]
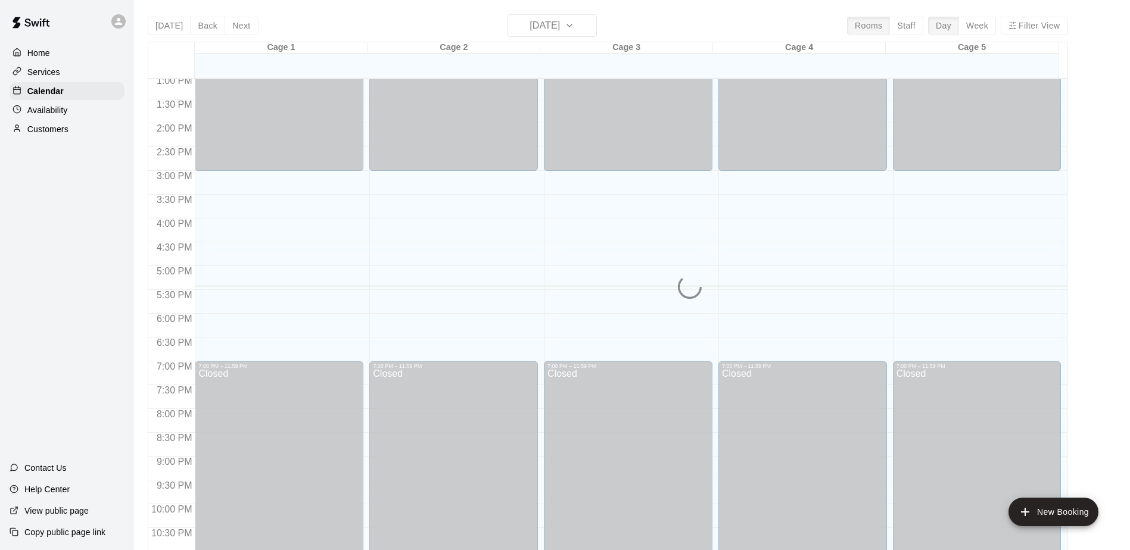
click at [52, 257] on div "Home Services Calendar Availability Customers Contact Us Help Center View publi…" at bounding box center [67, 275] width 134 height 550
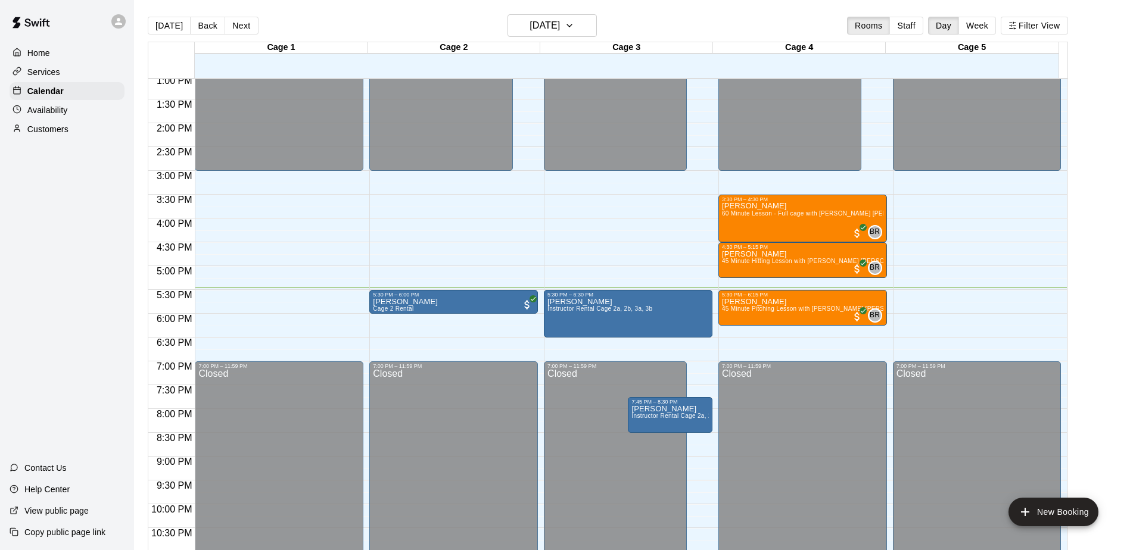
click at [52, 257] on div "Home Services Calendar Availability Customers Contact Us Help Center View publi…" at bounding box center [67, 275] width 134 height 550
click at [245, 24] on button "Next" at bounding box center [241, 26] width 33 height 18
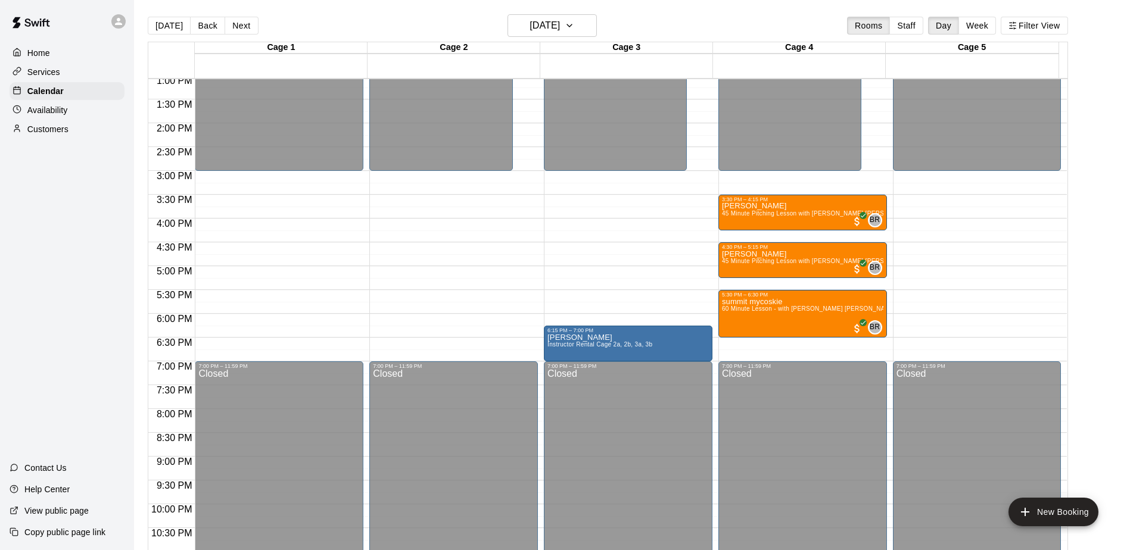
click at [593, 298] on div "12:00 AM – 3:00 PM Closed 6:15 PM – 7:00 PM Mackie Lesson Instructor Rental Cag…" at bounding box center [628, 28] width 169 height 1144
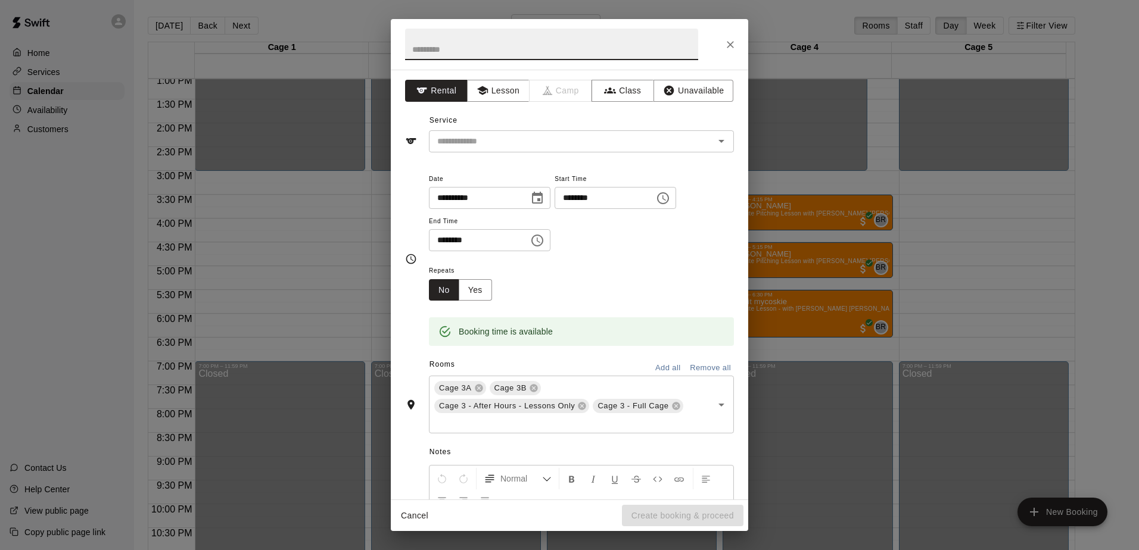
click at [453, 238] on input "********" at bounding box center [475, 240] width 92 height 22
type input "********"
click at [507, 47] on input "text" at bounding box center [551, 45] width 293 height 32
type input "**********"
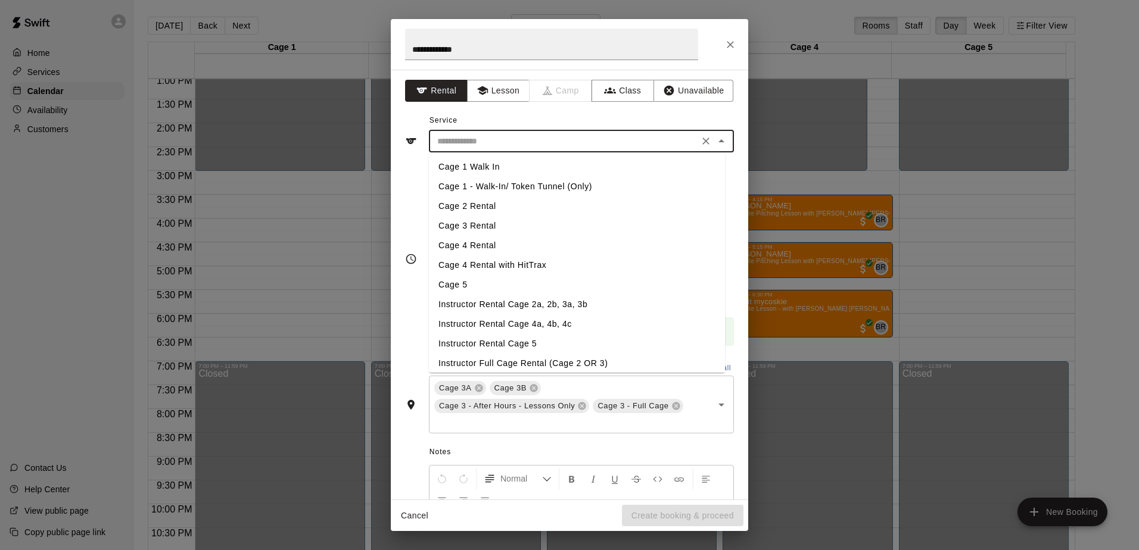
click at [480, 141] on input "text" at bounding box center [563, 141] width 263 height 15
click at [562, 297] on li "Instructor Rental Cage 2a, 2b, 3a, 3b" at bounding box center [577, 305] width 296 height 20
type input "**********"
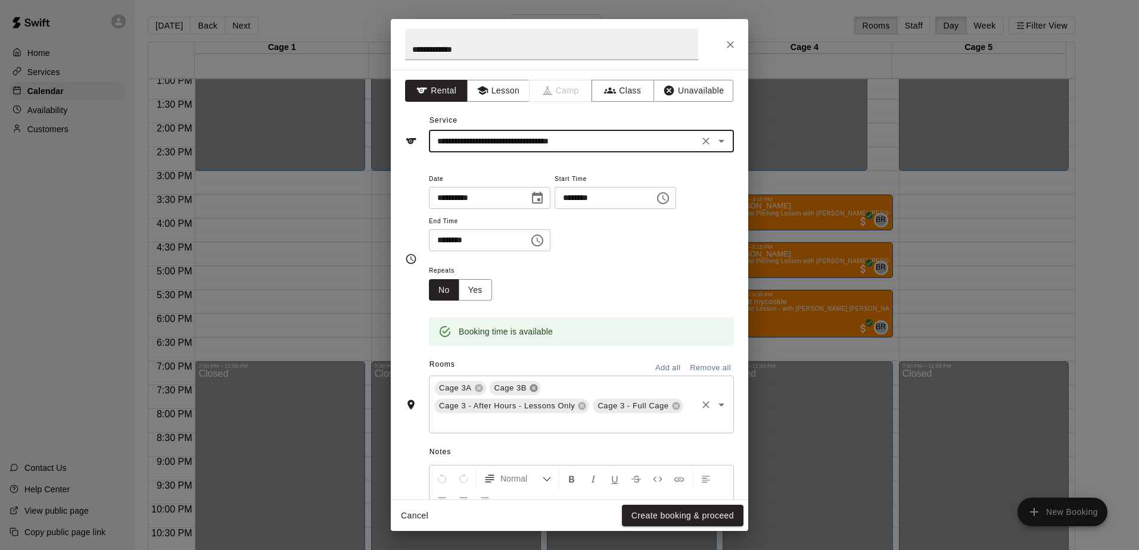
click at [534, 385] on icon at bounding box center [534, 389] width 10 height 10
click at [635, 388] on icon at bounding box center [637, 389] width 8 height 8
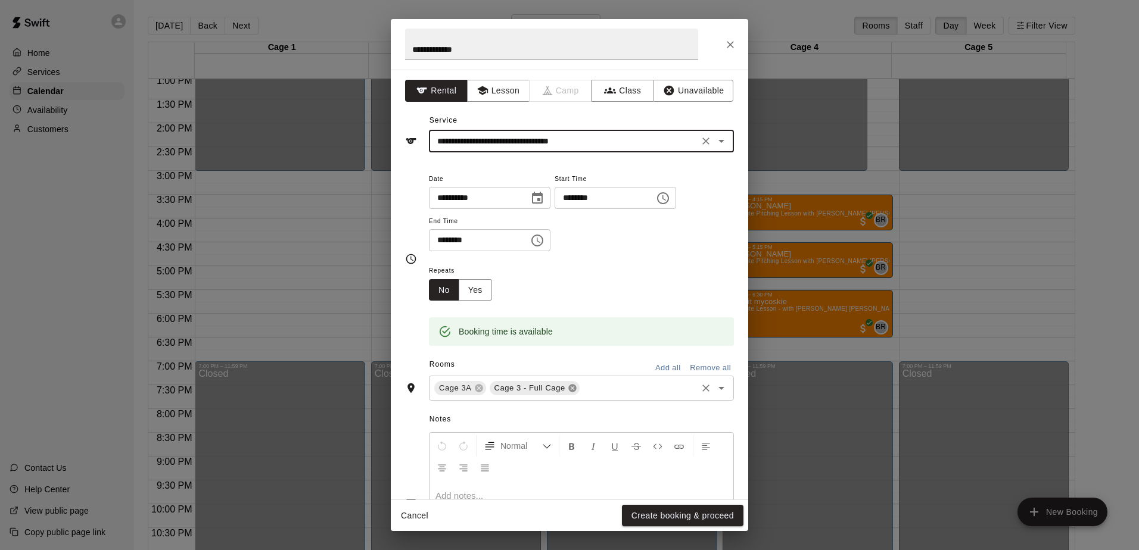
click at [568, 385] on icon at bounding box center [572, 389] width 8 height 8
click at [672, 510] on button "Create booking & proceed" at bounding box center [683, 516] width 122 height 22
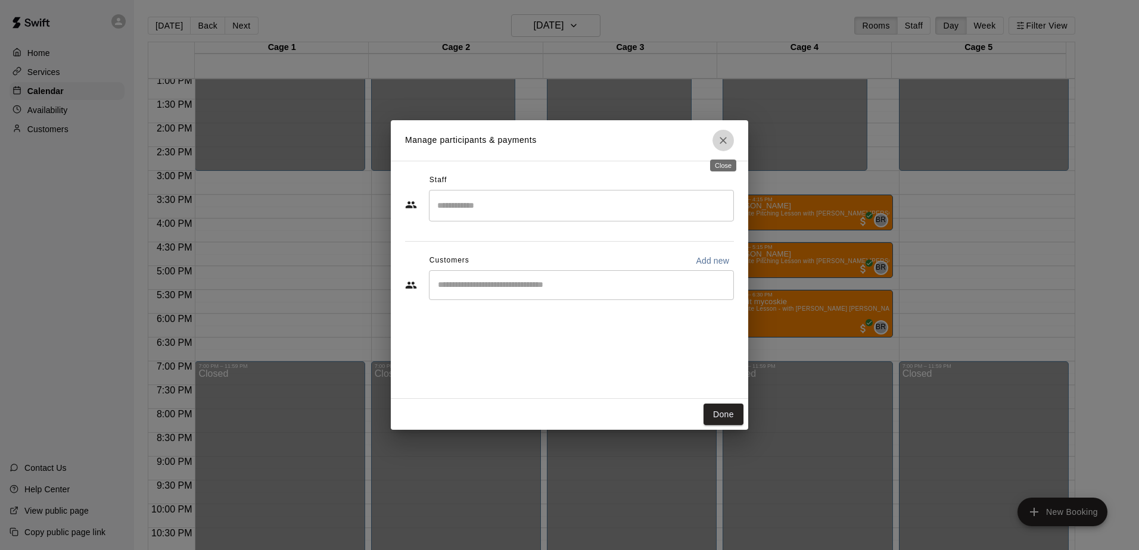
click at [725, 147] on button "Close" at bounding box center [722, 140] width 21 height 21
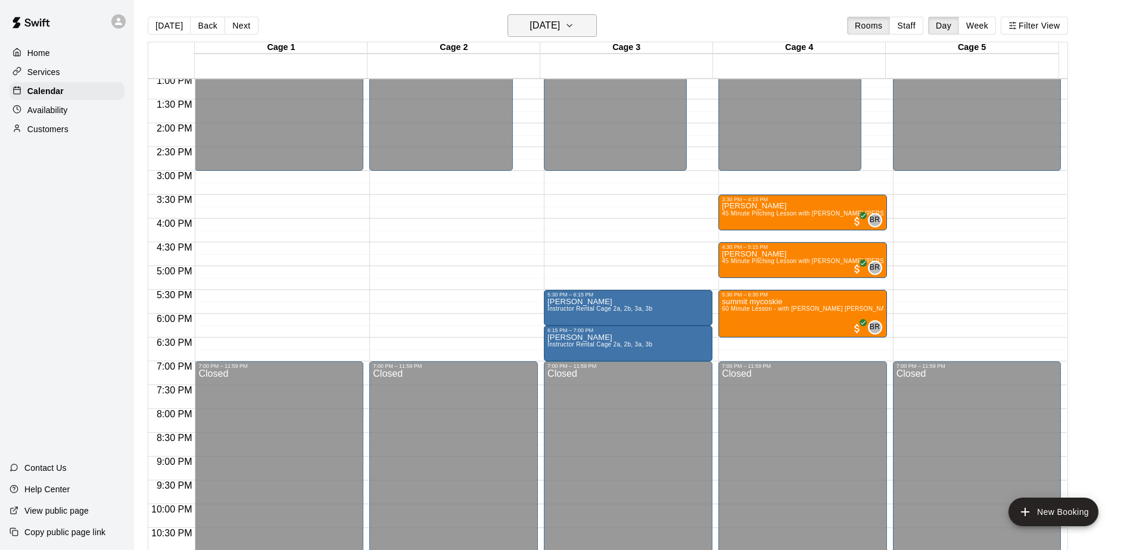
click at [560, 28] on h6 "Wednesday Aug 13" at bounding box center [545, 25] width 30 height 17
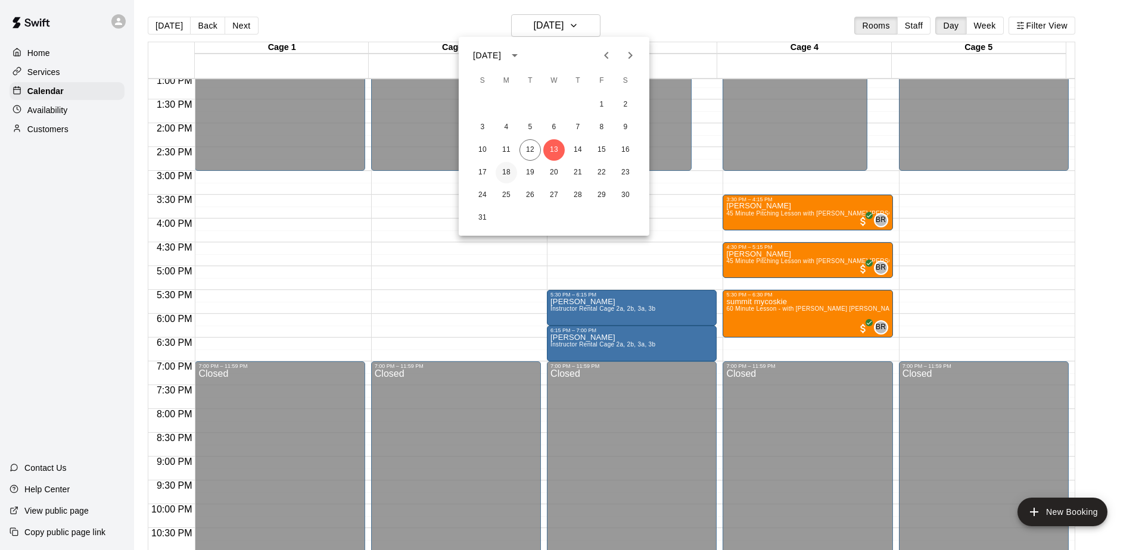
click at [505, 169] on button "18" at bounding box center [506, 172] width 21 height 21
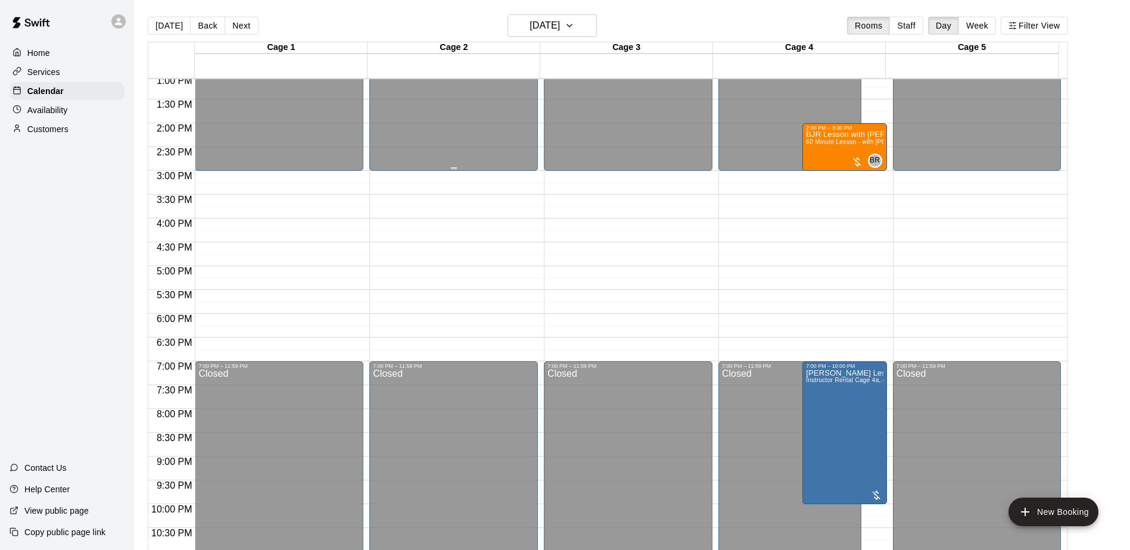
click at [1088, 502] on button "New Booking" at bounding box center [1053, 512] width 90 height 29
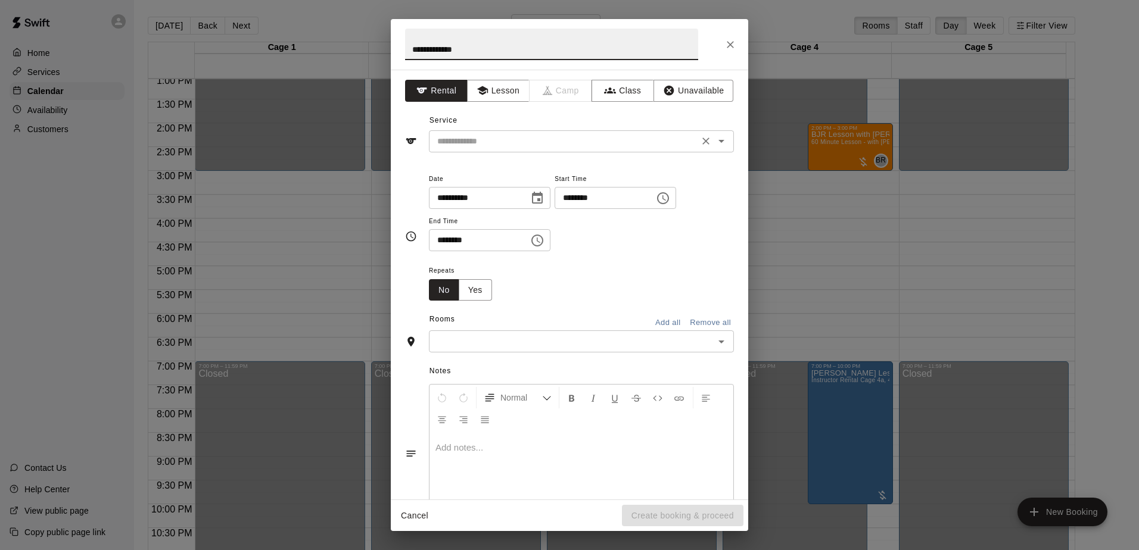
type input "**********"
click at [489, 147] on input "text" at bounding box center [563, 141] width 263 height 15
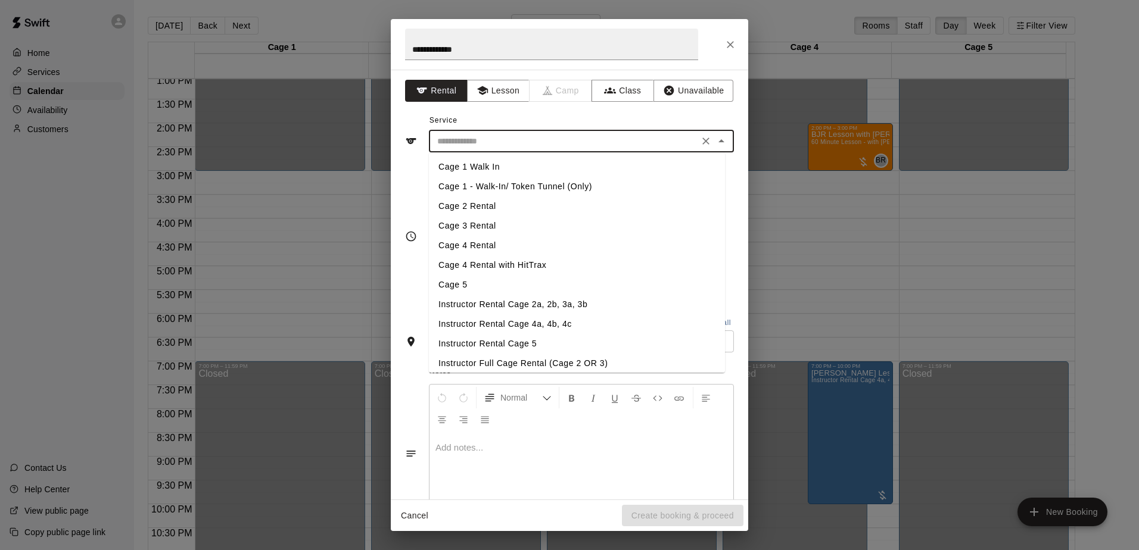
click at [519, 306] on li "Instructor Rental Cage 2a, 2b, 3a, 3b" at bounding box center [577, 305] width 296 height 20
type input "**********"
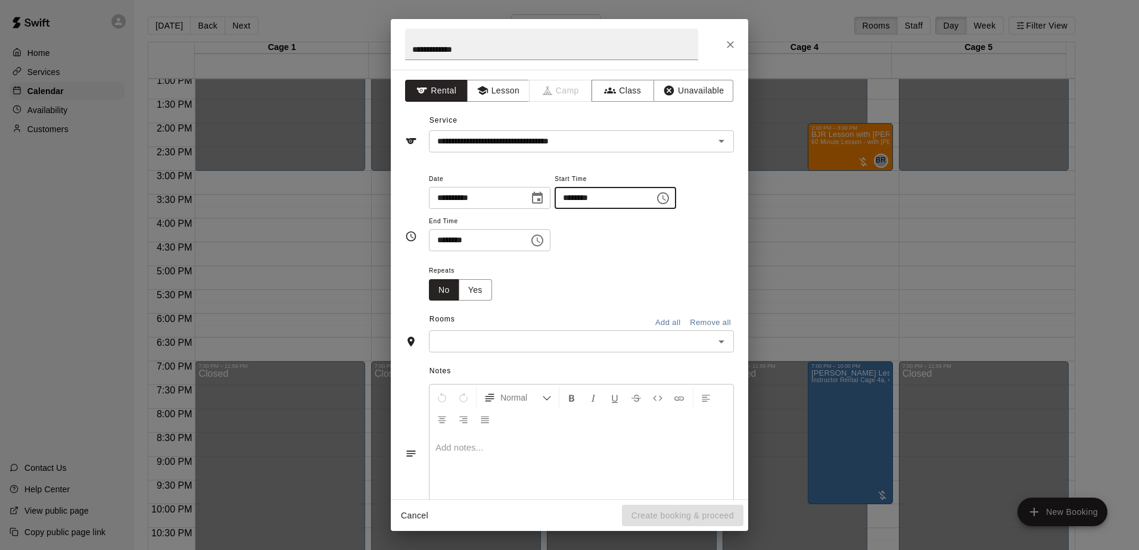
click at [575, 201] on input "********" at bounding box center [601, 198] width 92 height 22
click at [583, 197] on input "********" at bounding box center [601, 198] width 92 height 22
click at [587, 198] on input "********" at bounding box center [601, 198] width 92 height 22
type input "********"
click at [440, 239] on input "********" at bounding box center [475, 240] width 92 height 22
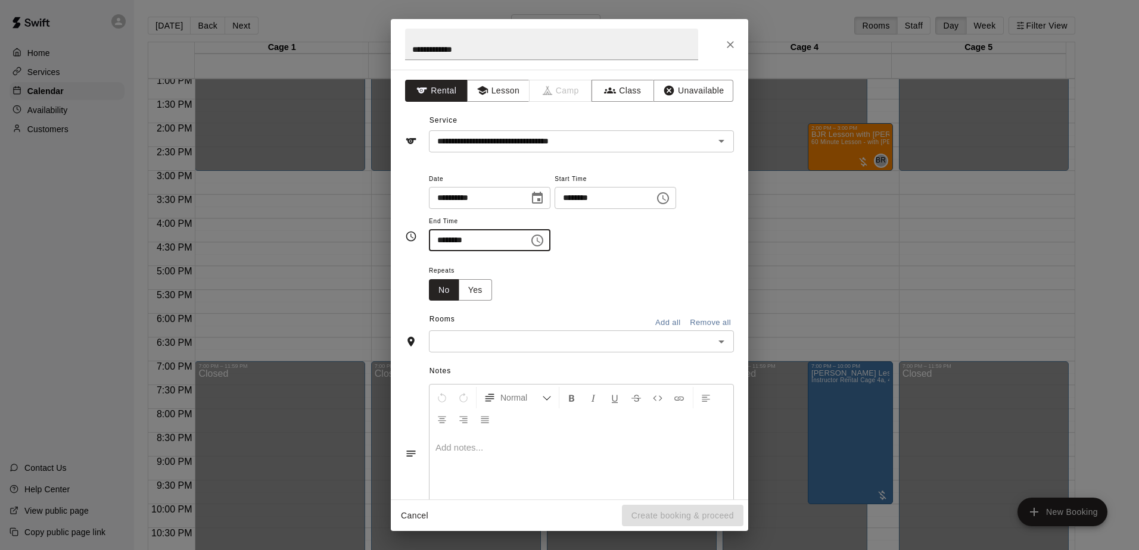
type input "********"
click at [522, 289] on div "Repeats No Yes" at bounding box center [581, 282] width 305 height 38
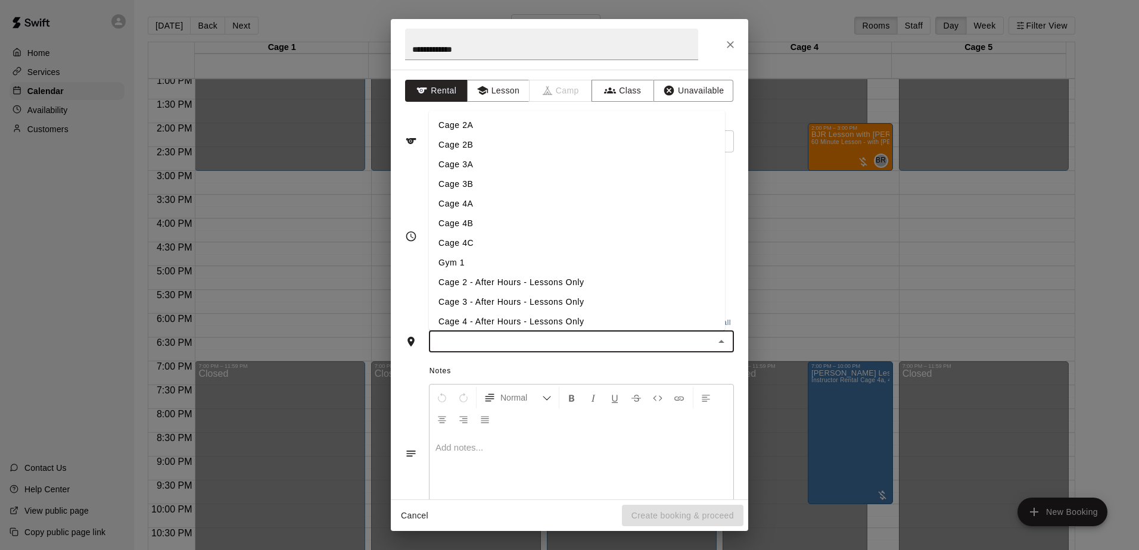
click at [531, 344] on input "text" at bounding box center [571, 341] width 278 height 15
click at [529, 159] on li "Cage 3A" at bounding box center [577, 165] width 296 height 20
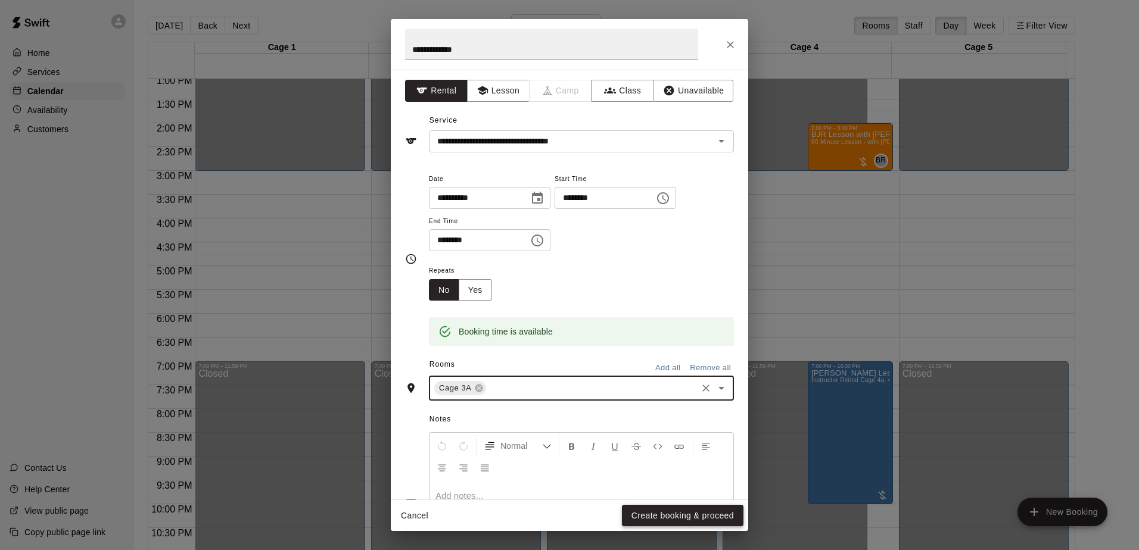
click at [689, 511] on button "Create booking & proceed" at bounding box center [683, 516] width 122 height 22
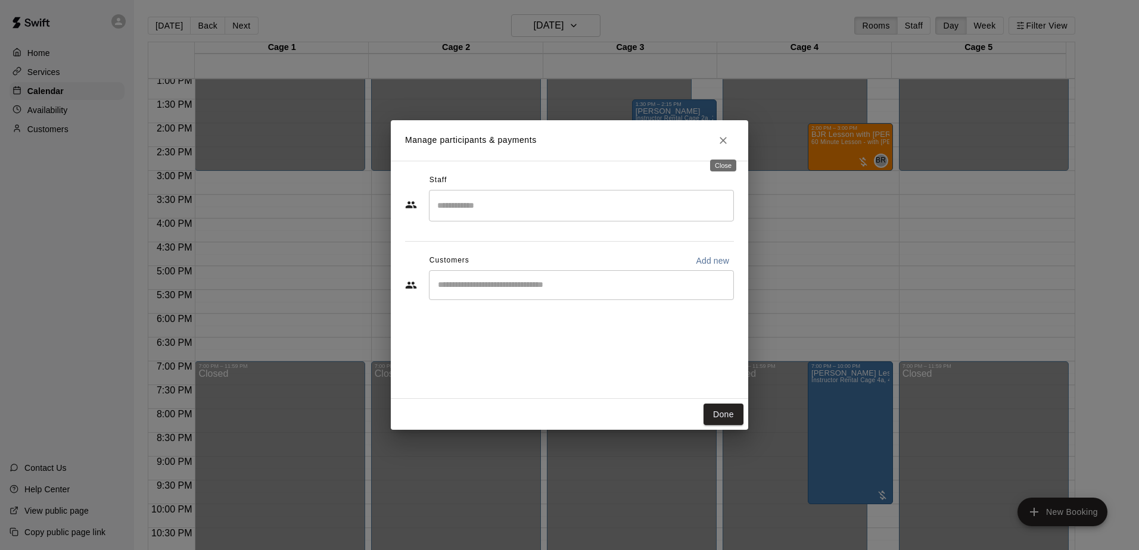
click at [726, 139] on icon "Close" at bounding box center [723, 141] width 12 height 12
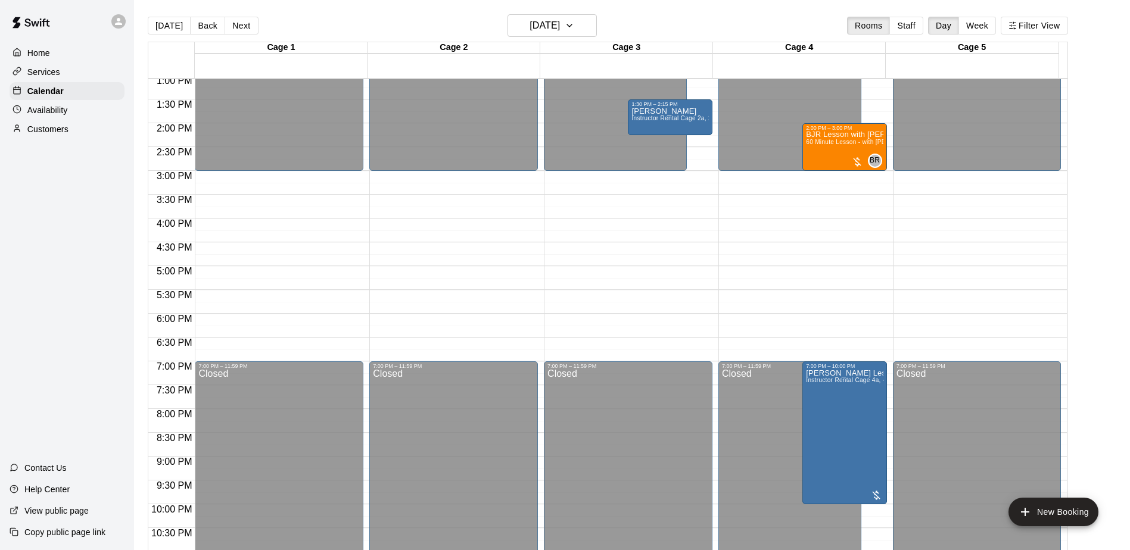
click at [102, 254] on div "Home Services Calendar Availability Customers Contact Us Help Center View publi…" at bounding box center [67, 275] width 134 height 550
click at [56, 135] on p "Customers" at bounding box center [47, 129] width 41 height 12
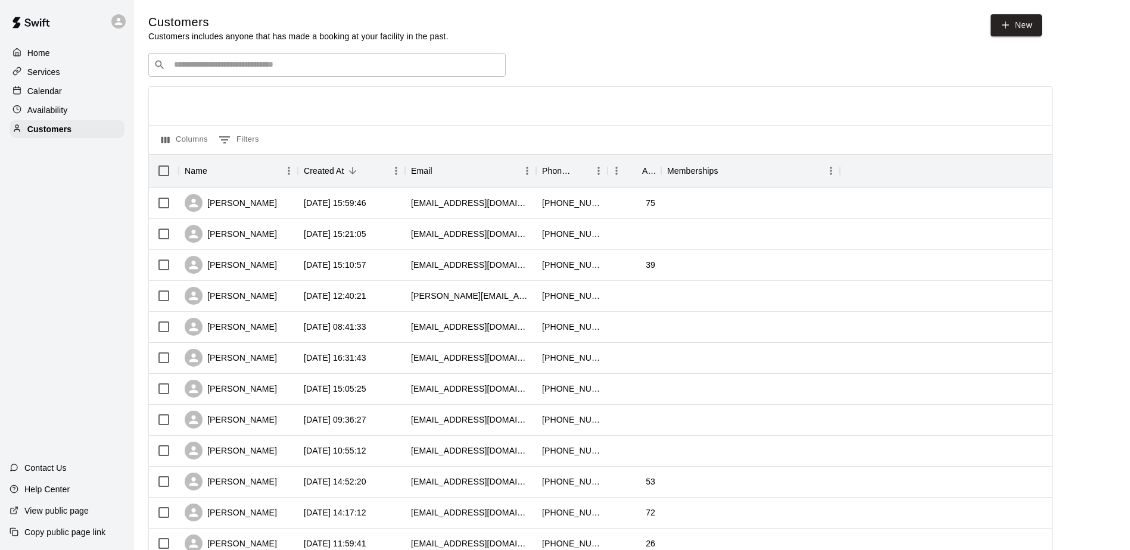
click at [52, 90] on p "Calendar" at bounding box center [44, 91] width 35 height 12
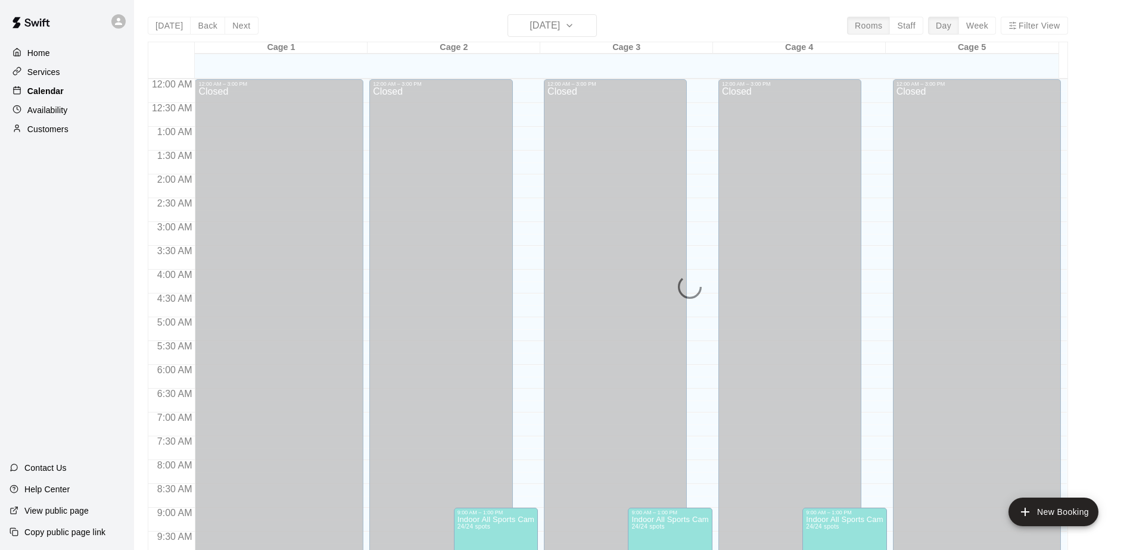
scroll to position [623, 0]
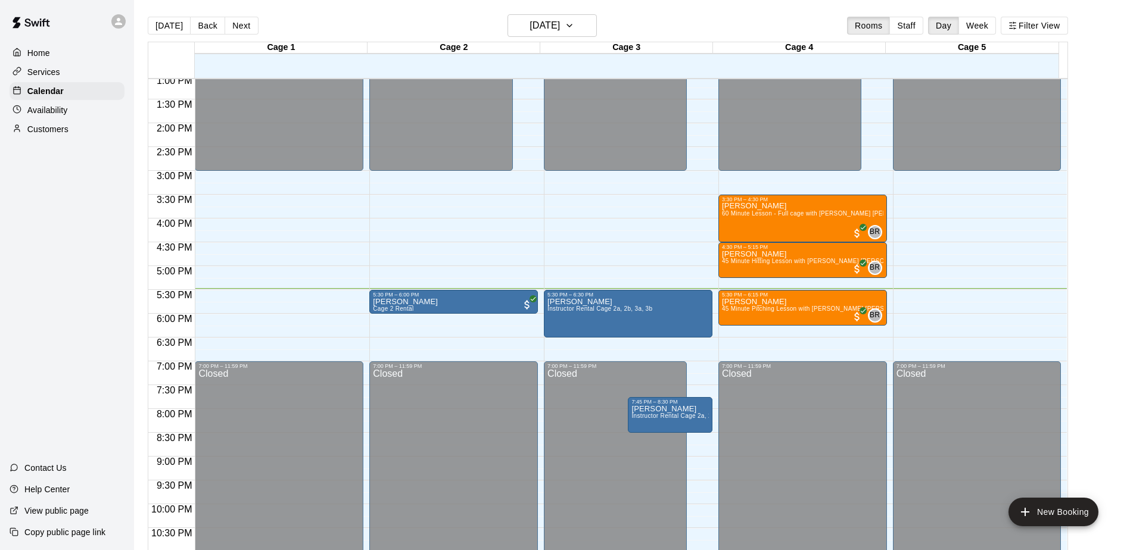
click at [68, 206] on div "Home Services Calendar Availability Customers Contact Us Help Center View publi…" at bounding box center [67, 275] width 134 height 550
click at [69, 198] on div "Home Services Calendar Availability Customers Contact Us Help Center View publi…" at bounding box center [67, 275] width 134 height 550
click at [88, 301] on div "Home Services Calendar Availability Customers Contact Us Help Center View publi…" at bounding box center [67, 275] width 134 height 550
click at [115, 367] on div "Home Services Calendar Availability Customers Contact Us Help Center View publi…" at bounding box center [67, 275] width 134 height 550
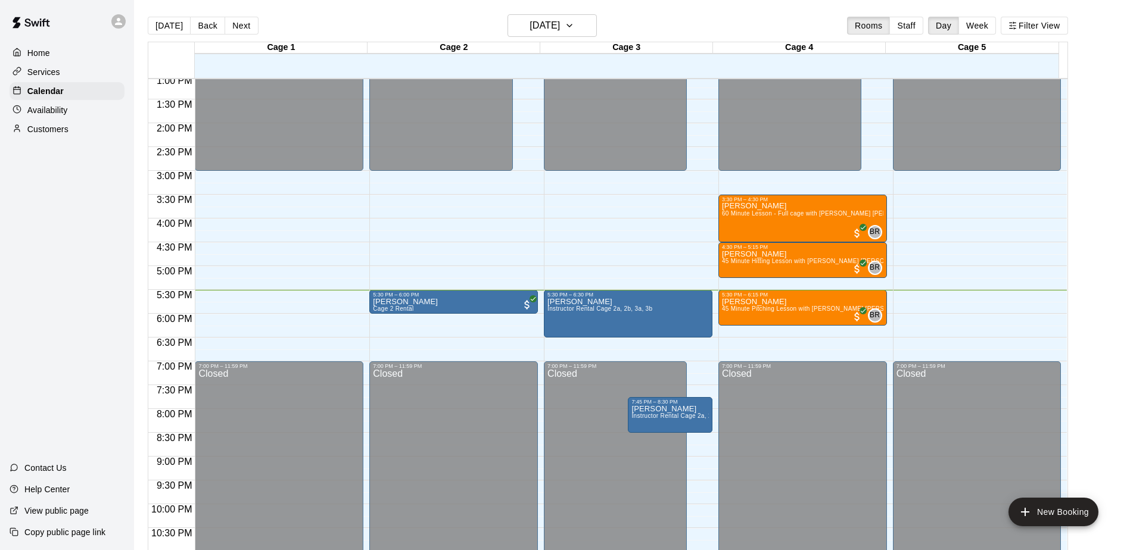
click at [80, 216] on div "Home Services Calendar Availability Customers Contact Us Help Center View publi…" at bounding box center [67, 275] width 134 height 550
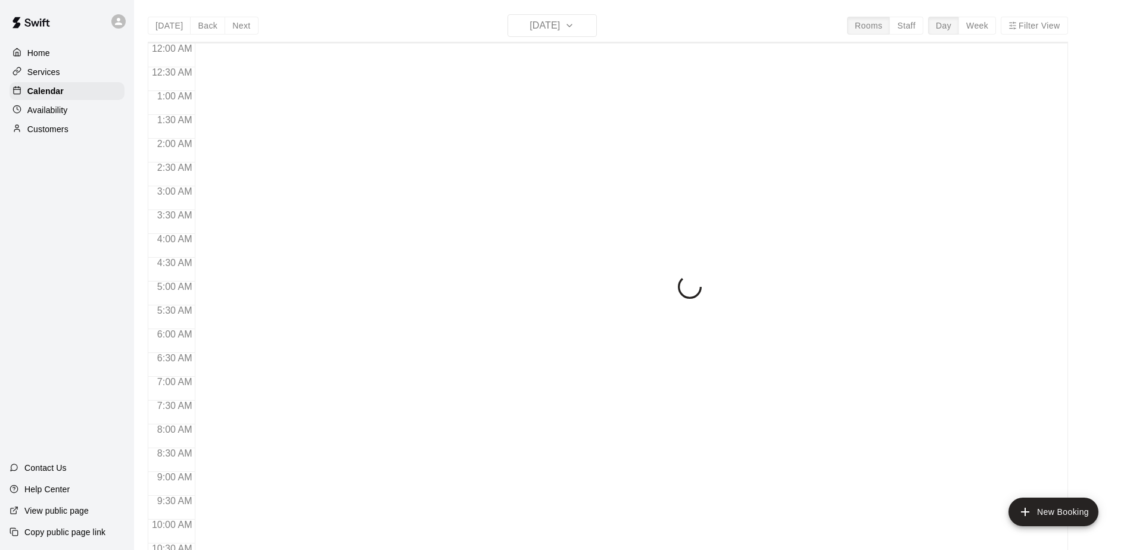
scroll to position [623, 0]
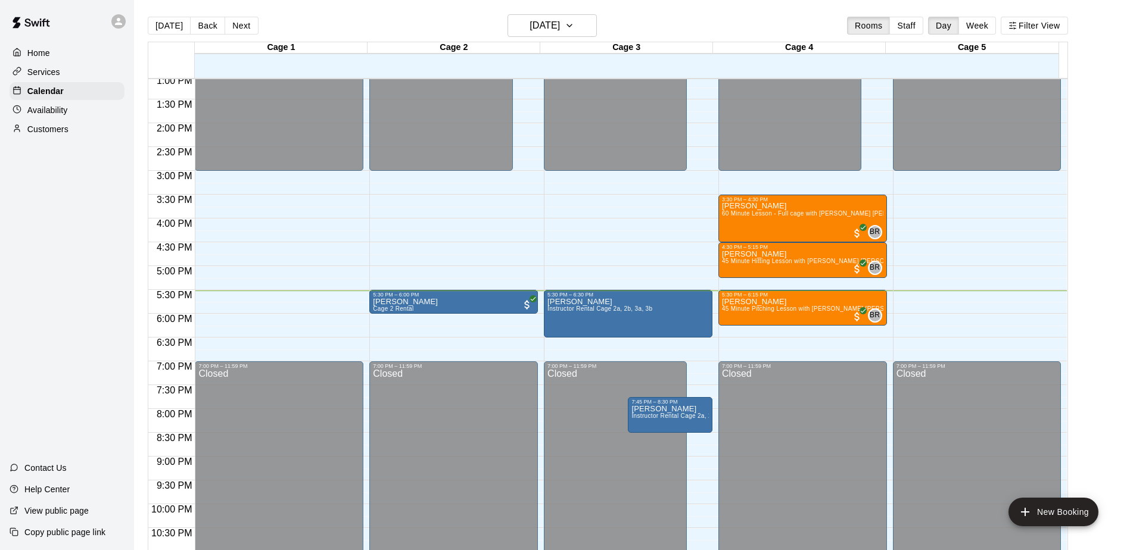
click at [114, 365] on div "Home Services Calendar Availability Customers Contact Us Help Center View publi…" at bounding box center [67, 275] width 134 height 550
click at [117, 363] on div "Home Services Calendar Availability Customers Contact Us Help Center View publi…" at bounding box center [67, 275] width 134 height 550
click at [63, 132] on p "Customers" at bounding box center [47, 129] width 41 height 12
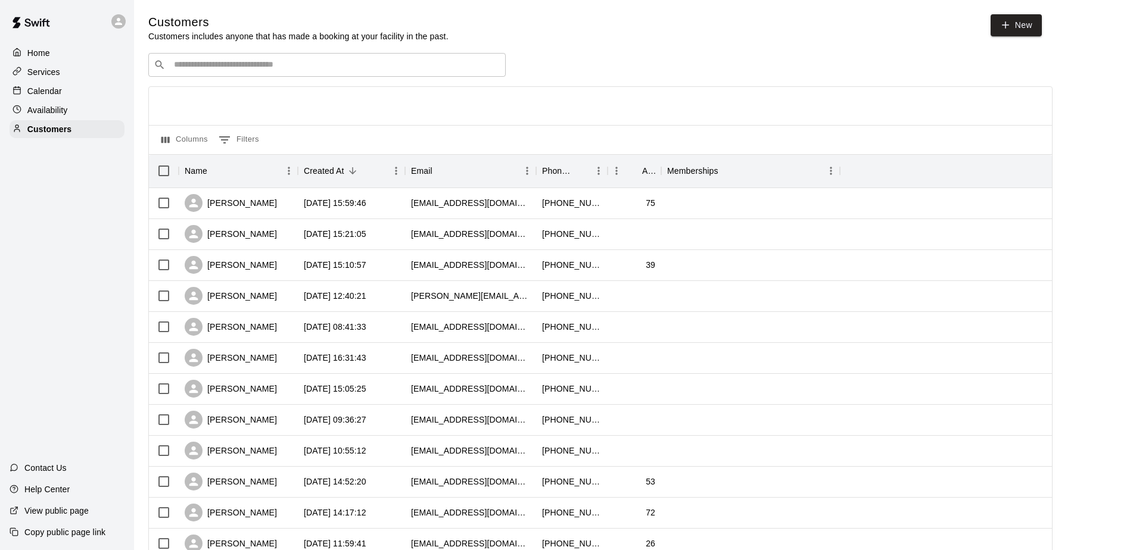
click at [248, 74] on div "​ ​" at bounding box center [326, 65] width 357 height 24
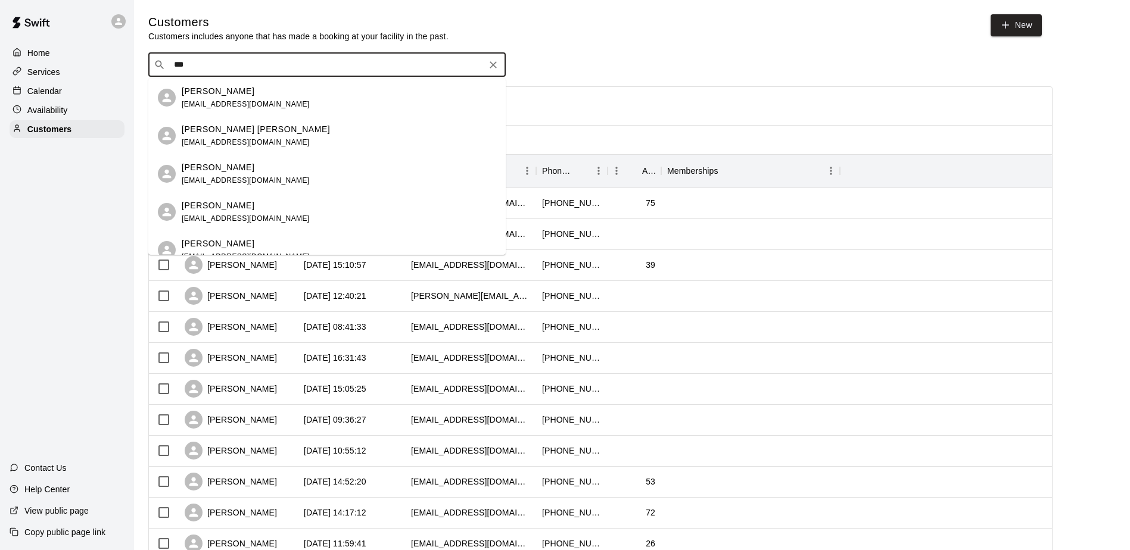
type input "****"
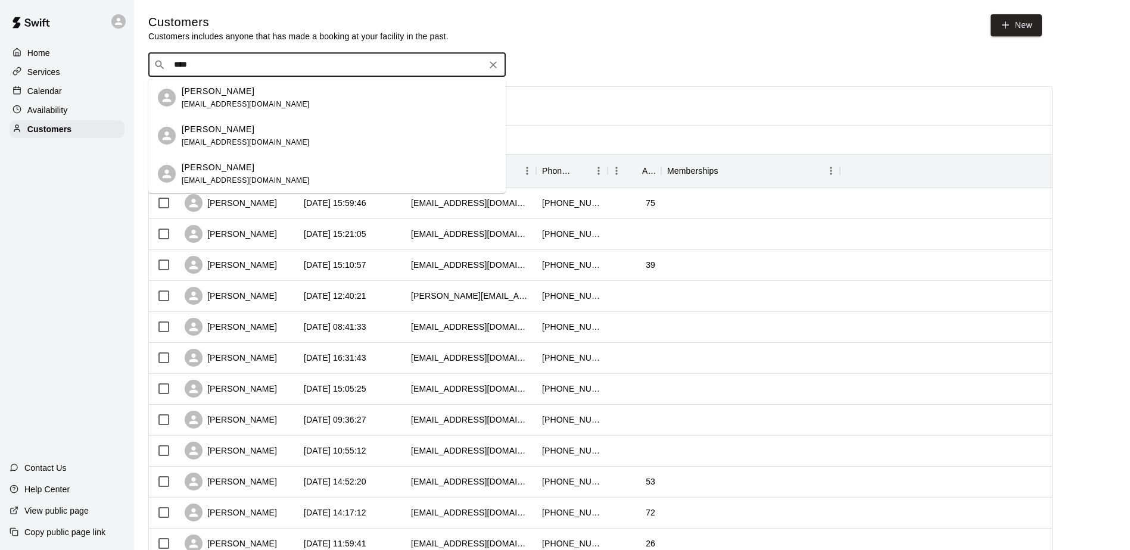
click at [249, 91] on div "[PERSON_NAME]" at bounding box center [246, 91] width 128 height 13
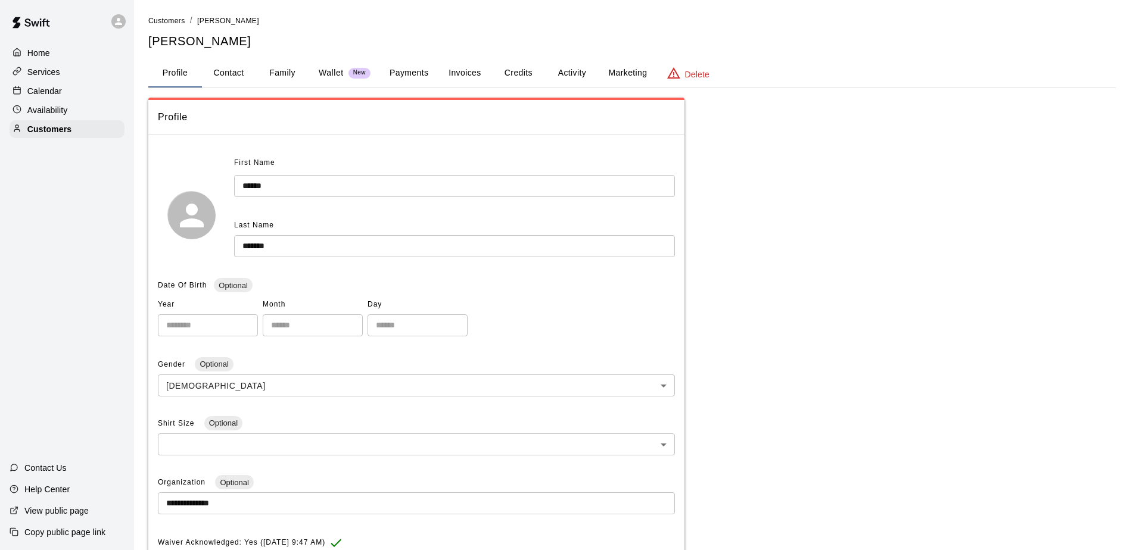
click at [274, 73] on button "Family" at bounding box center [283, 73] width 54 height 29
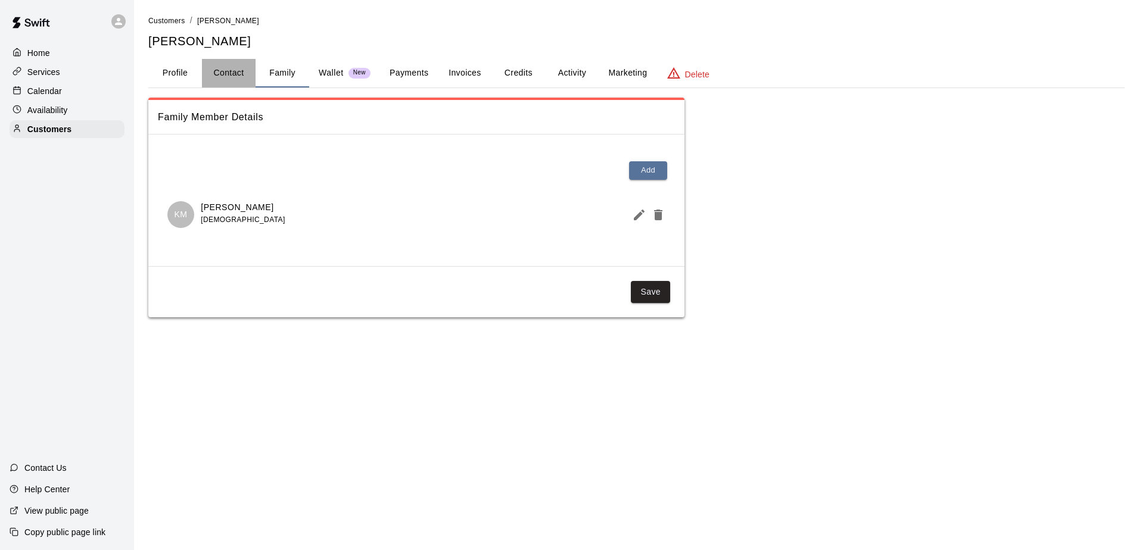
click at [233, 68] on button "Contact" at bounding box center [229, 73] width 54 height 29
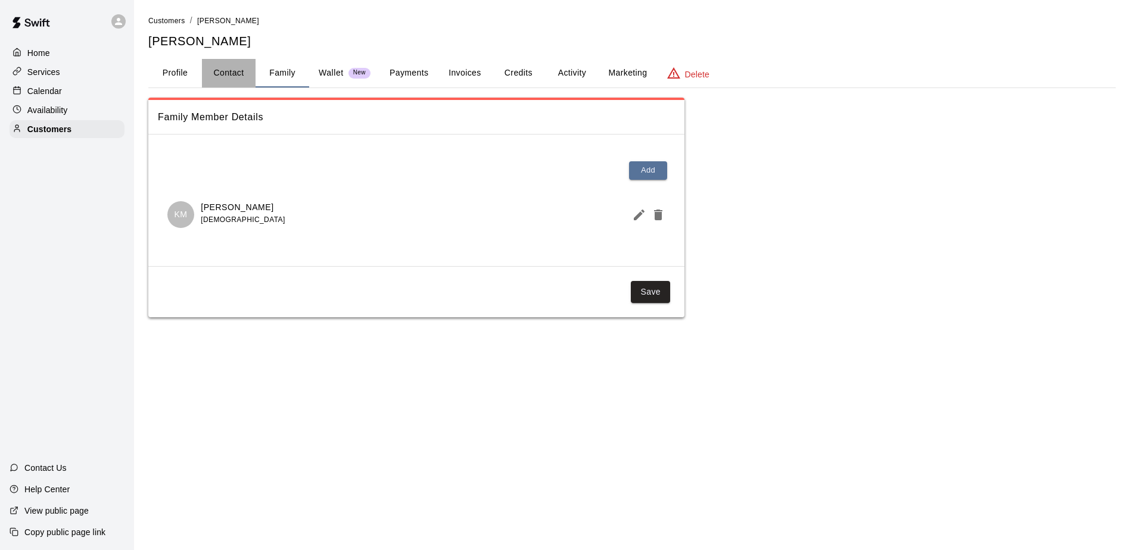
select select "**"
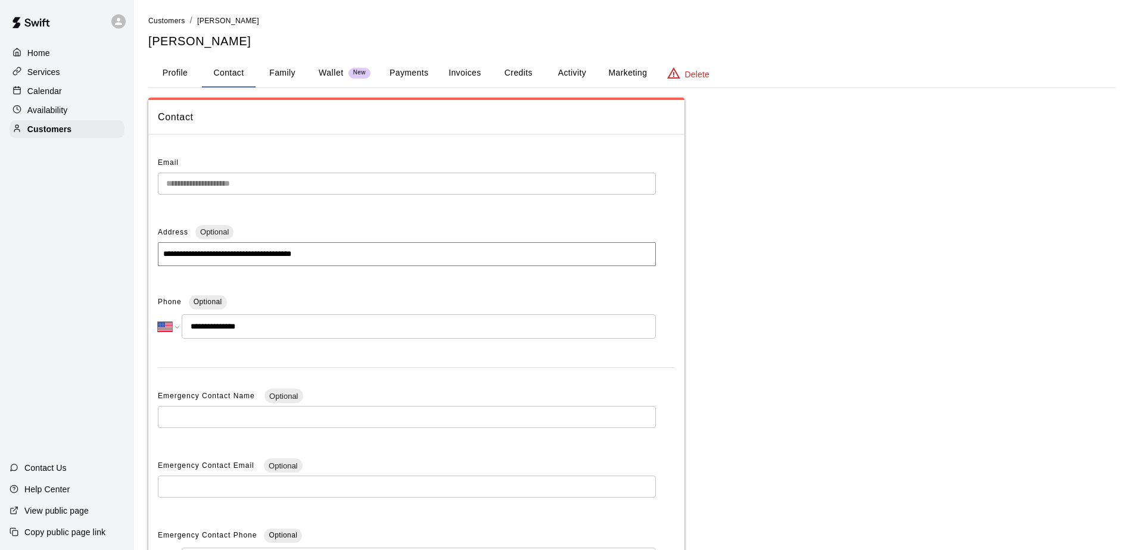
click at [144, 183] on div "**********" at bounding box center [632, 335] width 986 height 642
click at [176, 76] on button "Profile" at bounding box center [175, 73] width 54 height 29
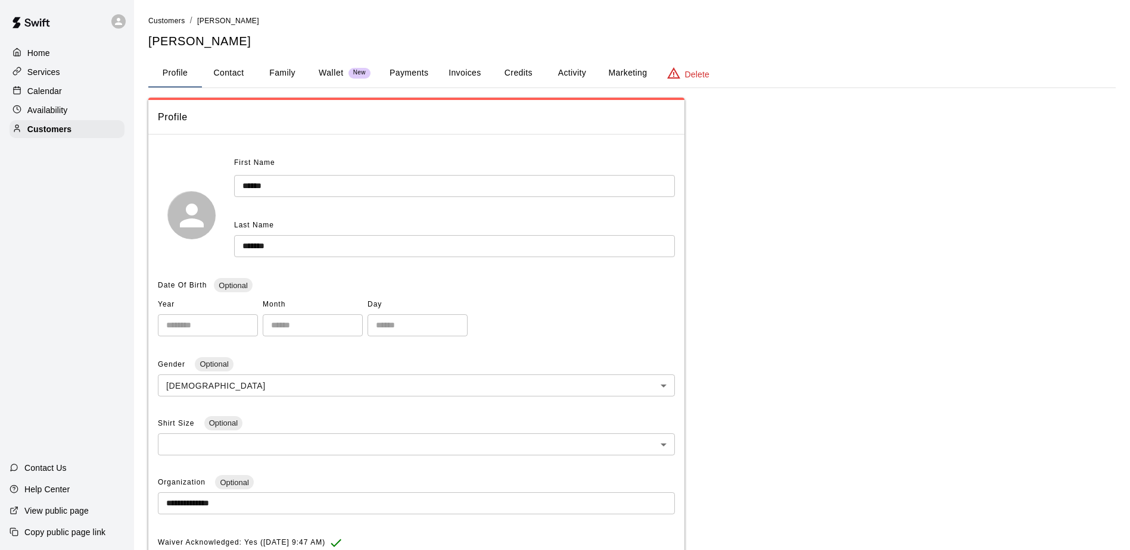
click at [289, 77] on button "Family" at bounding box center [283, 73] width 54 height 29
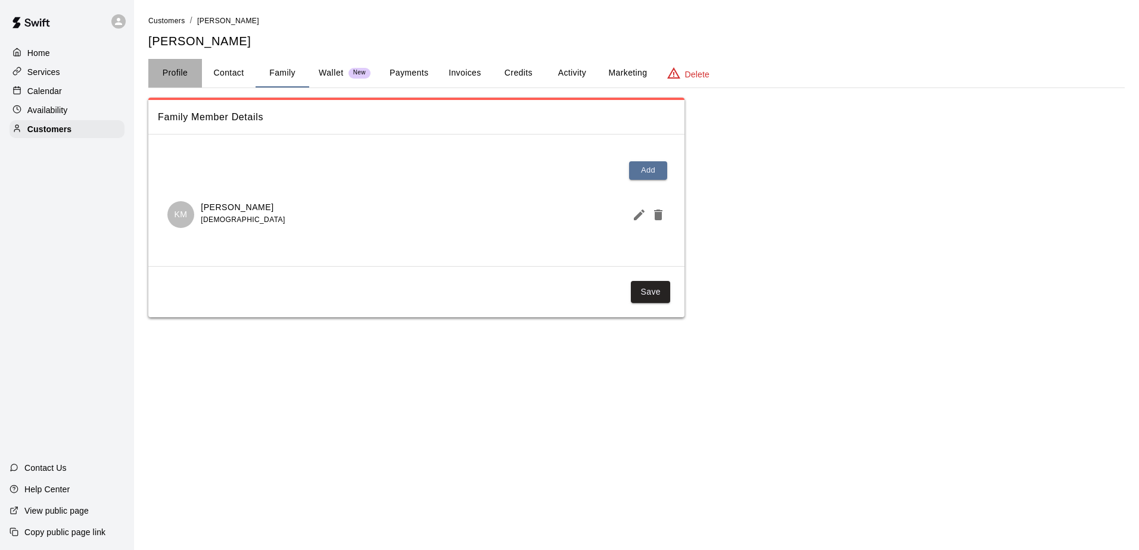
click at [178, 70] on button "Profile" at bounding box center [175, 73] width 54 height 29
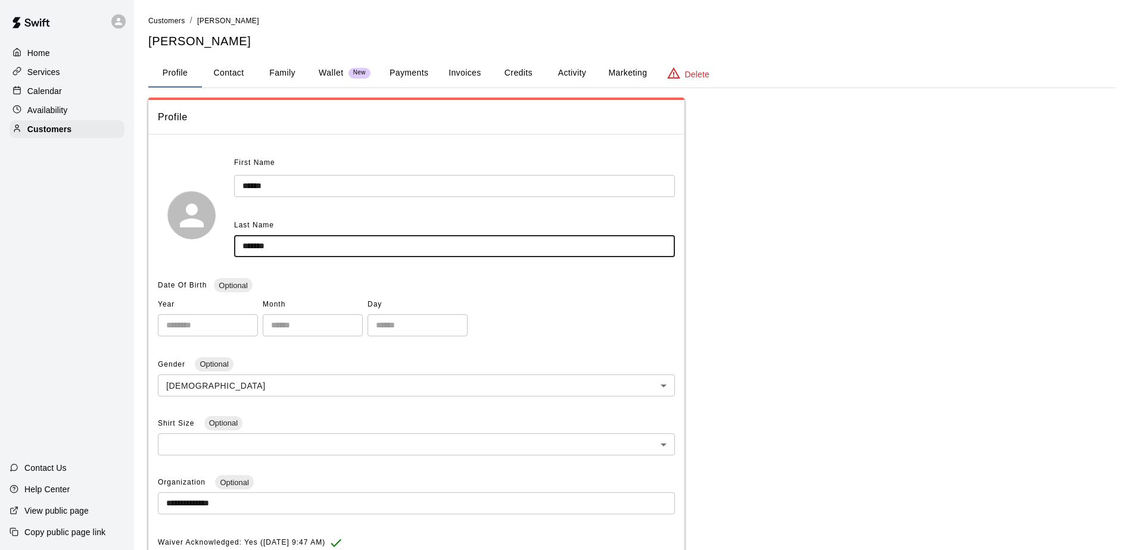
drag, startPoint x: 275, startPoint y: 245, endPoint x: 208, endPoint y: 246, distance: 67.3
click at [208, 246] on div "First Name ****** ​ Last Name ******* ​" at bounding box center [416, 215] width 517 height 123
click at [83, 217] on div "Home Services Calendar Availability Customers Contact Us Help Center View publi…" at bounding box center [67, 275] width 134 height 550
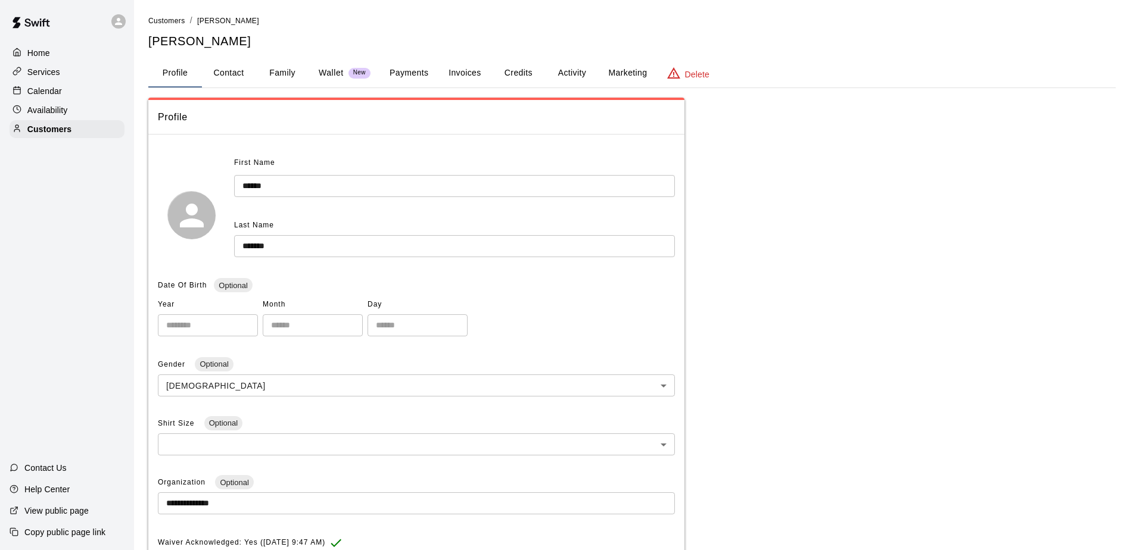
click at [231, 73] on button "Contact" at bounding box center [229, 73] width 54 height 29
select select "**"
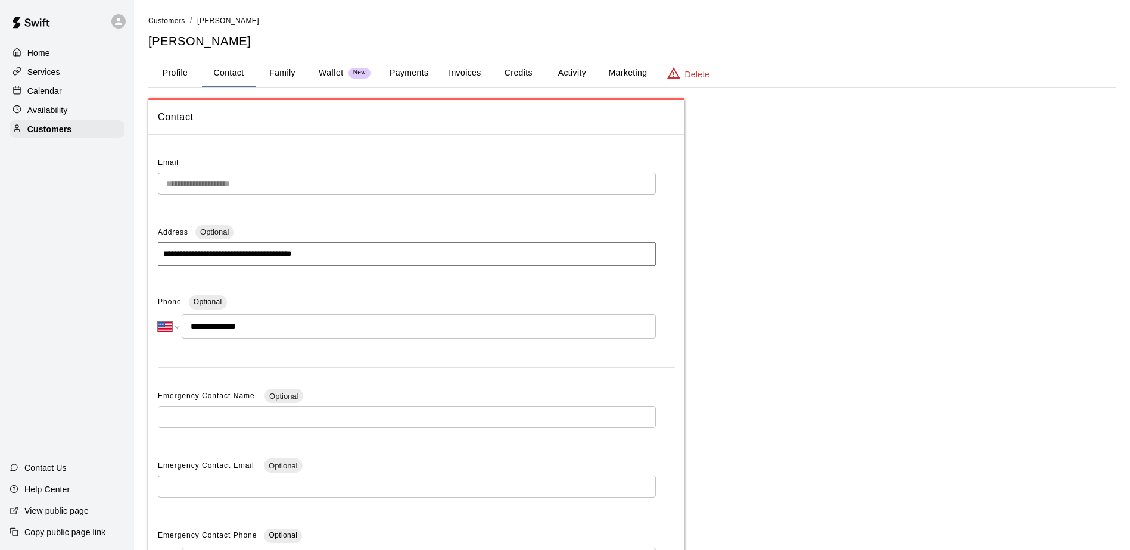
click at [119, 238] on div "Home Services Calendar Availability Customers Contact Us Help Center View publi…" at bounding box center [67, 275] width 134 height 550
click at [51, 130] on p "Customers" at bounding box center [49, 129] width 44 height 12
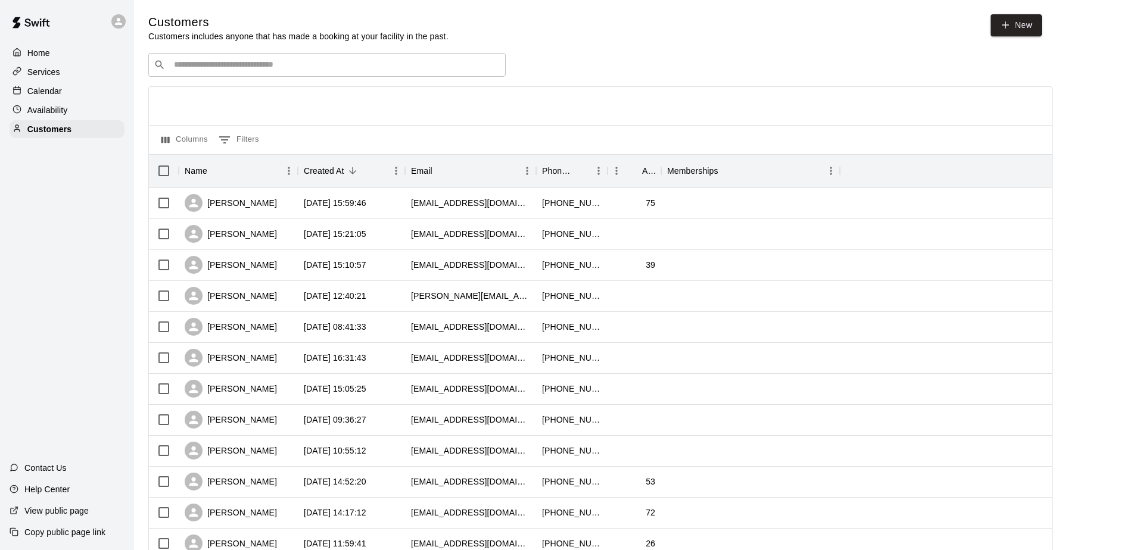
click at [39, 90] on p "Calendar" at bounding box center [44, 91] width 35 height 12
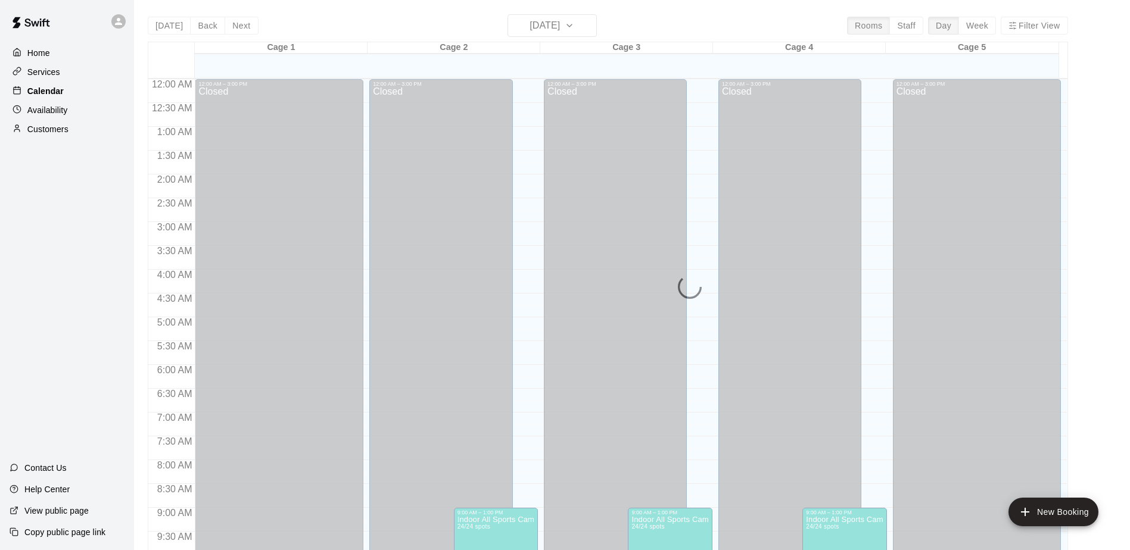
scroll to position [623, 0]
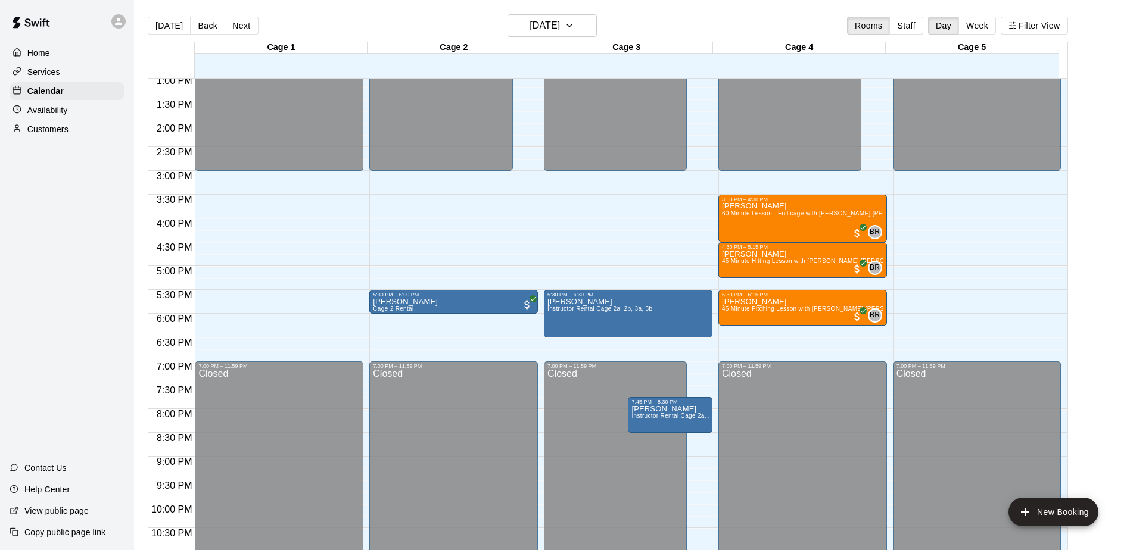
click at [45, 237] on div "Home Services Calendar Availability Customers Contact Us Help Center View publi…" at bounding box center [67, 275] width 134 height 550
click at [560, 25] on h6 "[DATE]" at bounding box center [545, 25] width 30 height 17
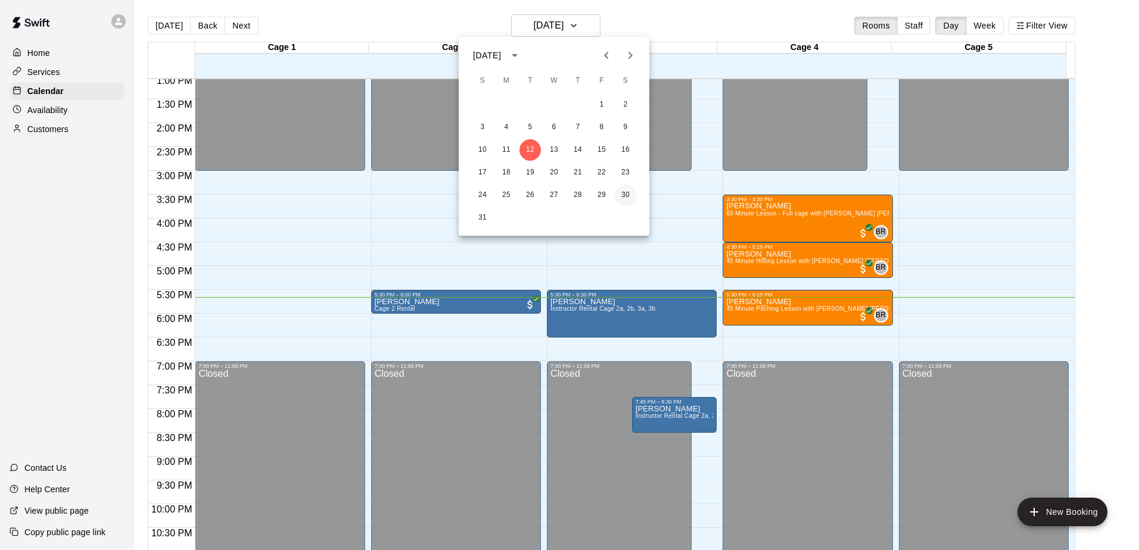
click at [626, 194] on button "30" at bounding box center [625, 195] width 21 height 21
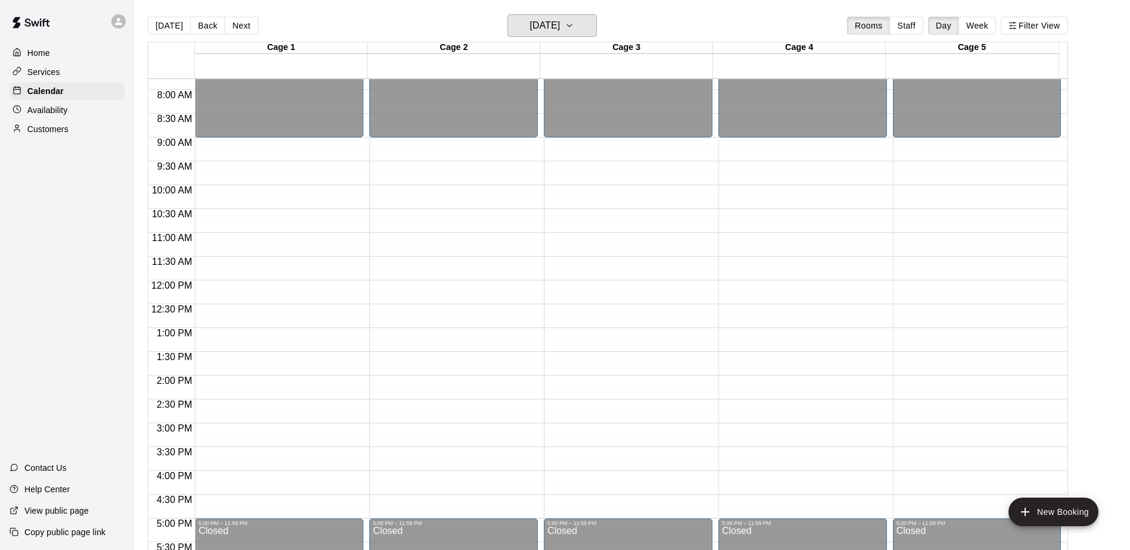
scroll to position [362, 0]
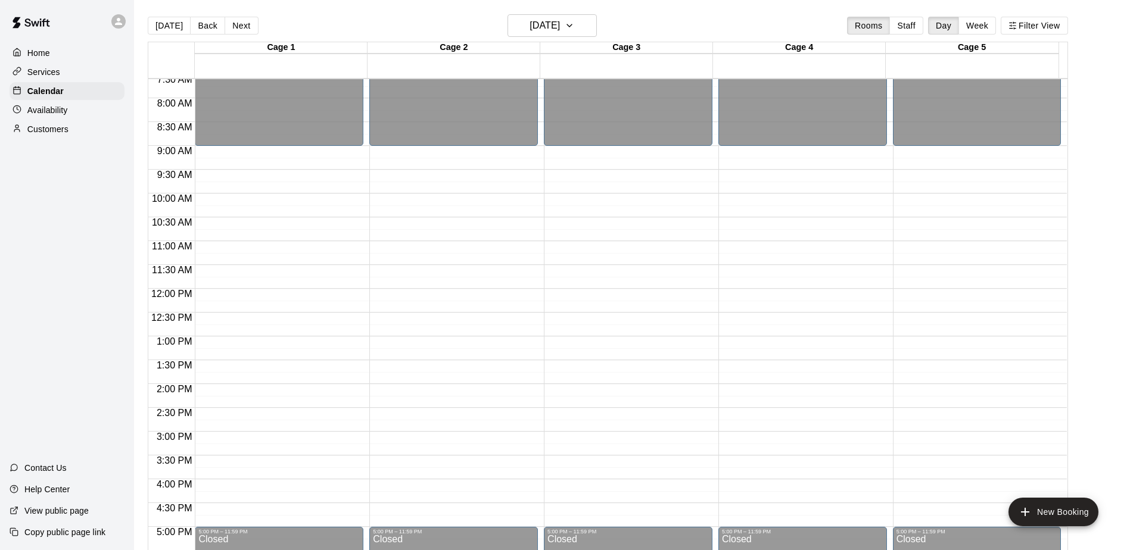
click at [78, 225] on div "Home Services Calendar Availability Customers Contact Us Help Center View publi…" at bounding box center [67, 275] width 134 height 550
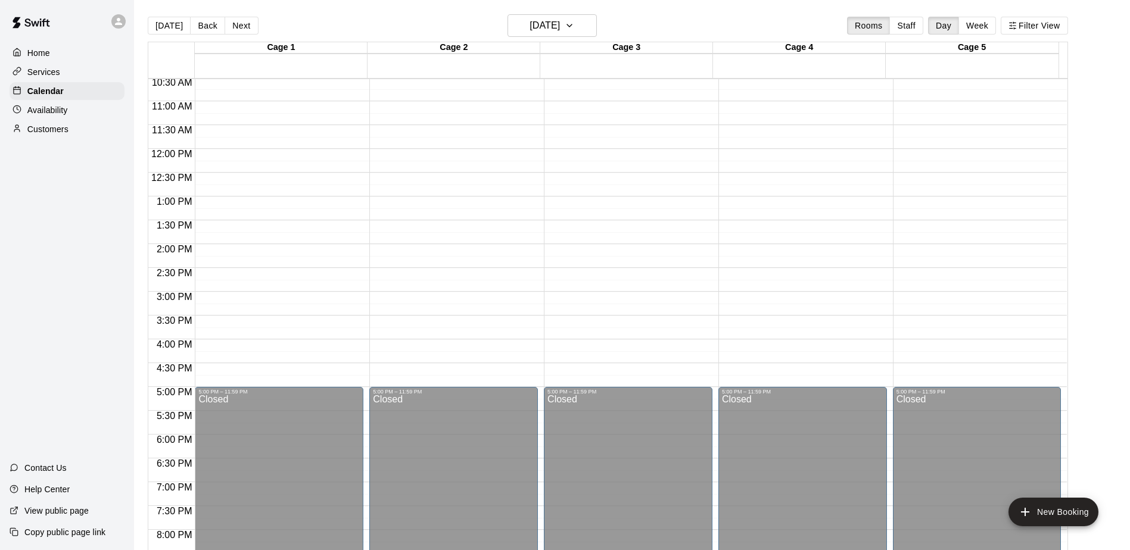
scroll to position [481, 0]
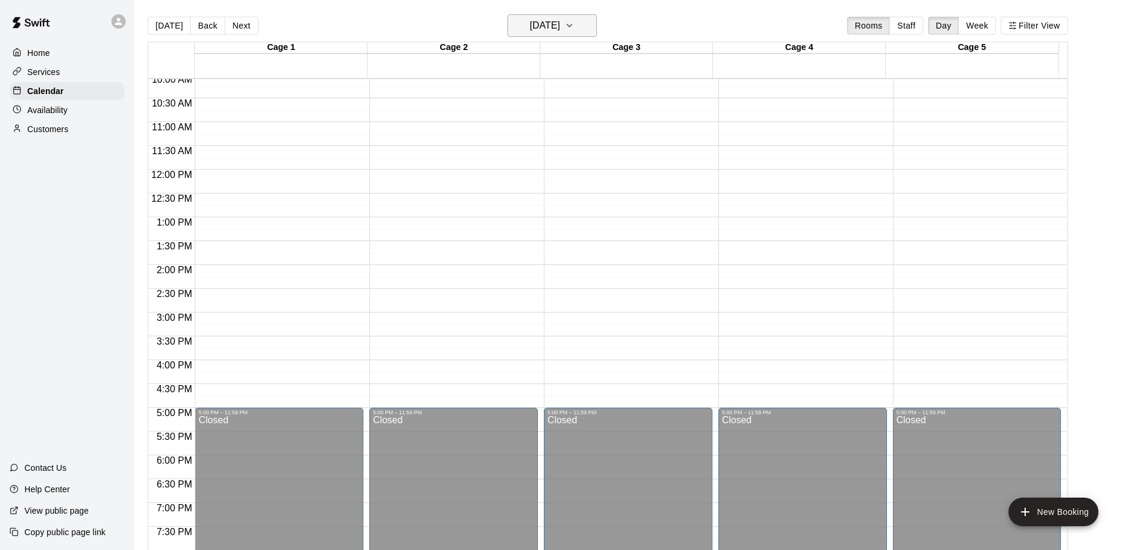
click at [530, 25] on h6 "[DATE]" at bounding box center [545, 25] width 30 height 17
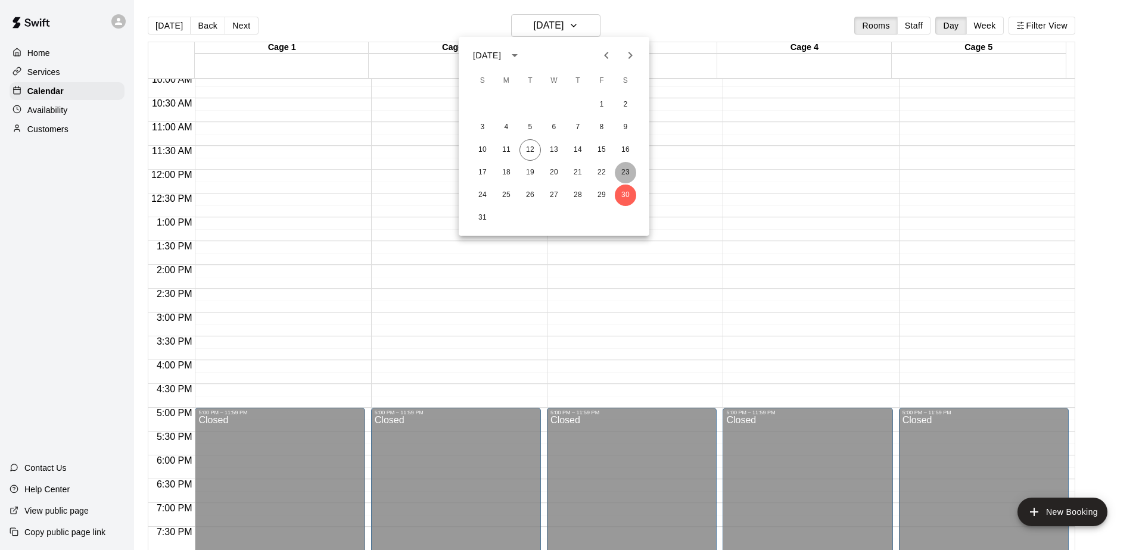
click at [626, 170] on button "23" at bounding box center [625, 172] width 21 height 21
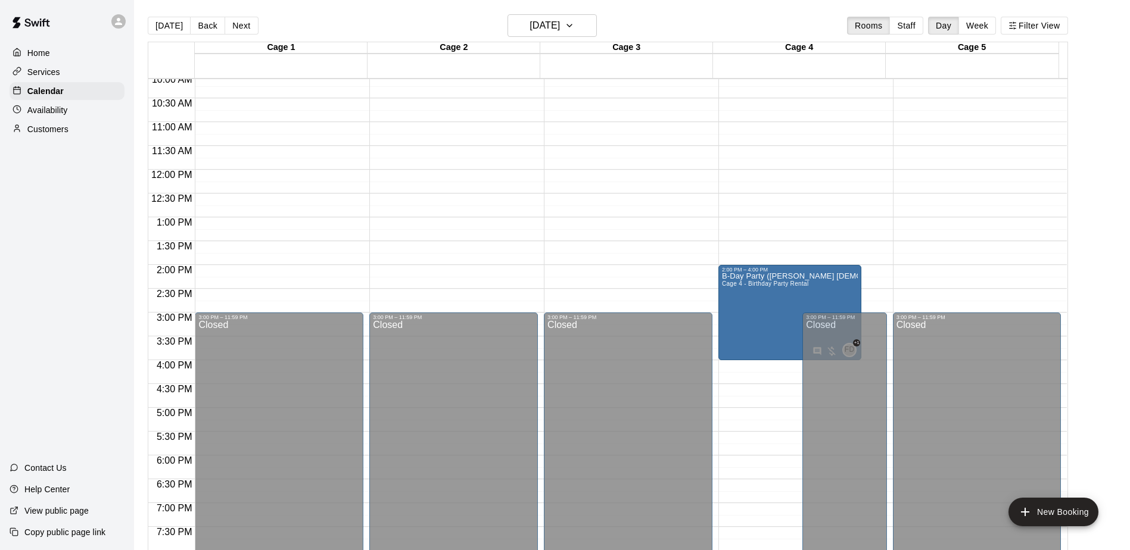
click at [1102, 253] on main "[DATE] Back [DATE][DATE] Rooms Staff Day Week Filter View Cage 1 23 Sat Cage 2 …" at bounding box center [632, 289] width 986 height 550
click at [48, 132] on p "Customers" at bounding box center [47, 129] width 41 height 12
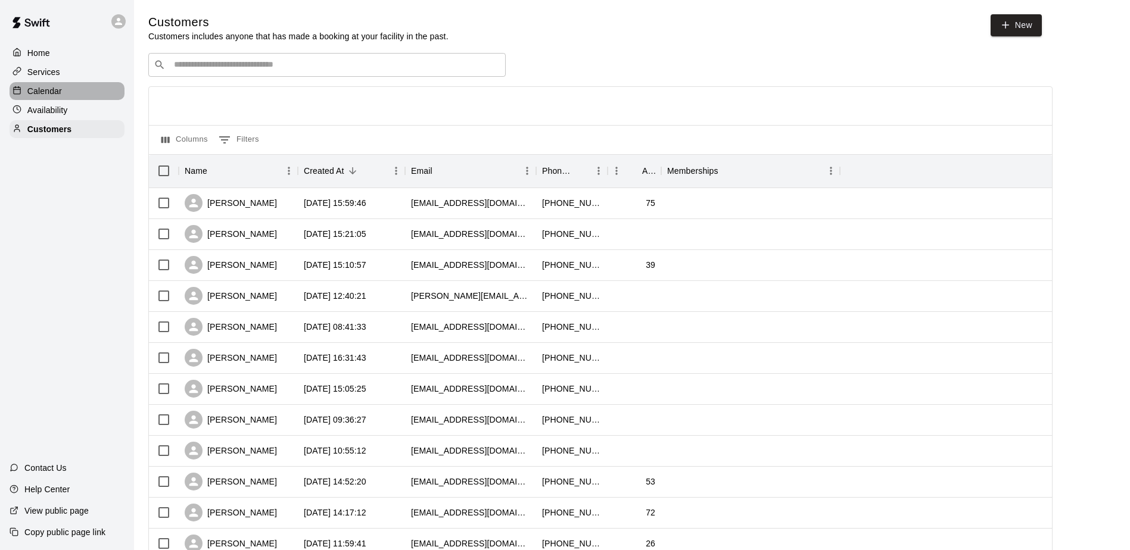
click at [48, 94] on p "Calendar" at bounding box center [44, 91] width 35 height 12
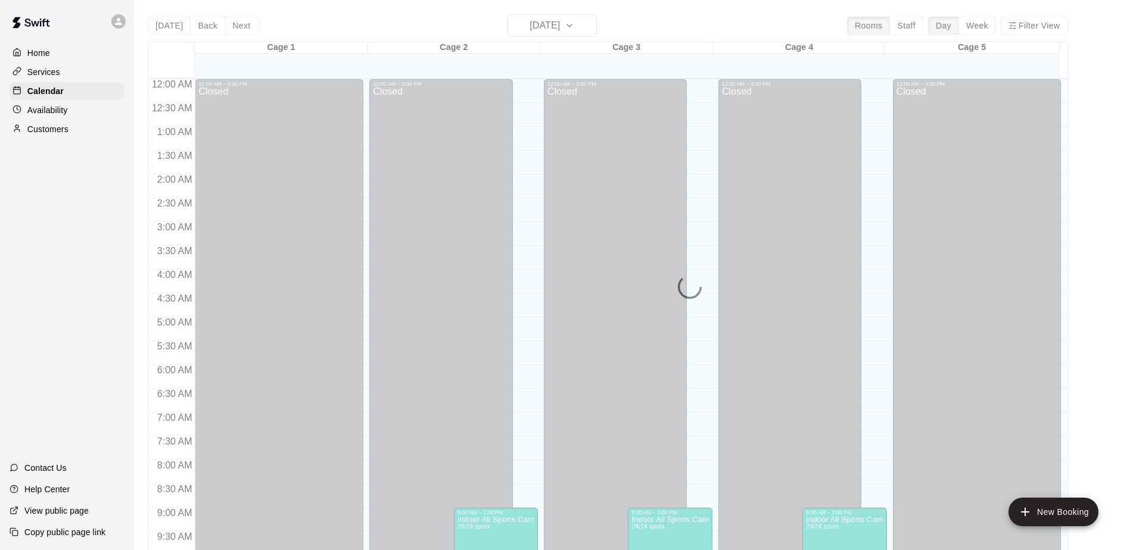
scroll to position [623, 0]
